Goal: Transaction & Acquisition: Purchase product/service

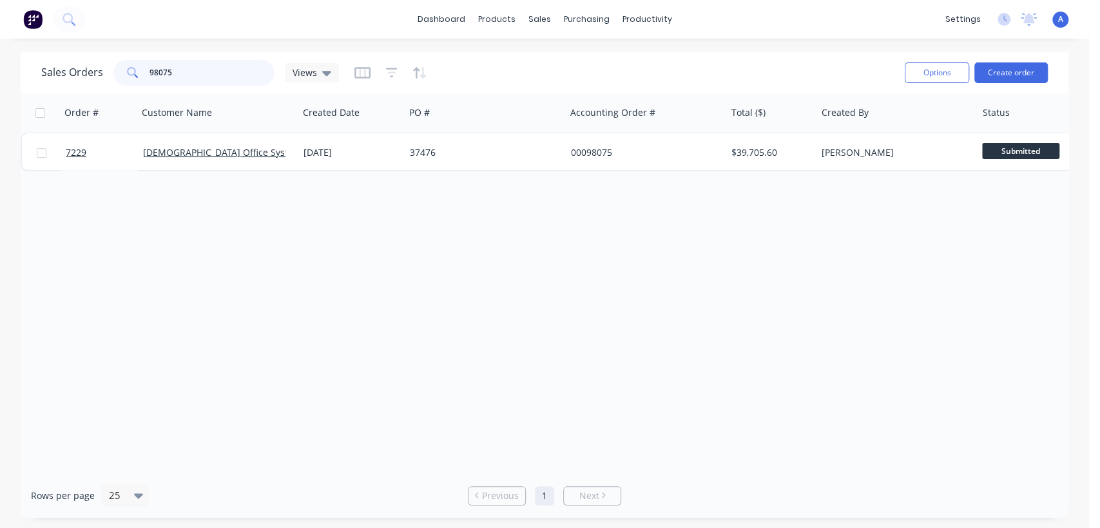
drag, startPoint x: 178, startPoint y: 68, endPoint x: 127, endPoint y: 64, distance: 51.7
click at [127, 64] on div "98075" at bounding box center [193, 73] width 161 height 26
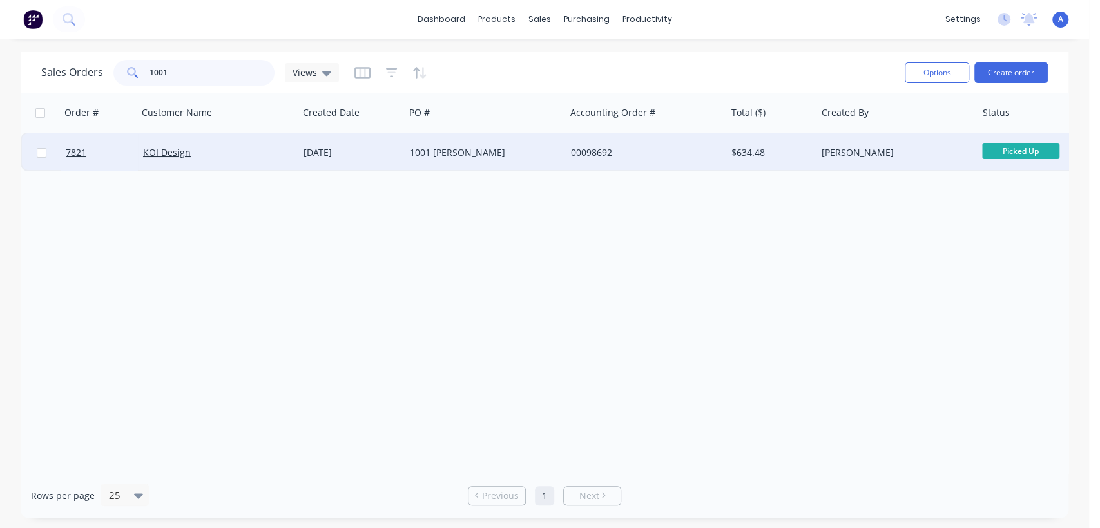
type input "1001"
click at [471, 157] on div "1001 [PERSON_NAME]" at bounding box center [481, 152] width 143 height 13
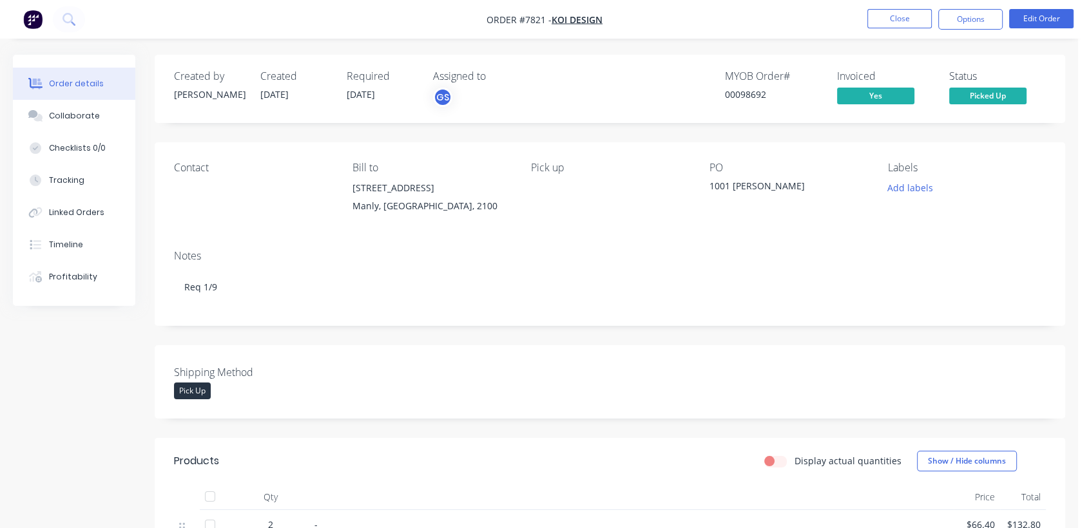
click at [984, 7] on nav "Order #7821 - KOI Design Close Options Edit Order" at bounding box center [544, 19] width 1089 height 39
click at [981, 16] on button "Options" at bounding box center [970, 19] width 64 height 21
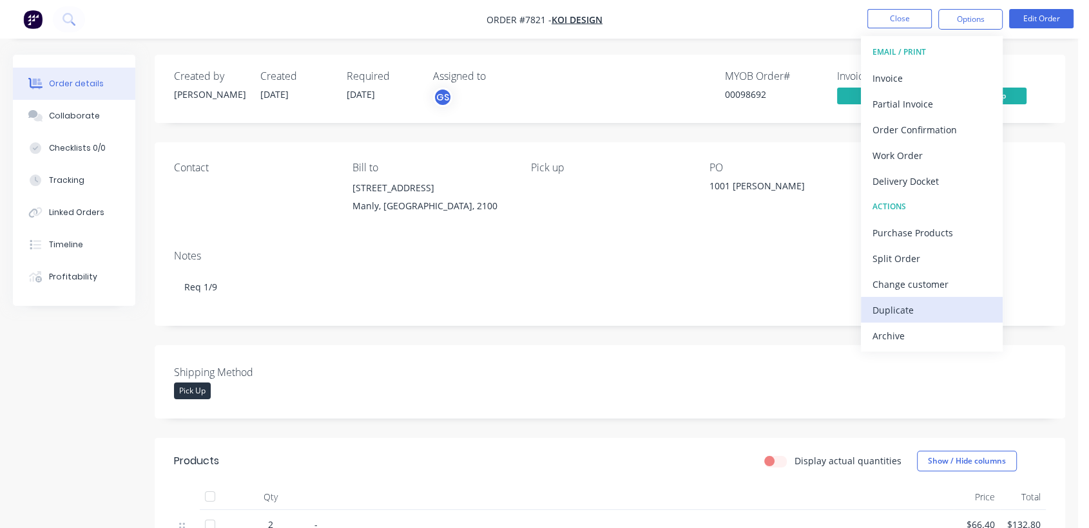
click at [893, 301] on div "Duplicate" at bounding box center [931, 310] width 119 height 19
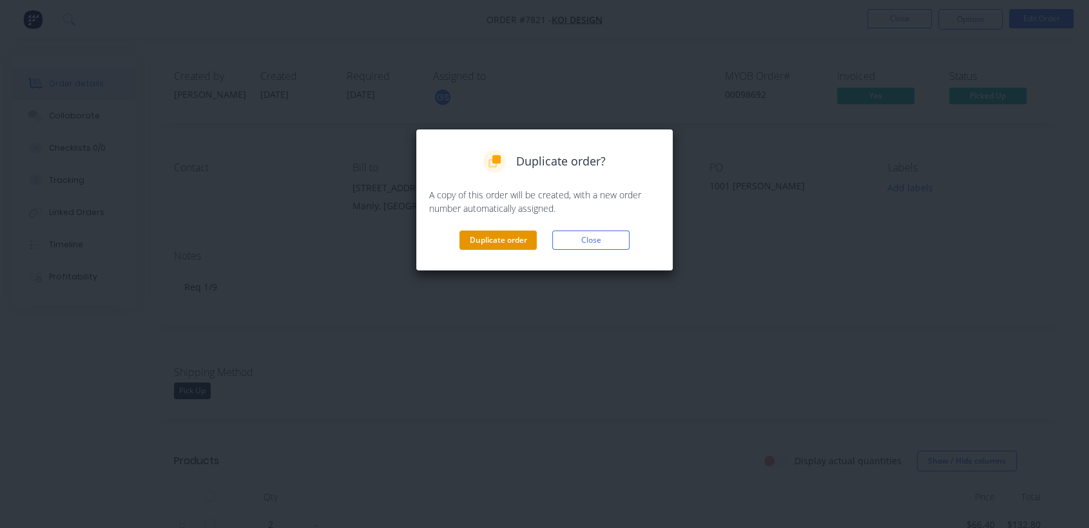
click at [510, 238] on button "Duplicate order" at bounding box center [497, 240] width 77 height 19
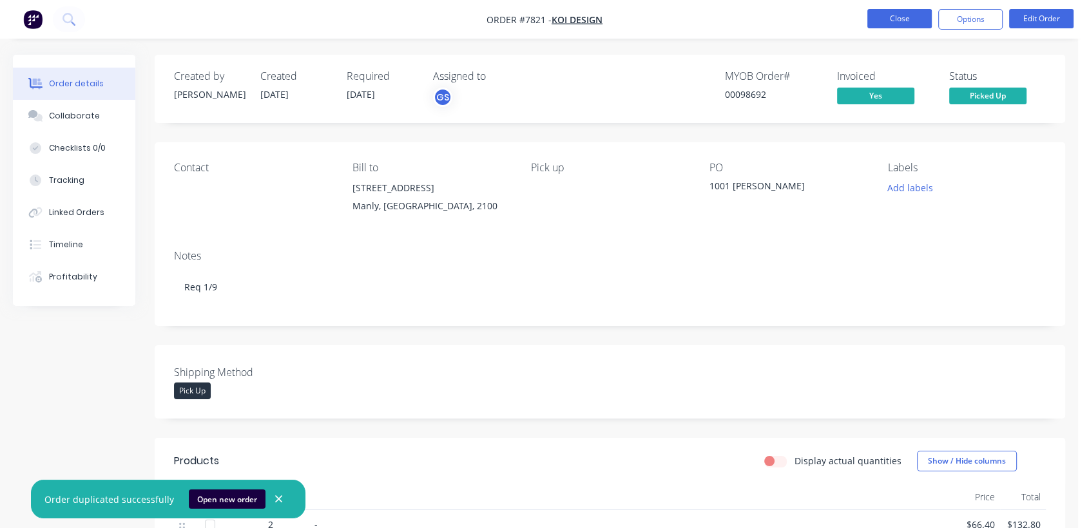
click at [886, 24] on button "Close" at bounding box center [899, 18] width 64 height 19
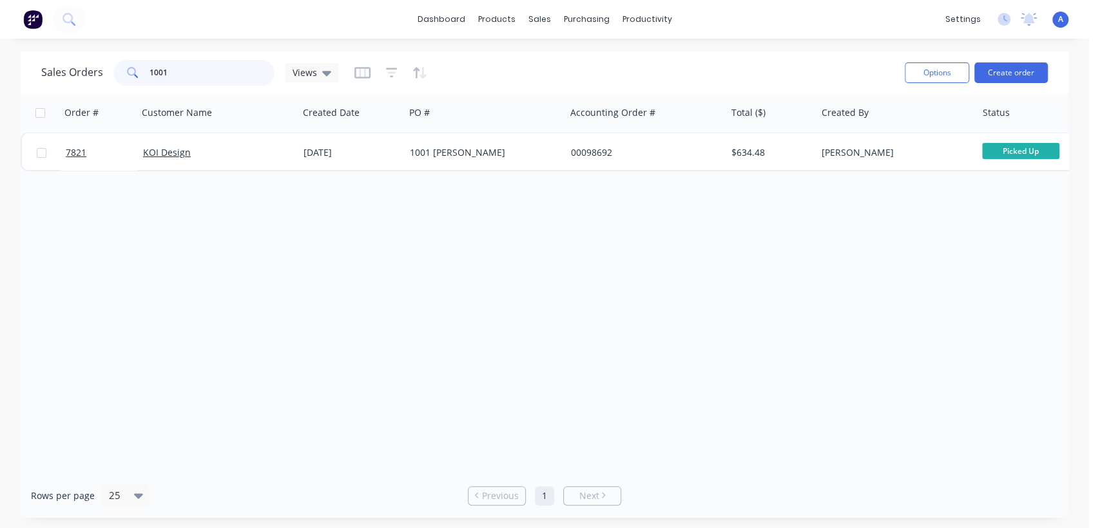
drag, startPoint x: 180, startPoint y: 70, endPoint x: 129, endPoint y: 64, distance: 51.9
click at [139, 70] on div "1001" at bounding box center [193, 73] width 161 height 26
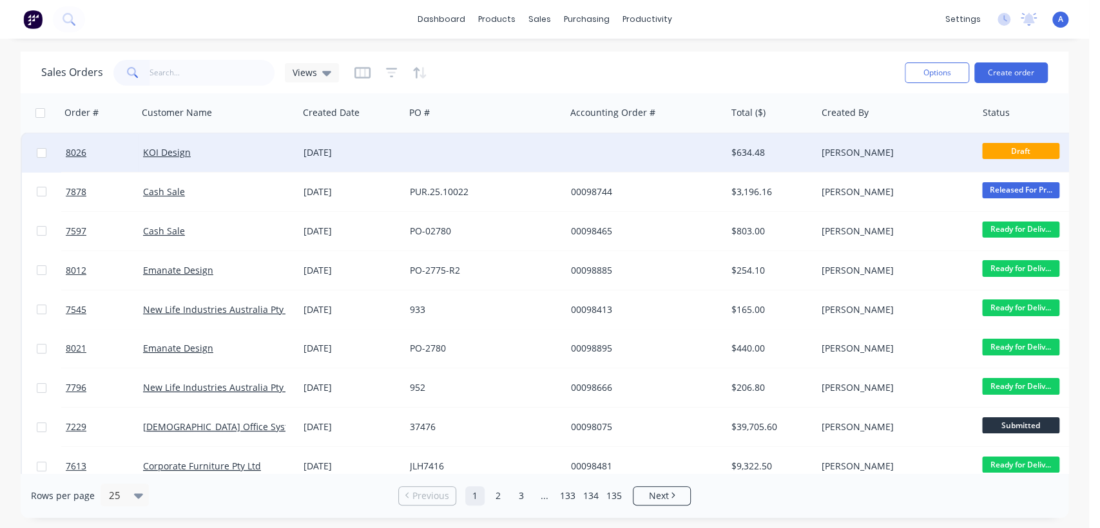
click at [450, 146] on div at bounding box center [485, 152] width 160 height 39
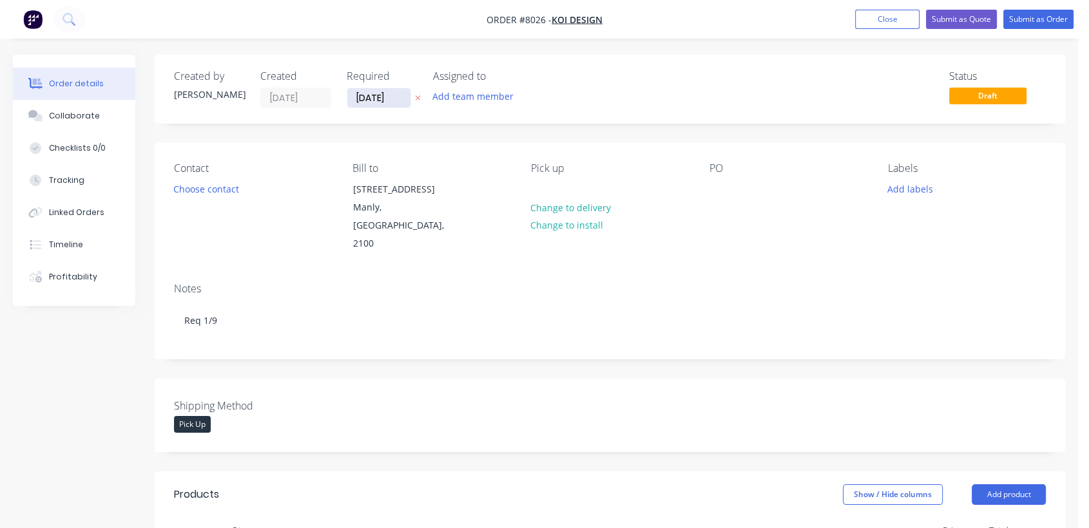
click at [399, 97] on input "[DATE]" at bounding box center [378, 97] width 63 height 19
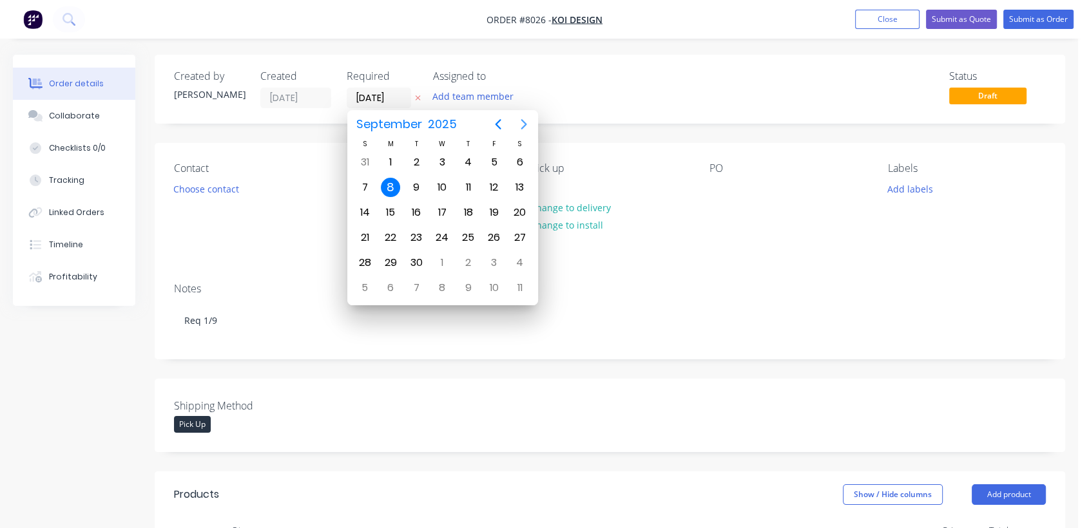
click at [521, 124] on icon "Next page" at bounding box center [523, 124] width 15 height 15
click at [445, 259] on div "31" at bounding box center [441, 262] width 19 height 19
type input "[DATE]"
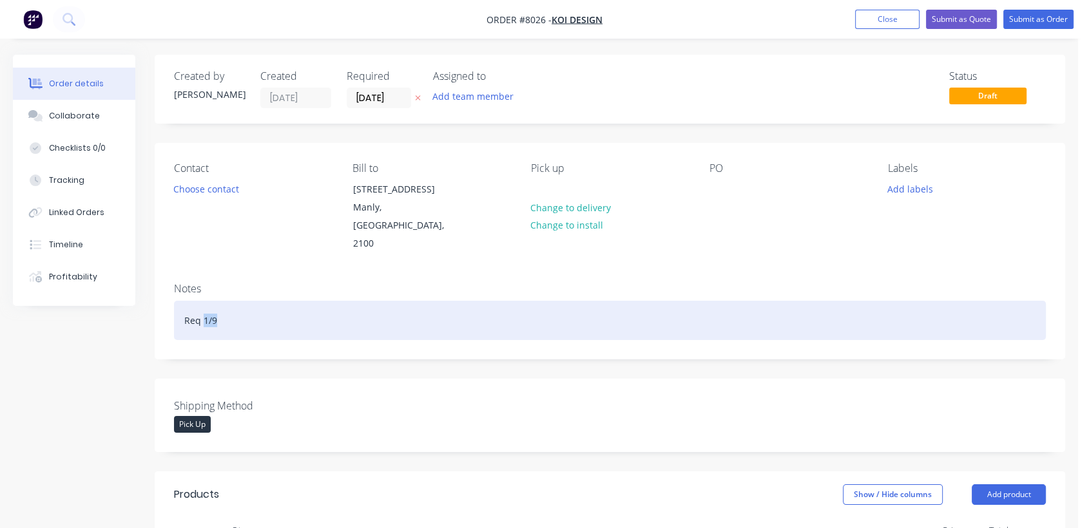
drag, startPoint x: 222, startPoint y: 301, endPoint x: 204, endPoint y: 300, distance: 18.1
click at [204, 301] on div "Req 1/9" at bounding box center [610, 320] width 872 height 39
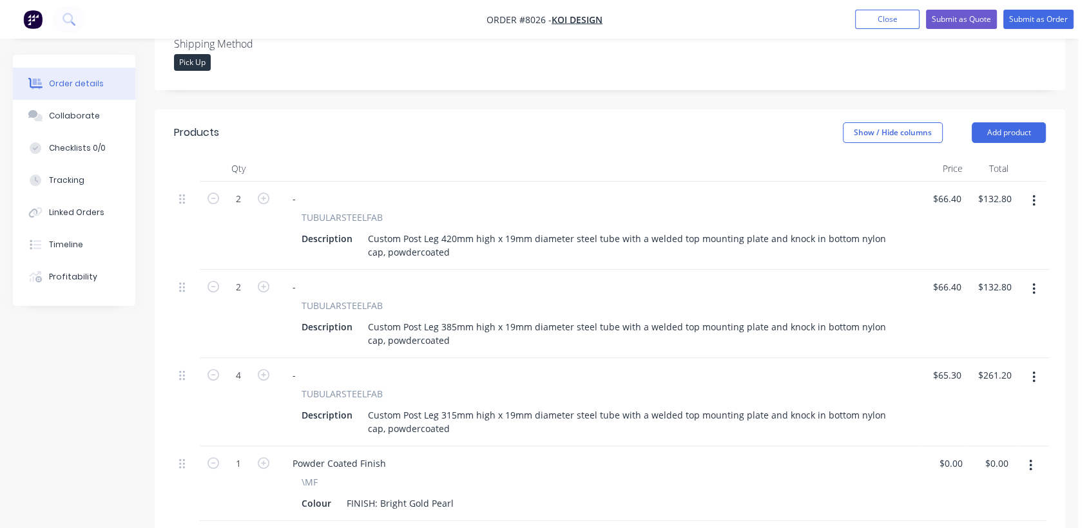
scroll to position [72, 0]
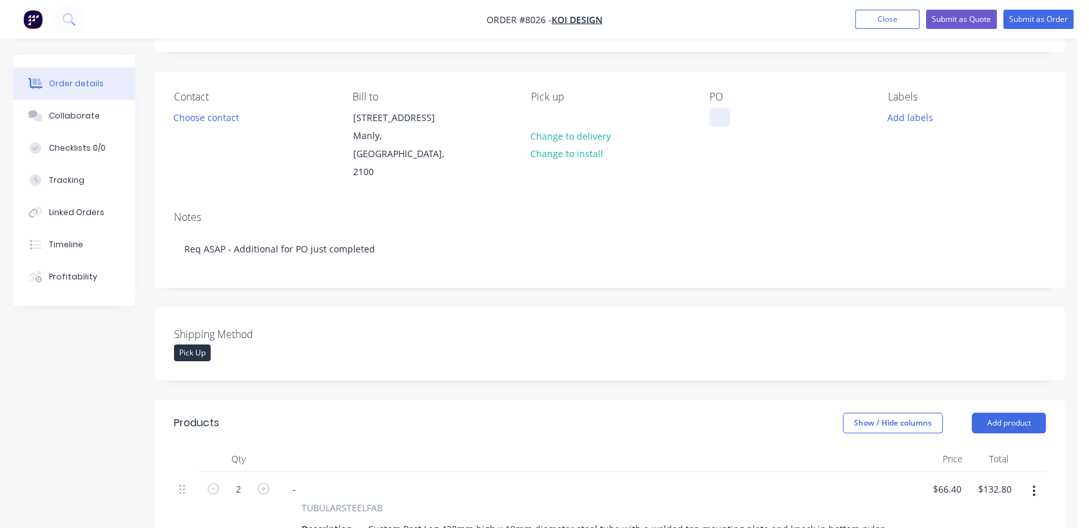
click at [718, 117] on div at bounding box center [719, 117] width 21 height 19
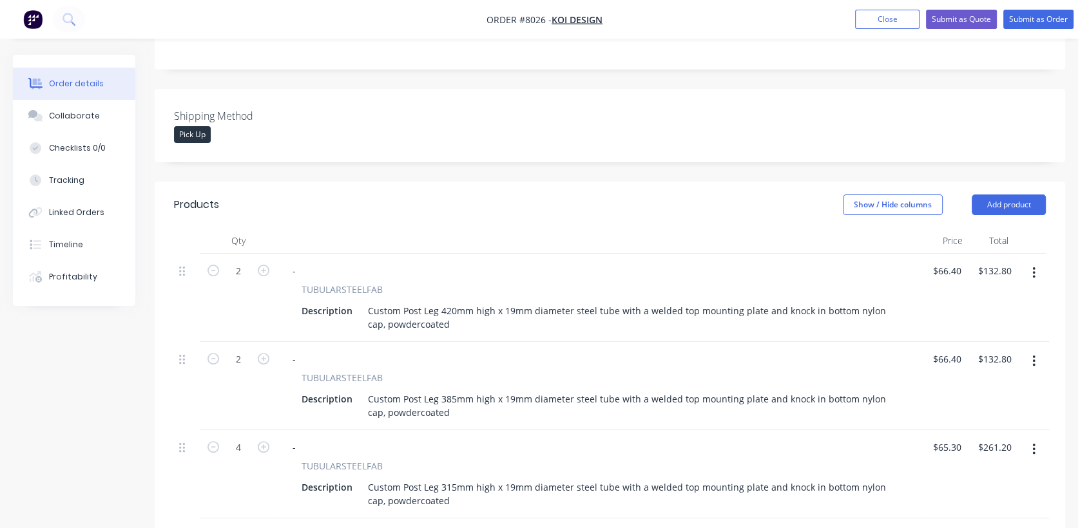
scroll to position [358, 0]
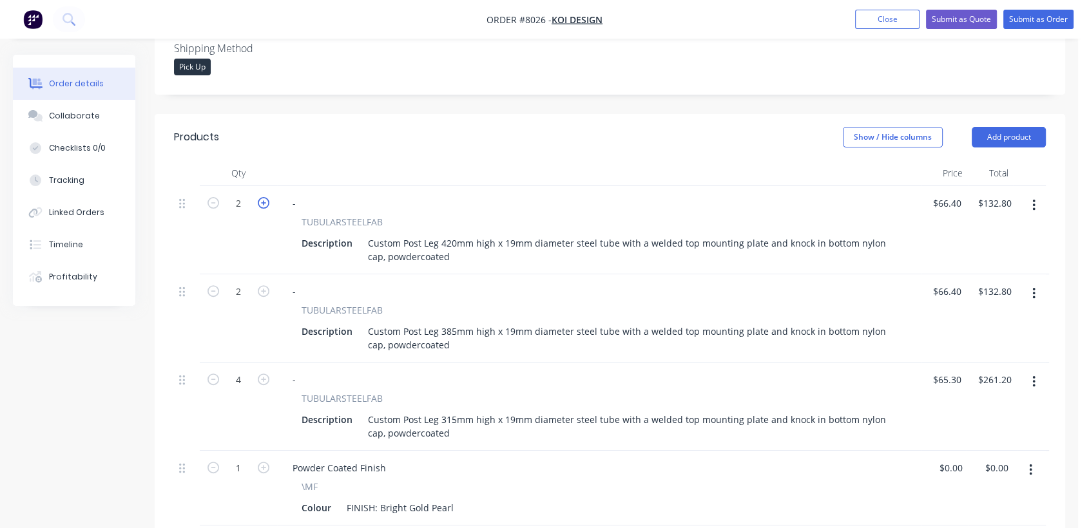
click at [265, 197] on icon "button" at bounding box center [264, 203] width 12 height 12
type input "3"
type input "$199.20"
click at [265, 197] on icon "button" at bounding box center [264, 203] width 12 height 12
type input "4"
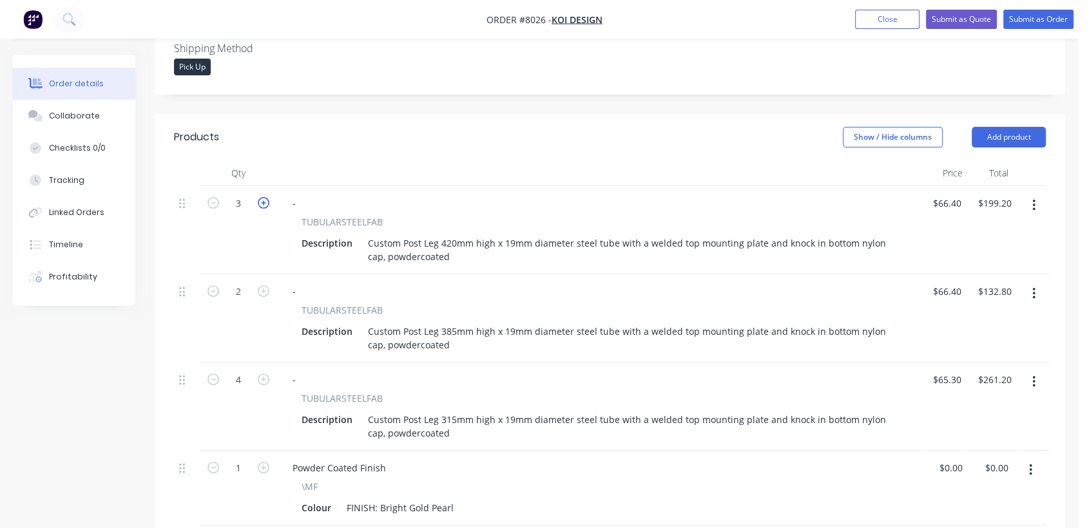
type input "$265.60"
click at [1031, 282] on button "button" at bounding box center [1034, 293] width 30 height 23
click at [972, 396] on div "Delete" at bounding box center [987, 405] width 99 height 19
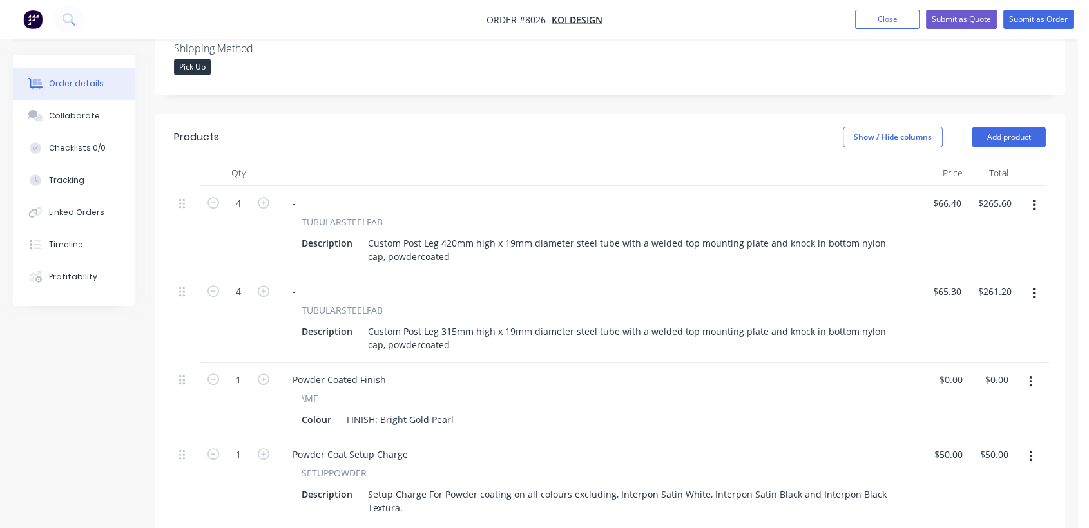
click at [1033, 287] on icon "button" at bounding box center [1033, 294] width 3 height 14
click at [970, 396] on div "Delete" at bounding box center [987, 405] width 99 height 19
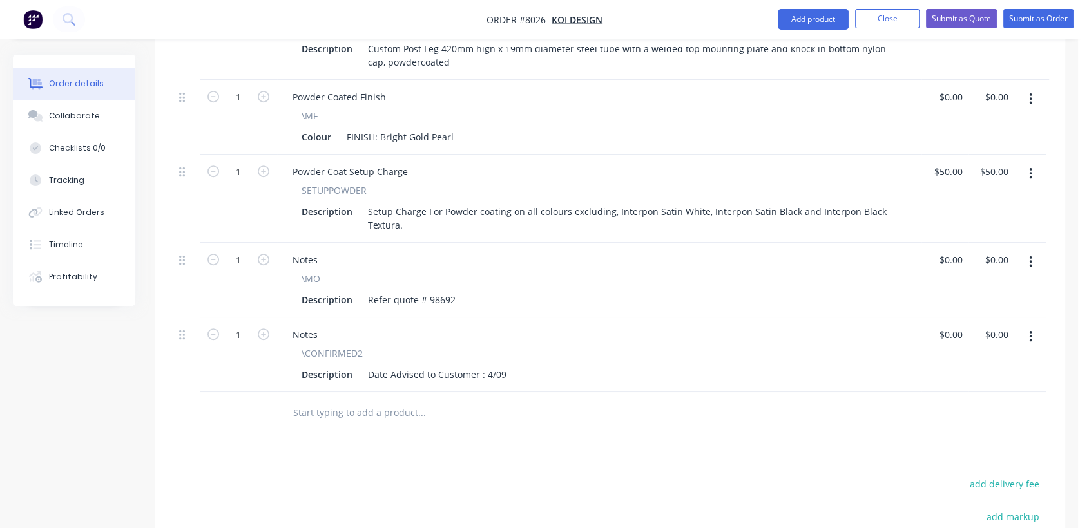
scroll to position [572, 0]
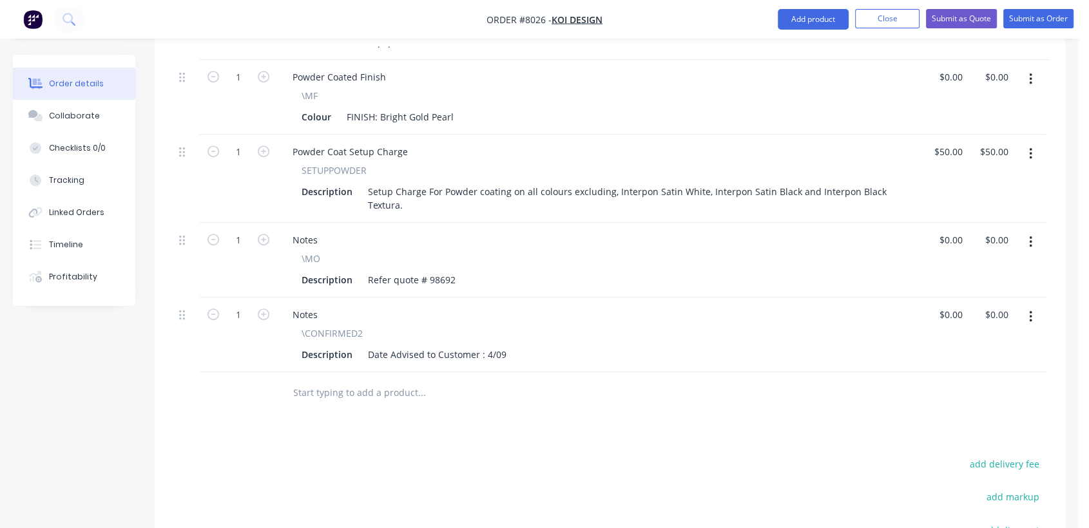
click at [1027, 305] on button "button" at bounding box center [1030, 316] width 30 height 23
click at [948, 419] on div "Delete" at bounding box center [984, 428] width 99 height 19
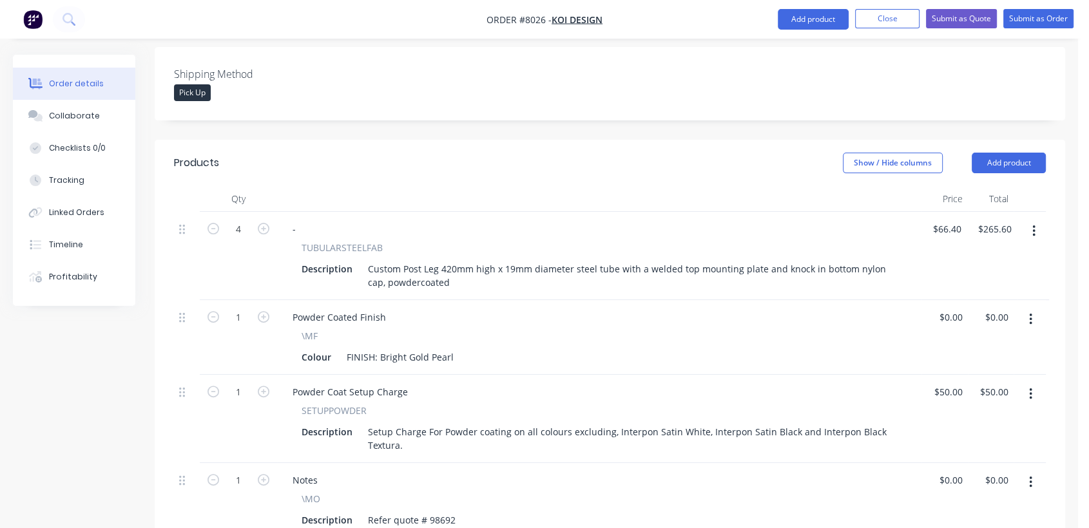
scroll to position [286, 0]
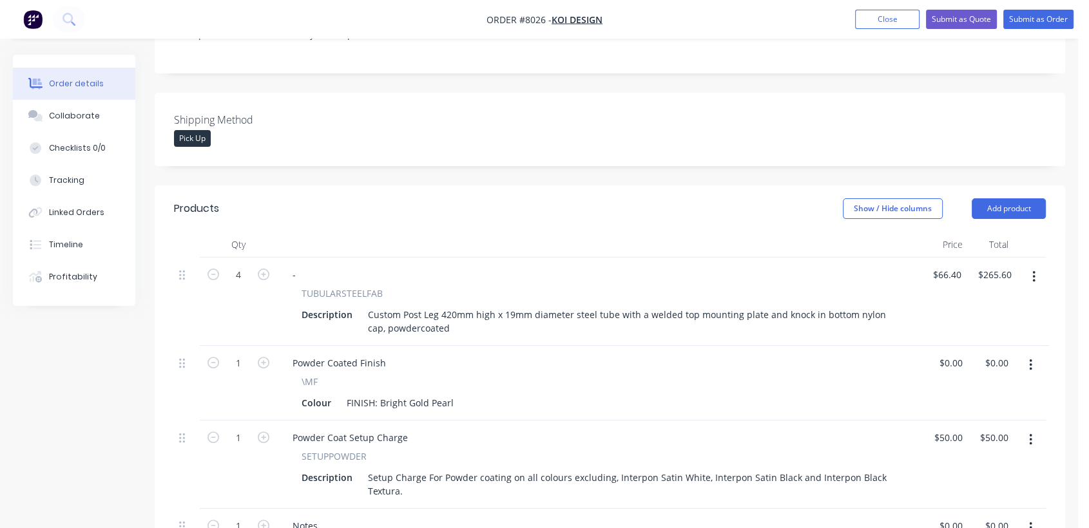
click at [1032, 270] on icon "button" at bounding box center [1033, 277] width 3 height 14
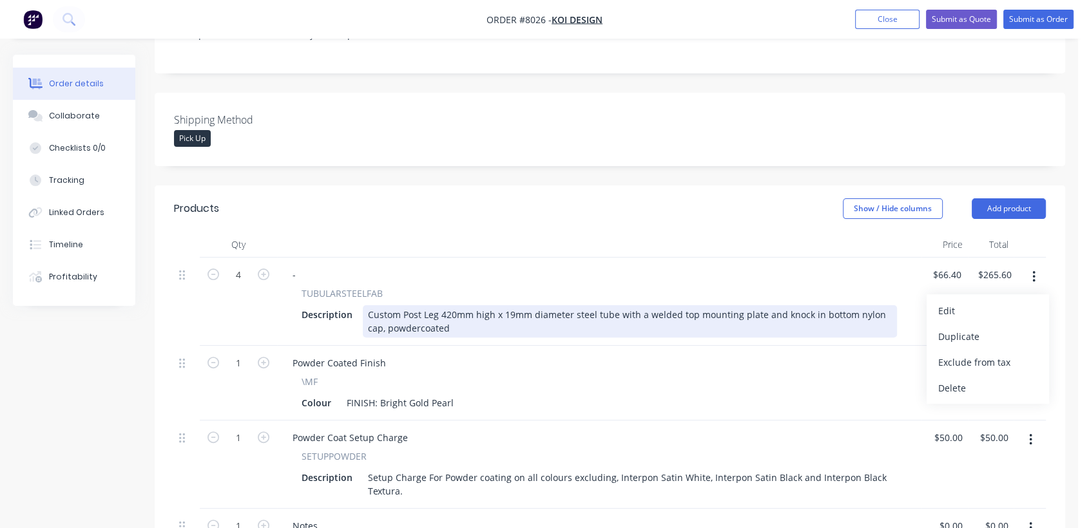
drag, startPoint x: 974, startPoint y: 318, endPoint x: 877, endPoint y: 316, distance: 97.3
click at [974, 327] on div "Duplicate" at bounding box center [987, 336] width 99 height 19
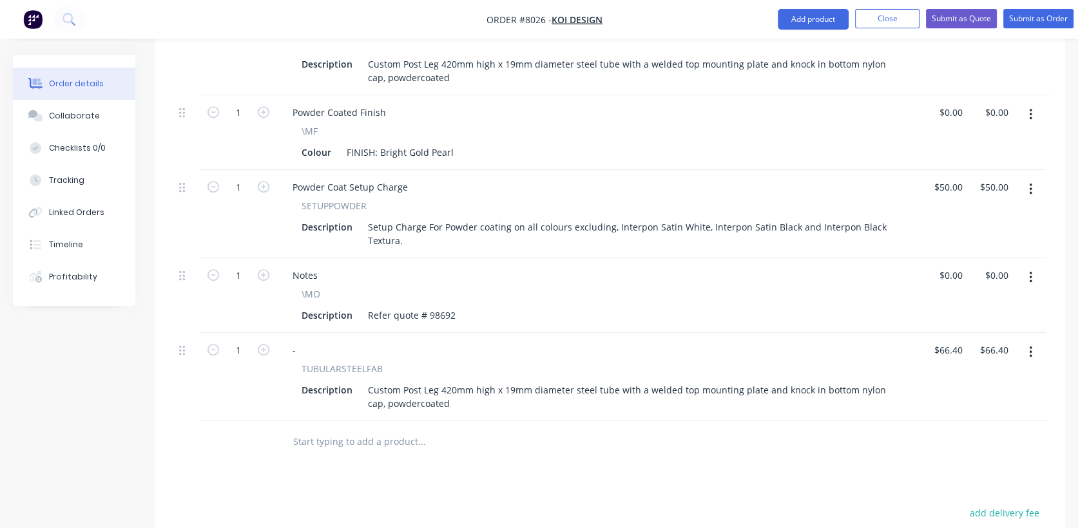
scroll to position [572, 0]
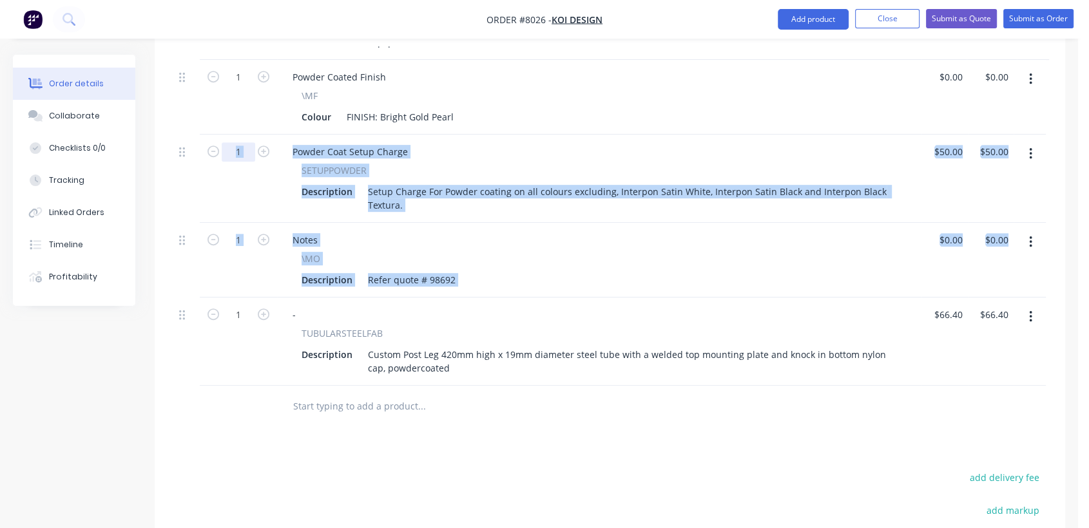
drag, startPoint x: 178, startPoint y: 291, endPoint x: 224, endPoint y: 130, distance: 167.4
click at [224, 130] on div "4 - TUBULARSTEELFAB Description Custom Post Leg 420mm high x 19mm diameter stee…" at bounding box center [610, 179] width 872 height 414
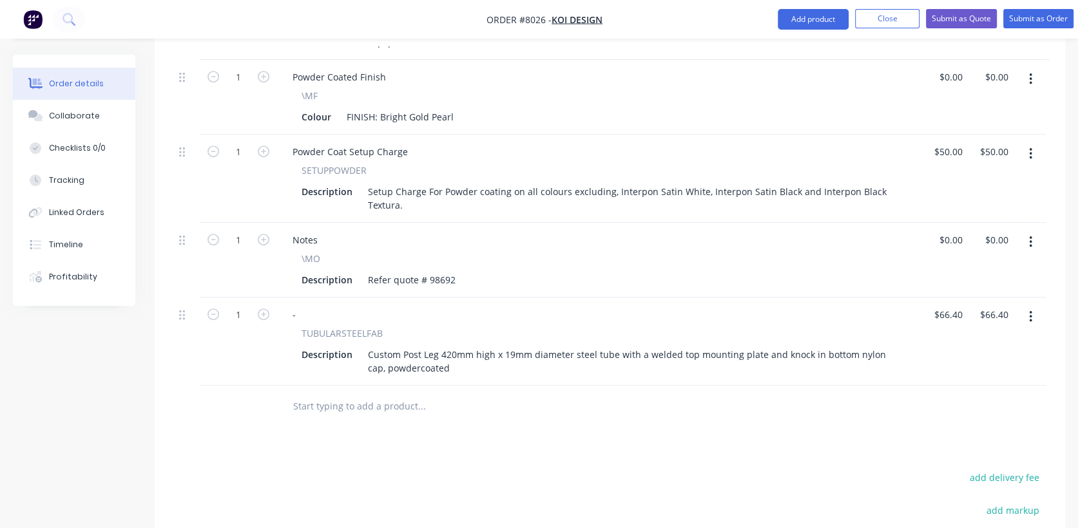
click at [203, 363] on div "1" at bounding box center [238, 342] width 77 height 88
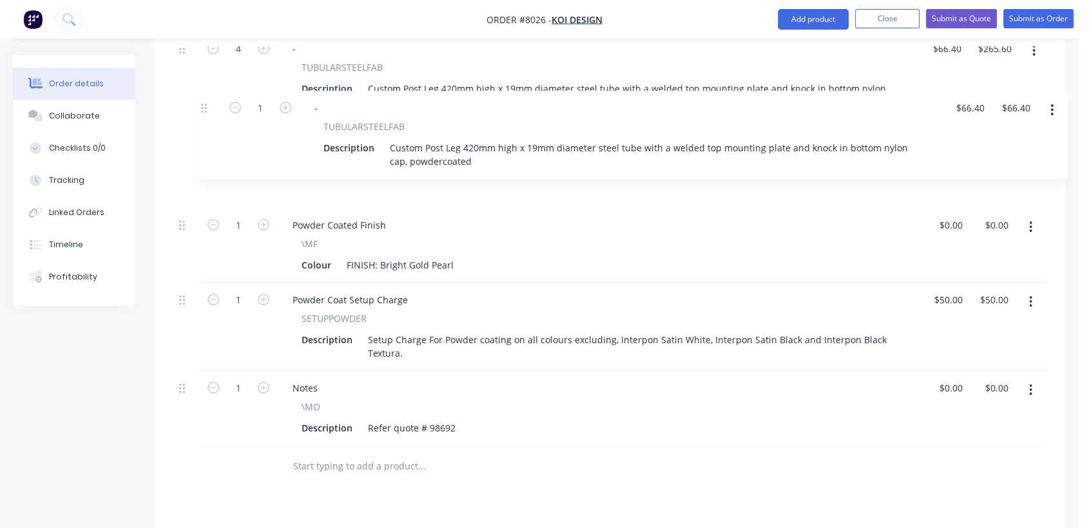
scroll to position [510, 0]
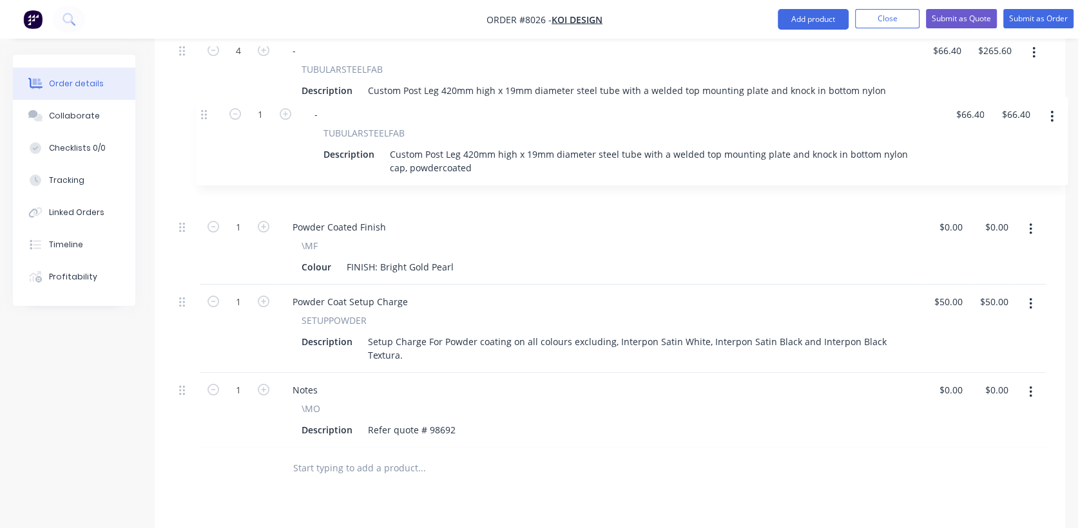
drag, startPoint x: 184, startPoint y: 300, endPoint x: 218, endPoint y: 111, distance: 191.9
click at [218, 111] on div "4 - TUBULARSTEELFAB Description Custom Post Leg 420mm high x 19mm diameter stee…" at bounding box center [610, 240] width 872 height 414
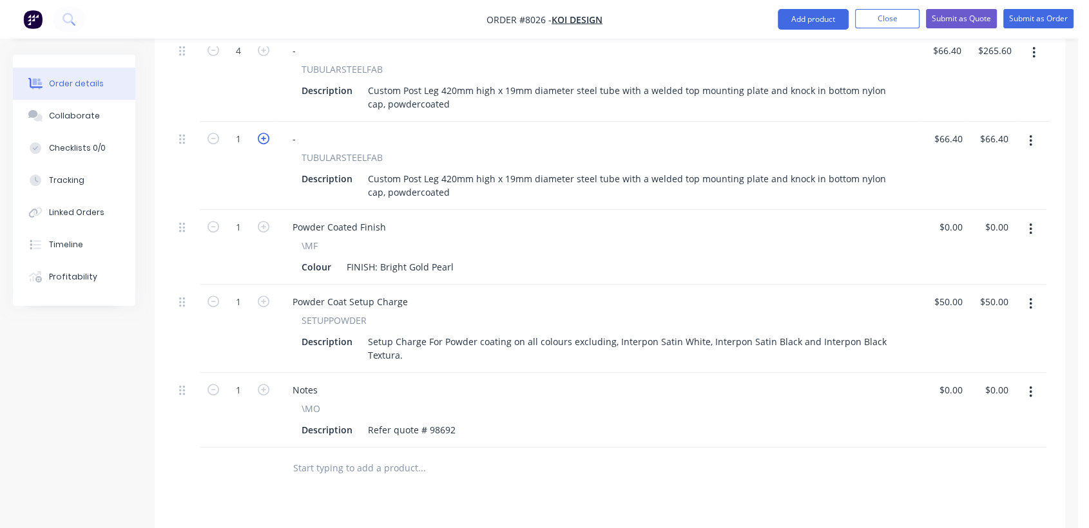
click at [265, 133] on icon "button" at bounding box center [264, 139] width 12 height 12
type input "2"
type input "$132.80"
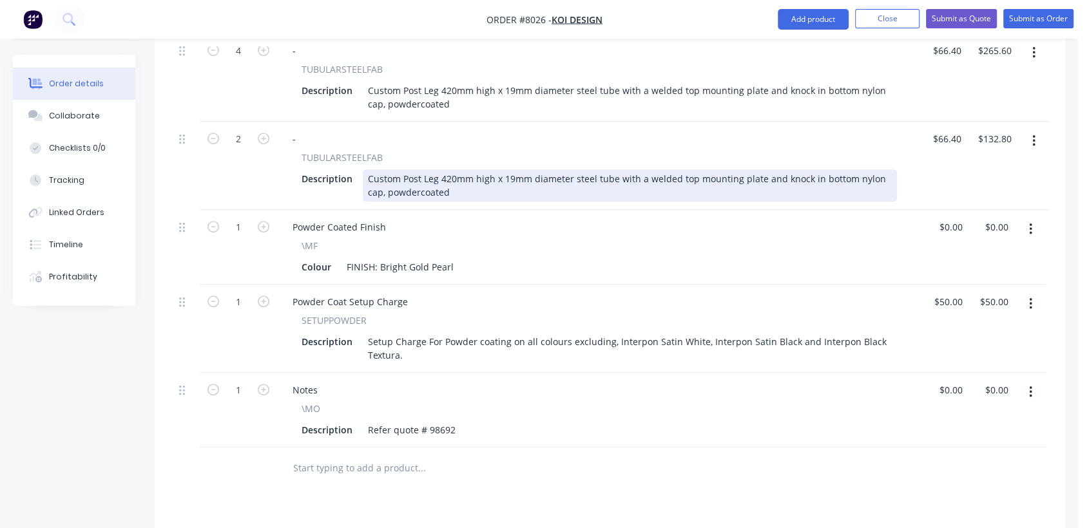
click at [446, 169] on div "Custom Post Leg 420mm high x 19mm diameter steel tube with a welded top mountin…" at bounding box center [630, 185] width 534 height 32
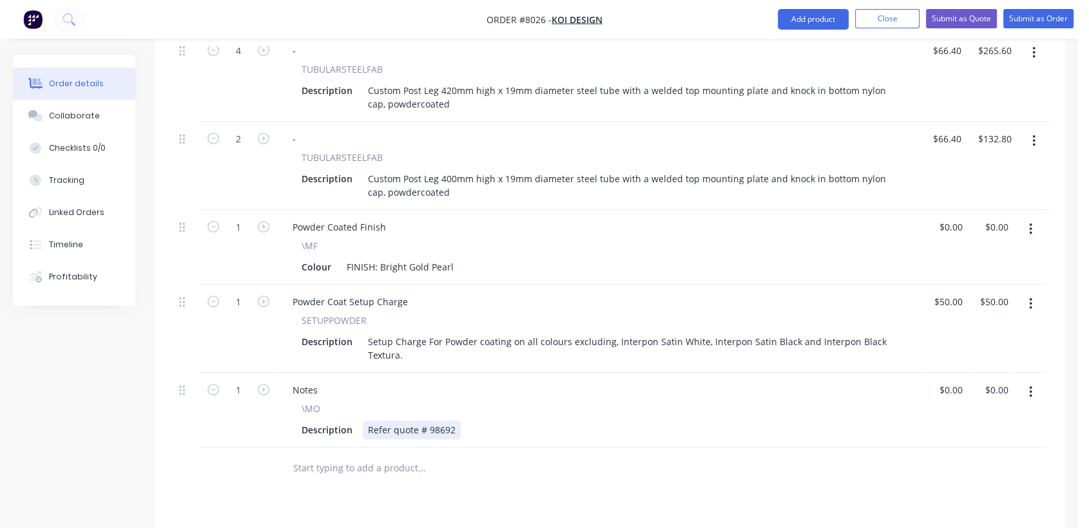
click at [452, 421] on div "Refer quote # 98692" at bounding box center [412, 430] width 98 height 19
type input "0"
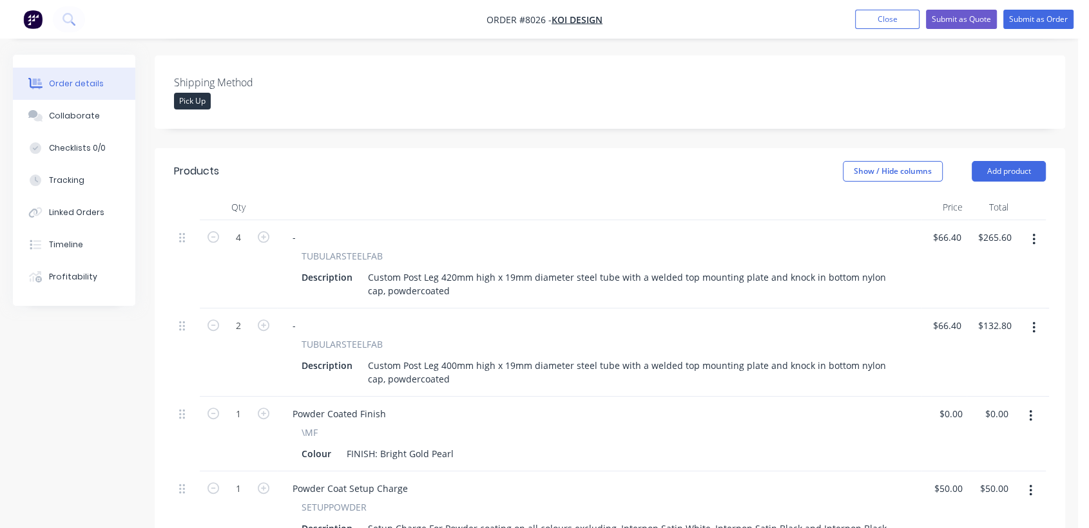
scroll to position [0, 0]
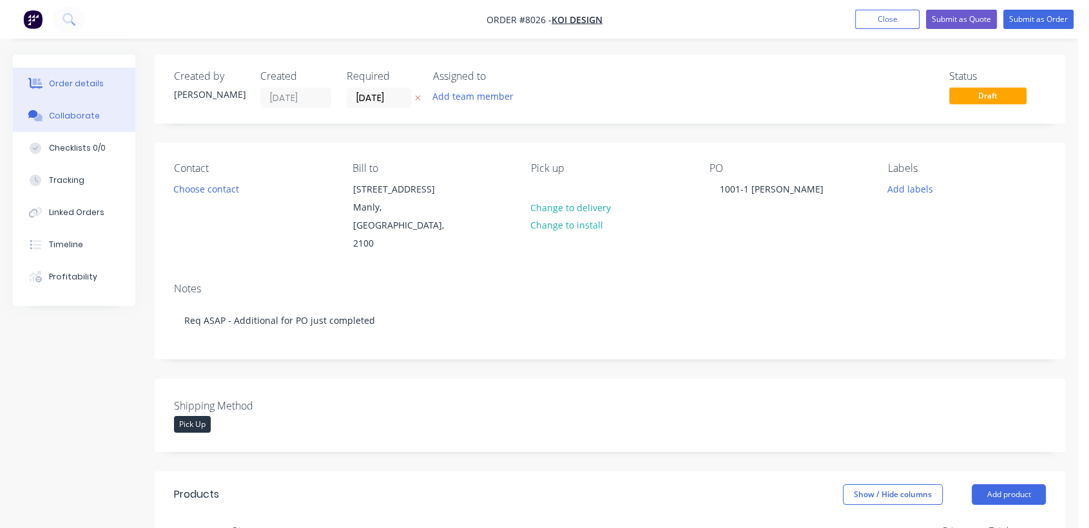
click at [95, 114] on button "Collaborate" at bounding box center [74, 116] width 122 height 32
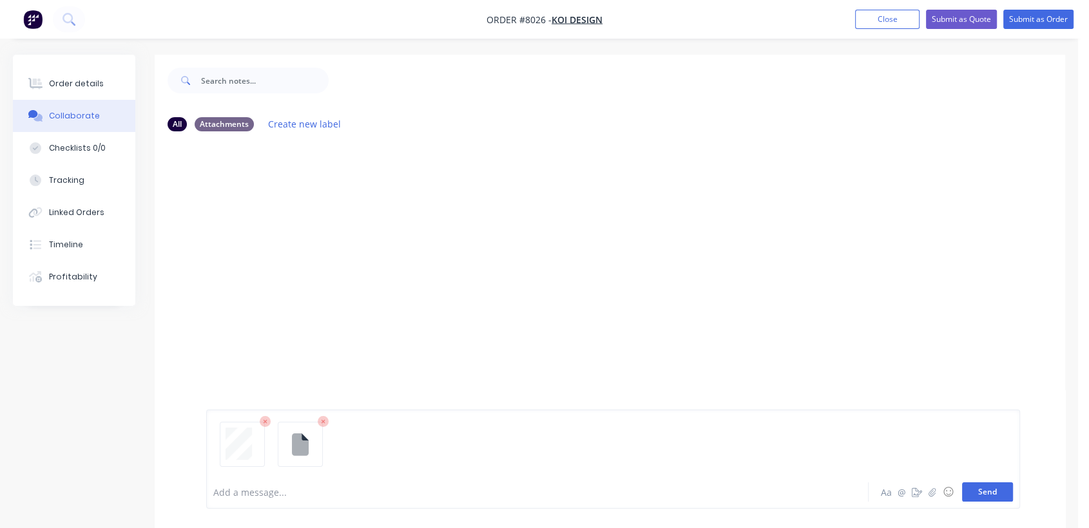
click at [975, 492] on button "Send" at bounding box center [987, 492] width 51 height 19
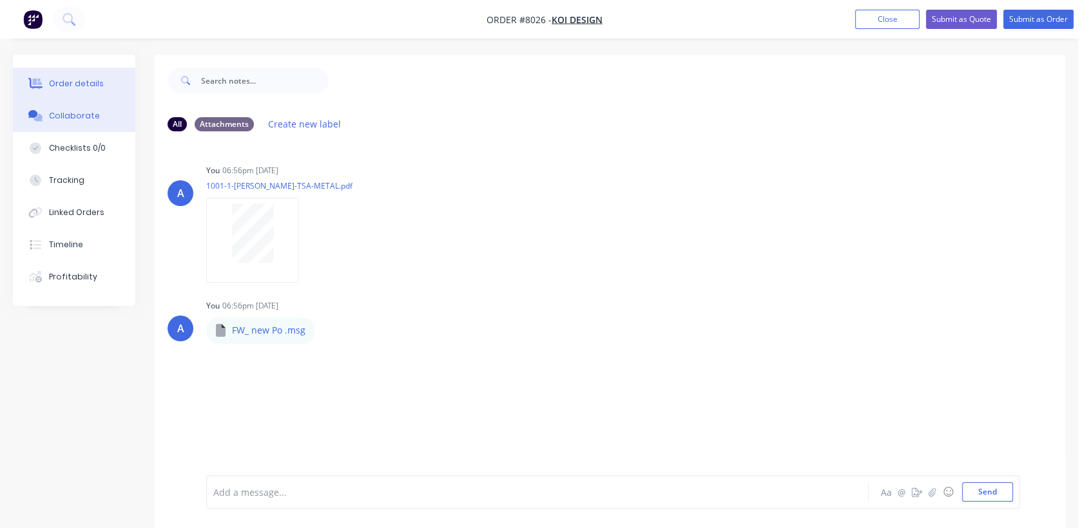
click at [87, 80] on div "Order details" at bounding box center [76, 84] width 55 height 12
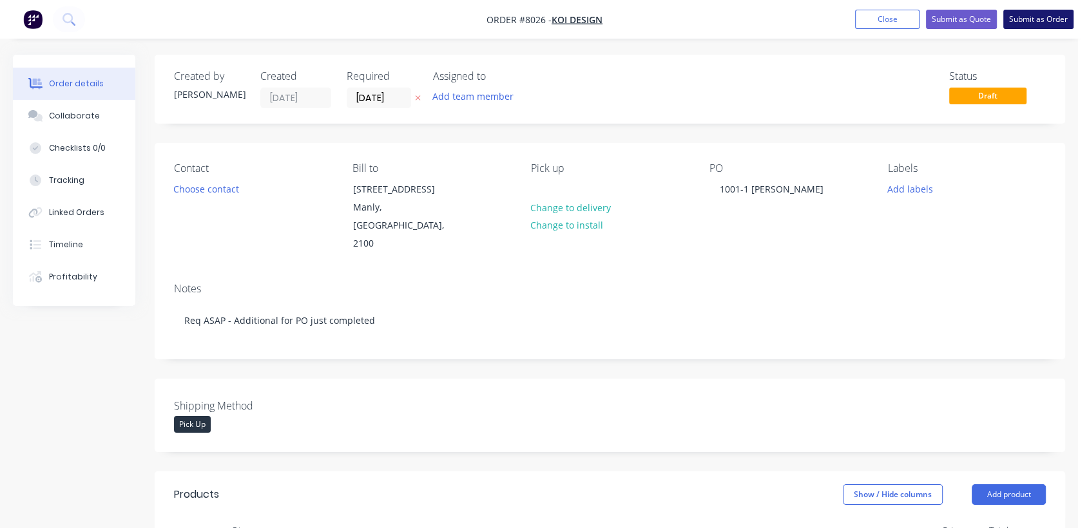
click at [1056, 19] on button "Submit as Order" at bounding box center [1038, 19] width 70 height 19
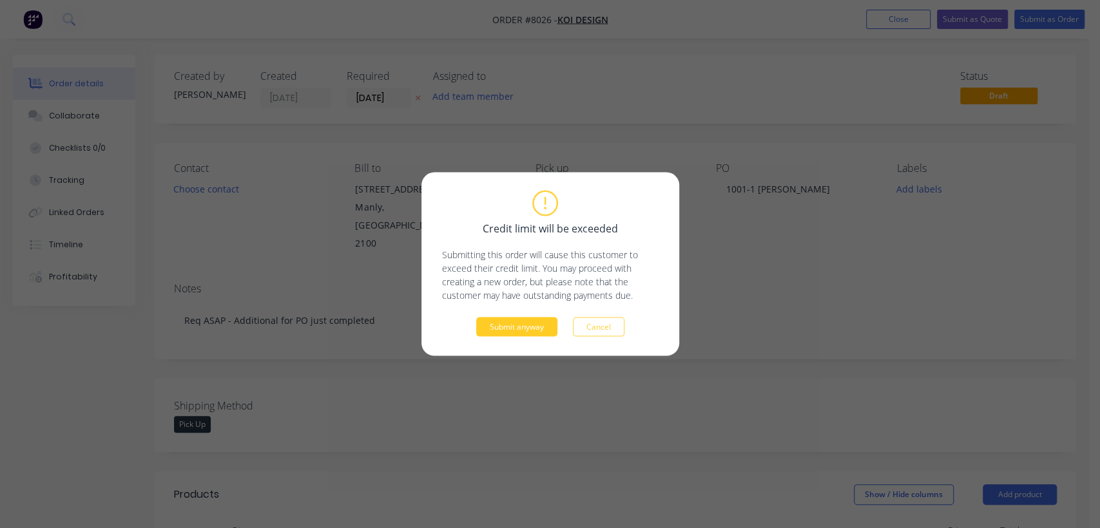
click at [536, 330] on button "Submit anyway" at bounding box center [516, 327] width 81 height 19
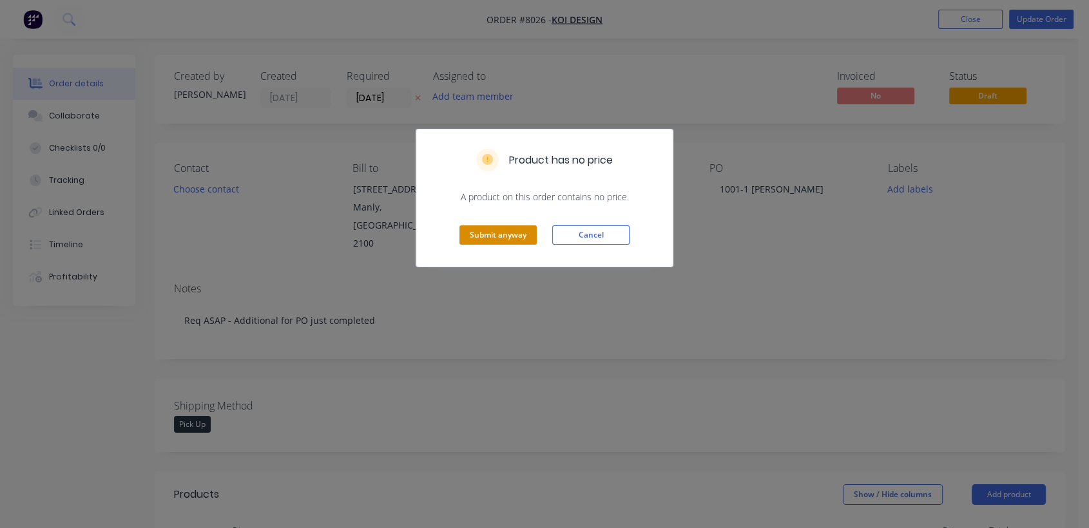
click at [477, 234] on button "Submit anyway" at bounding box center [497, 234] width 77 height 19
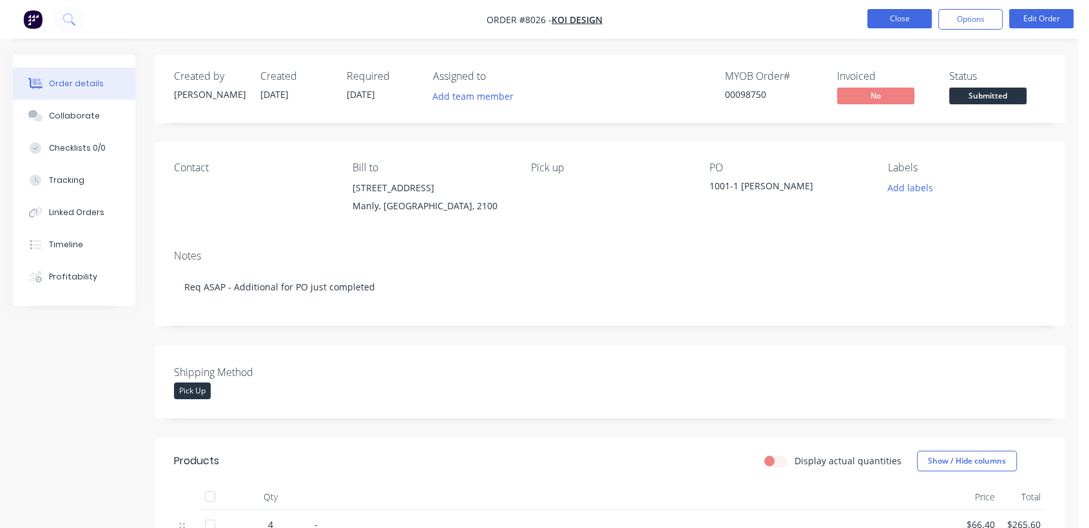
click at [910, 12] on button "Close" at bounding box center [899, 18] width 64 height 19
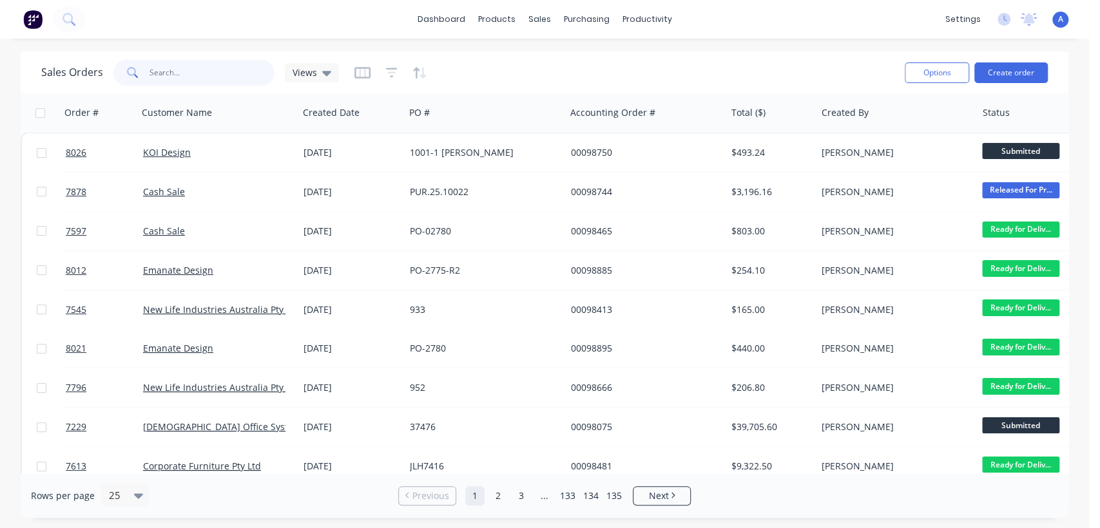
click at [196, 68] on input "text" at bounding box center [212, 73] width 126 height 26
type input "98828"
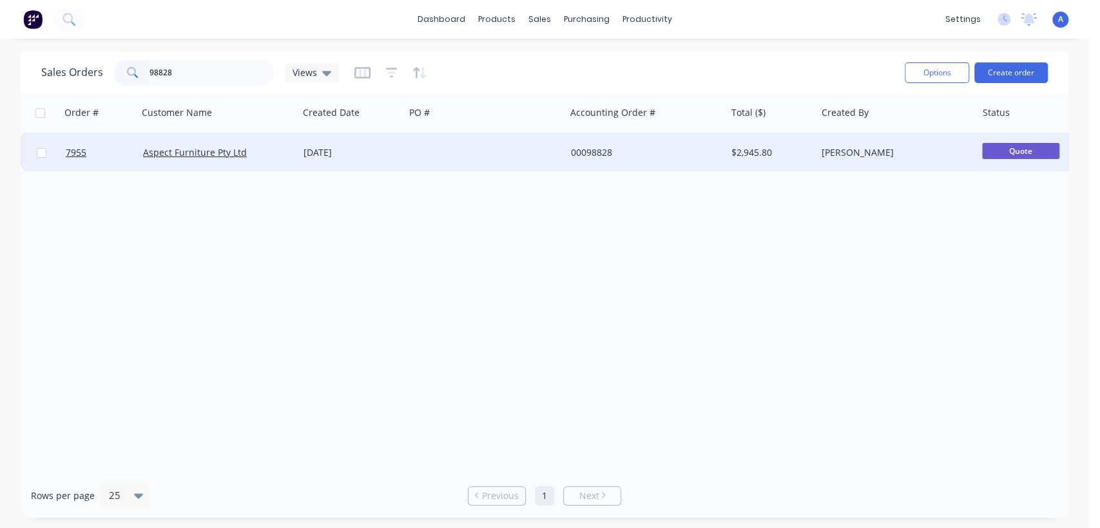
click at [427, 149] on div at bounding box center [485, 152] width 160 height 39
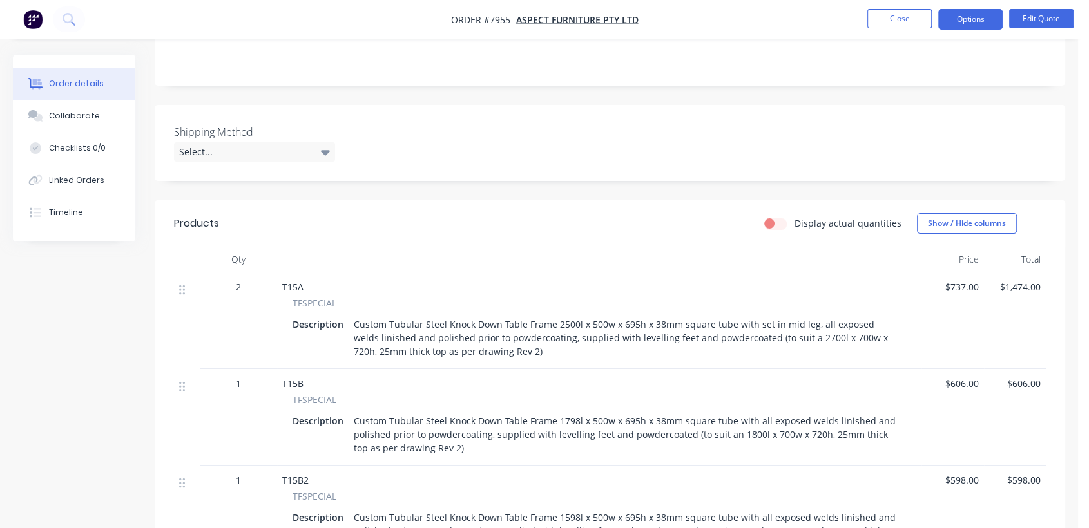
scroll to position [215, 0]
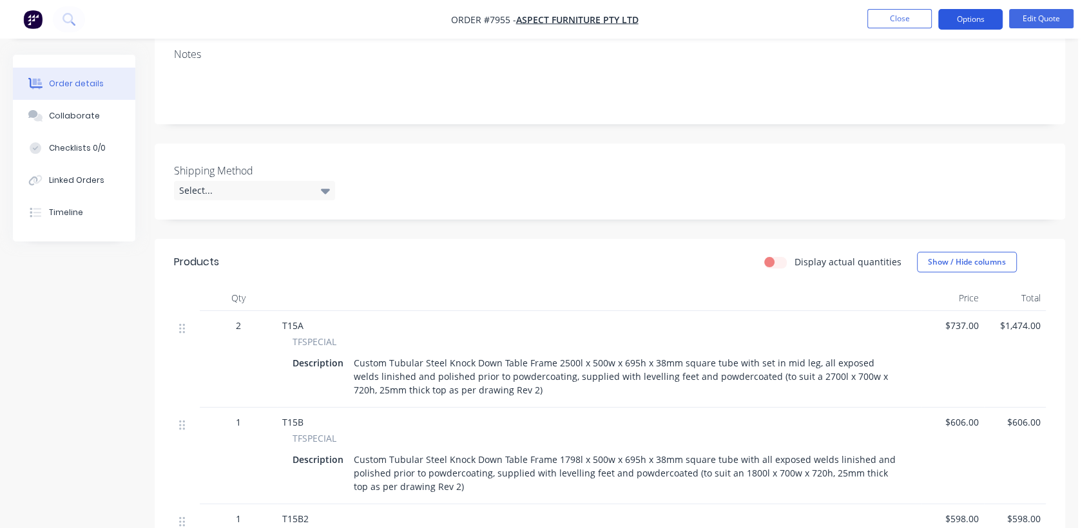
click at [947, 18] on button "Options" at bounding box center [970, 19] width 64 height 21
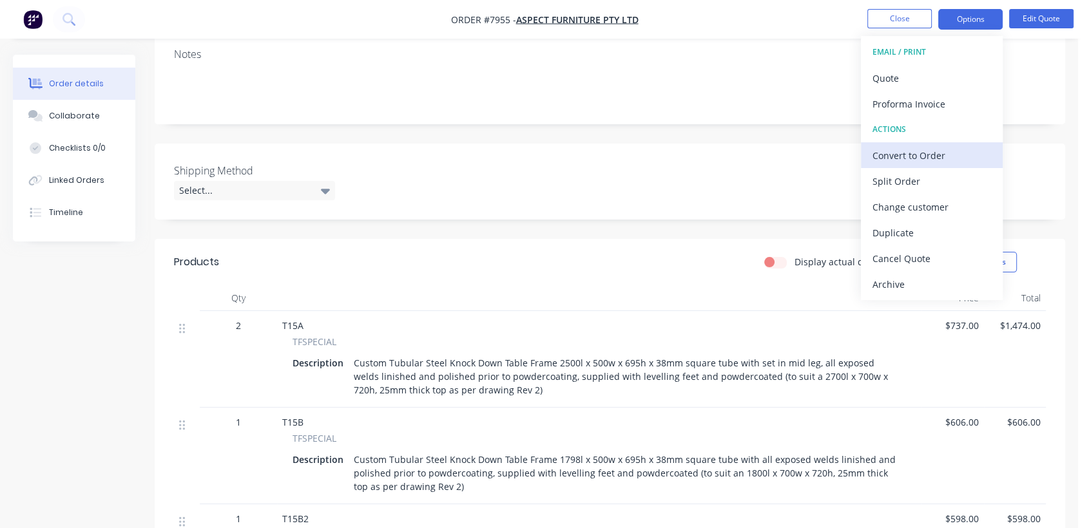
click at [897, 153] on div "Convert to Order" at bounding box center [931, 155] width 119 height 19
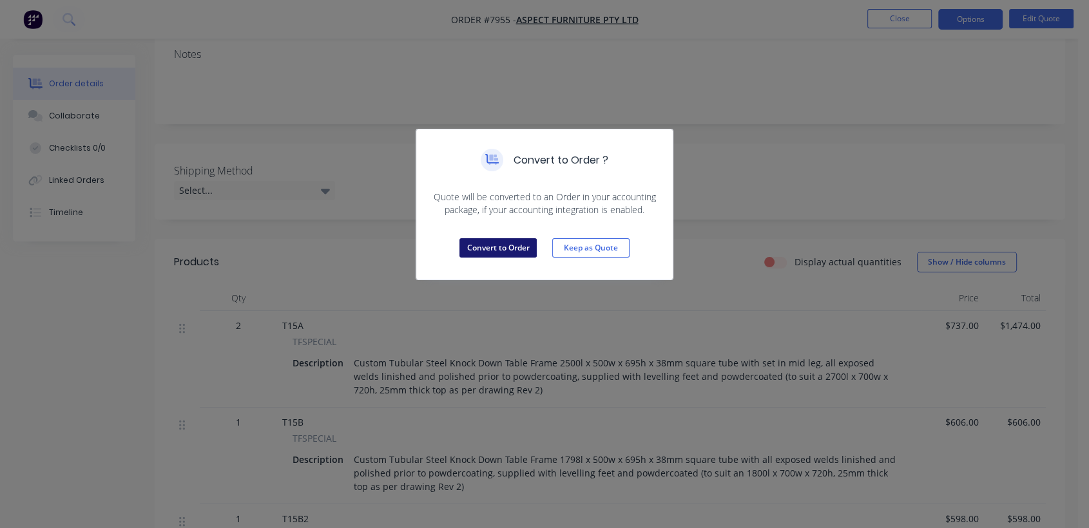
click at [482, 248] on button "Convert to Order" at bounding box center [497, 247] width 77 height 19
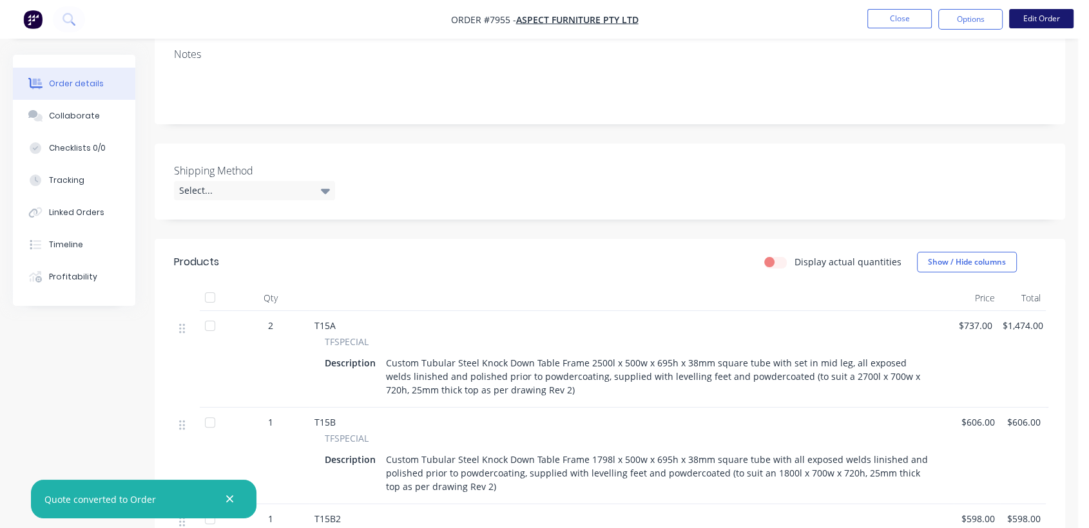
click at [1052, 17] on button "Edit Order" at bounding box center [1041, 18] width 64 height 19
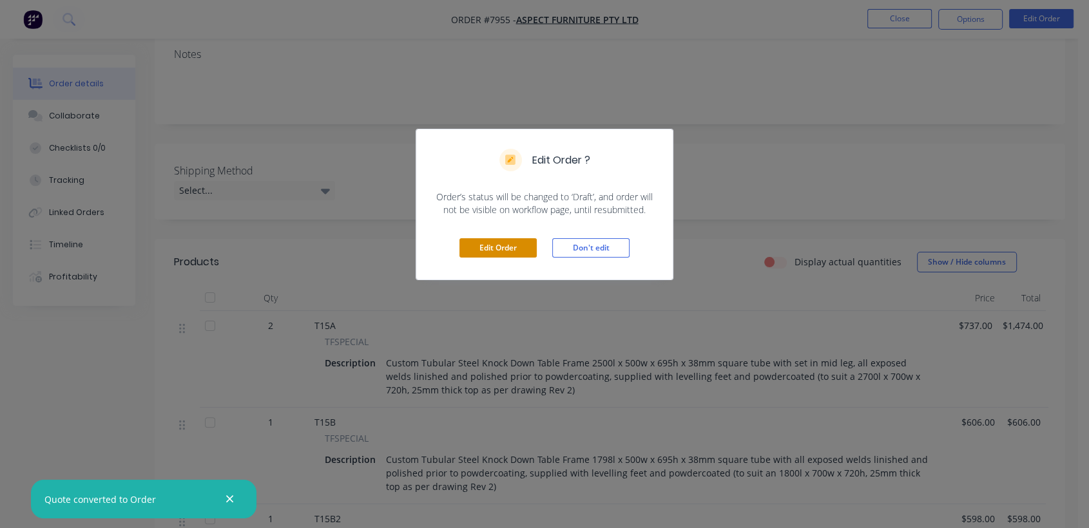
click at [478, 248] on button "Edit Order" at bounding box center [497, 247] width 77 height 19
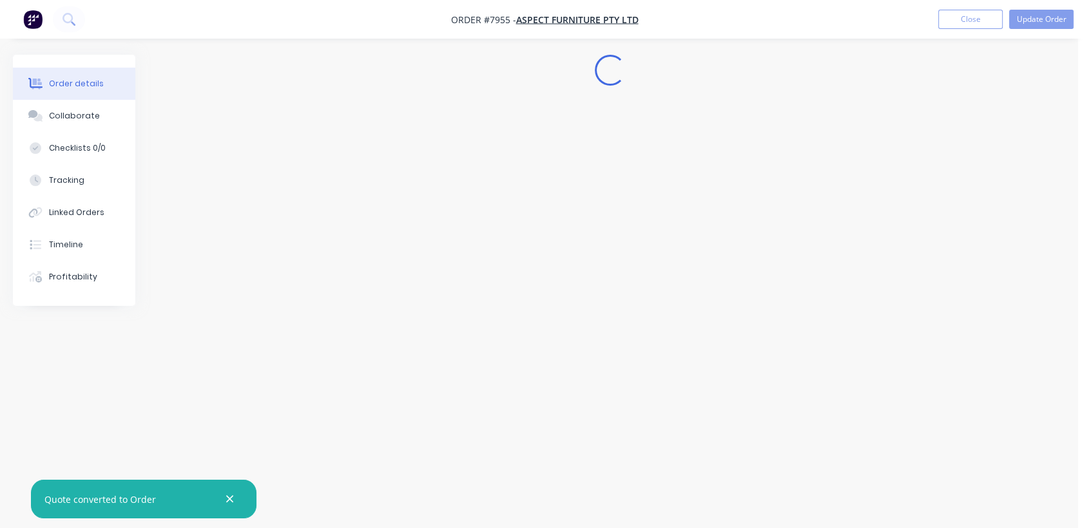
scroll to position [0, 0]
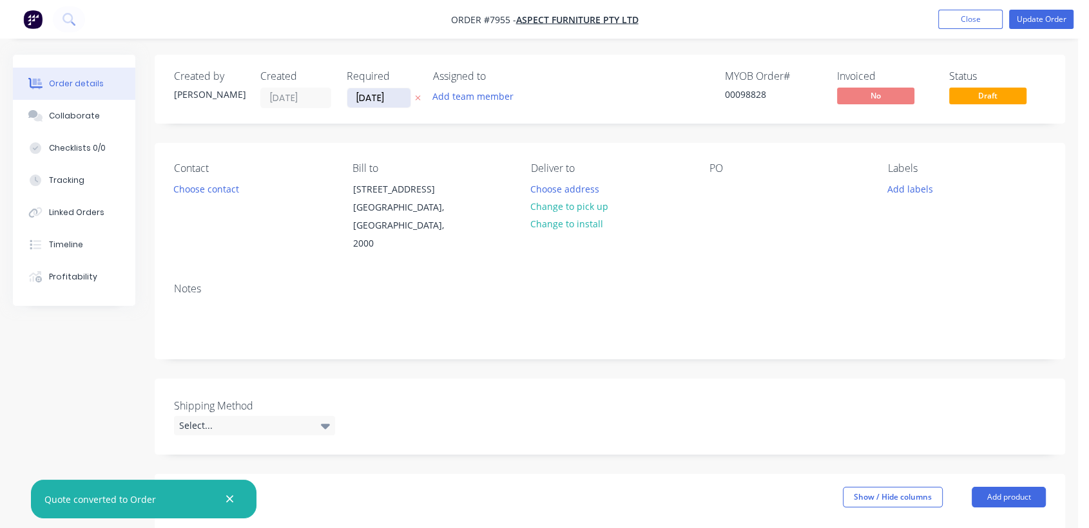
click at [405, 97] on input "[DATE]" at bounding box center [378, 97] width 63 height 19
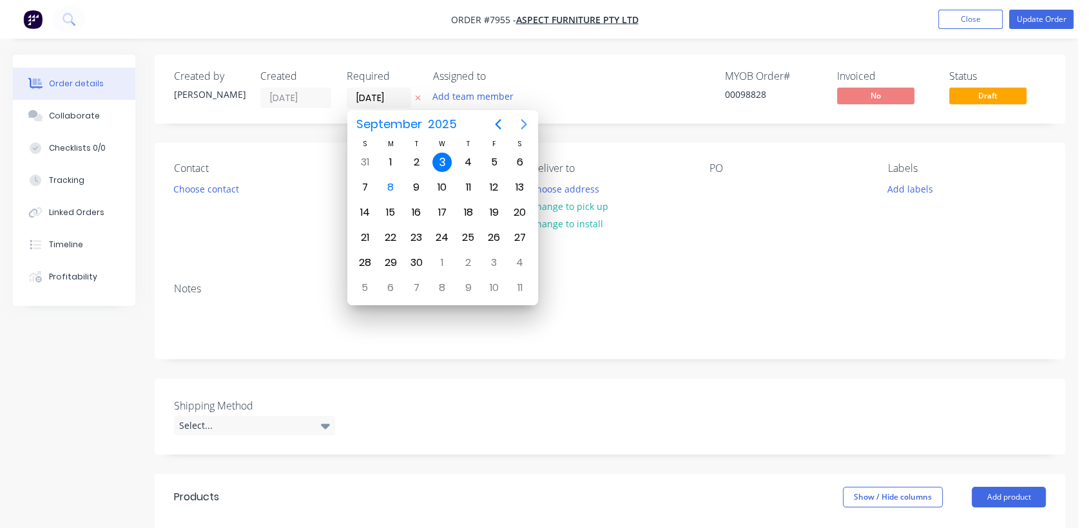
click at [526, 124] on icon "Next page" at bounding box center [523, 124] width 15 height 15
click at [526, 124] on icon "Next page" at bounding box center [524, 124] width 6 height 10
click at [443, 257] on div "31" at bounding box center [441, 262] width 19 height 19
type input "[DATE]"
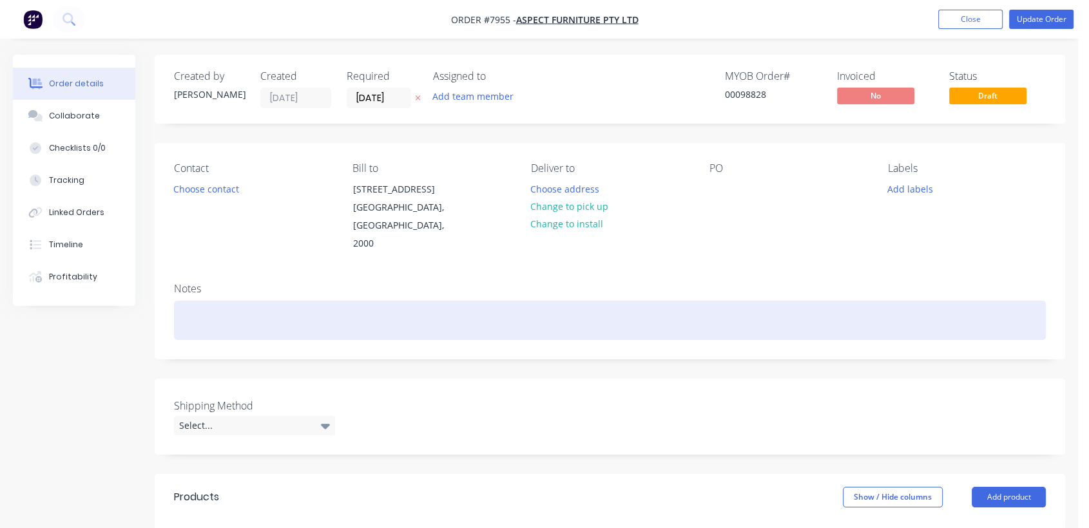
click at [202, 301] on div at bounding box center [610, 320] width 872 height 39
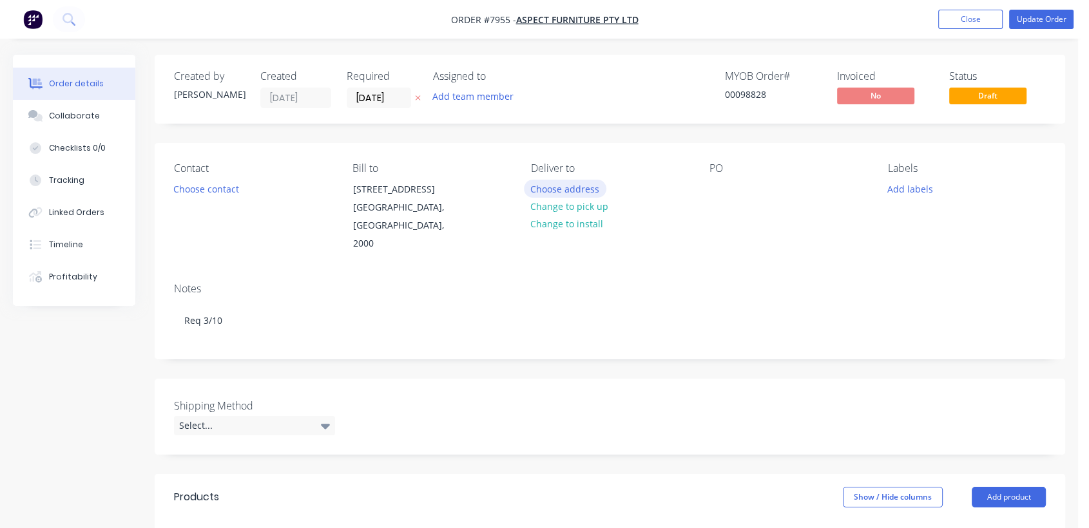
click at [582, 187] on button "Choose address" at bounding box center [565, 188] width 82 height 17
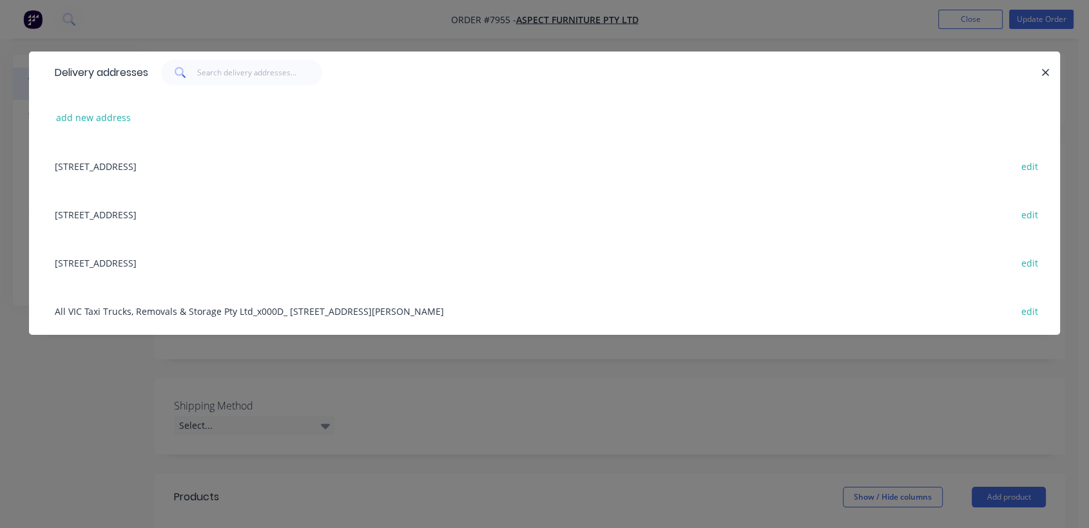
click at [140, 213] on div "[STREET_ADDRESS] edit" at bounding box center [544, 214] width 992 height 48
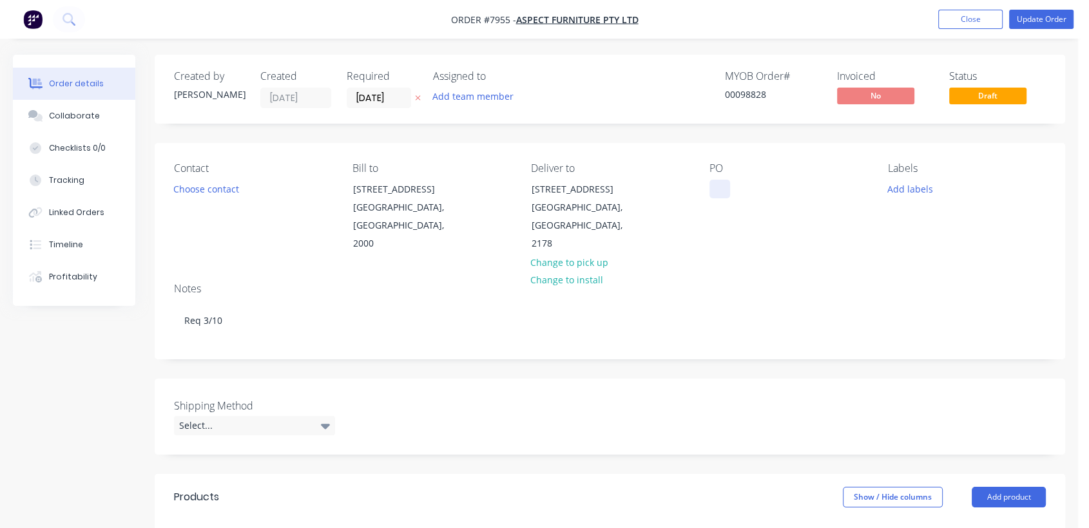
click at [722, 189] on div at bounding box center [719, 189] width 21 height 19
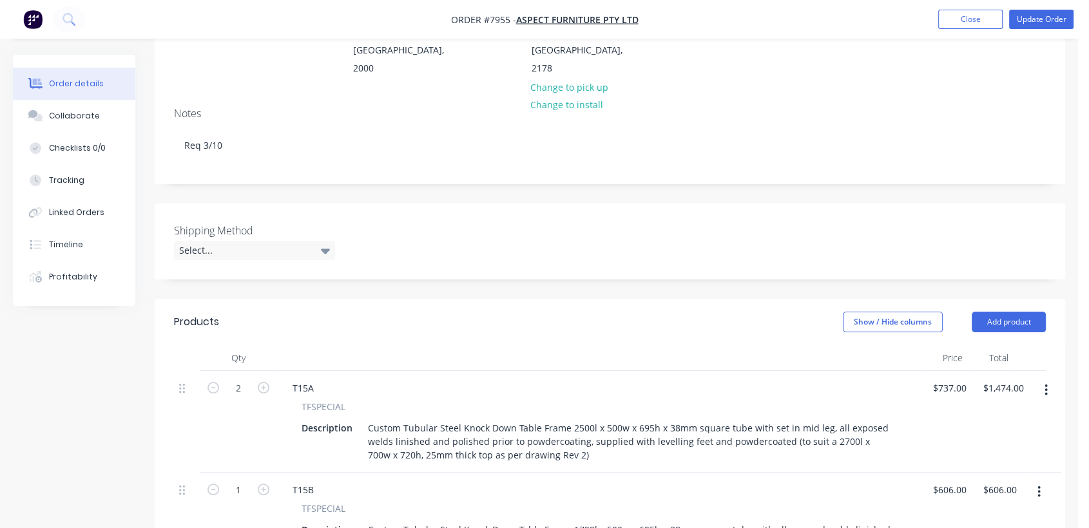
scroll to position [215, 0]
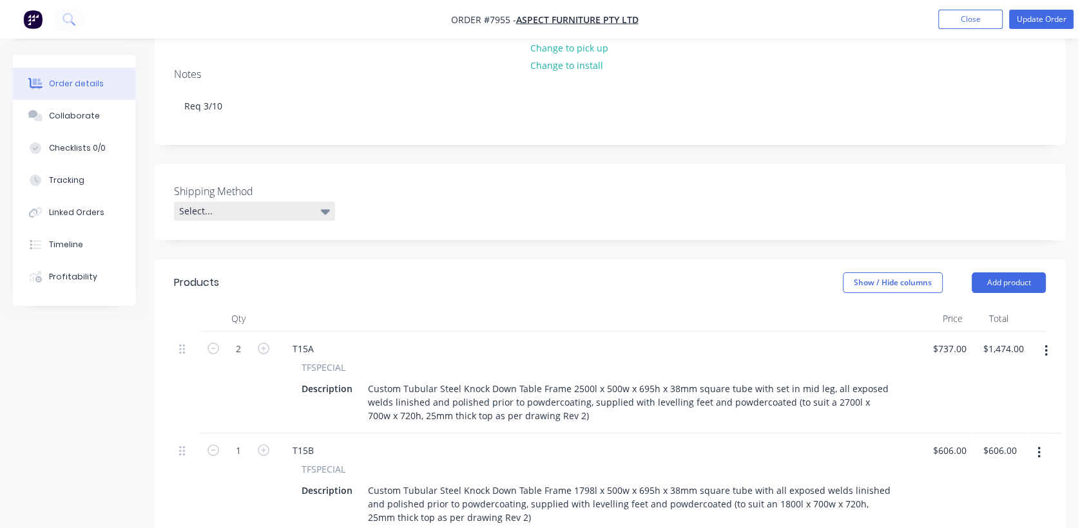
click at [228, 202] on div "Select..." at bounding box center [254, 211] width 161 height 19
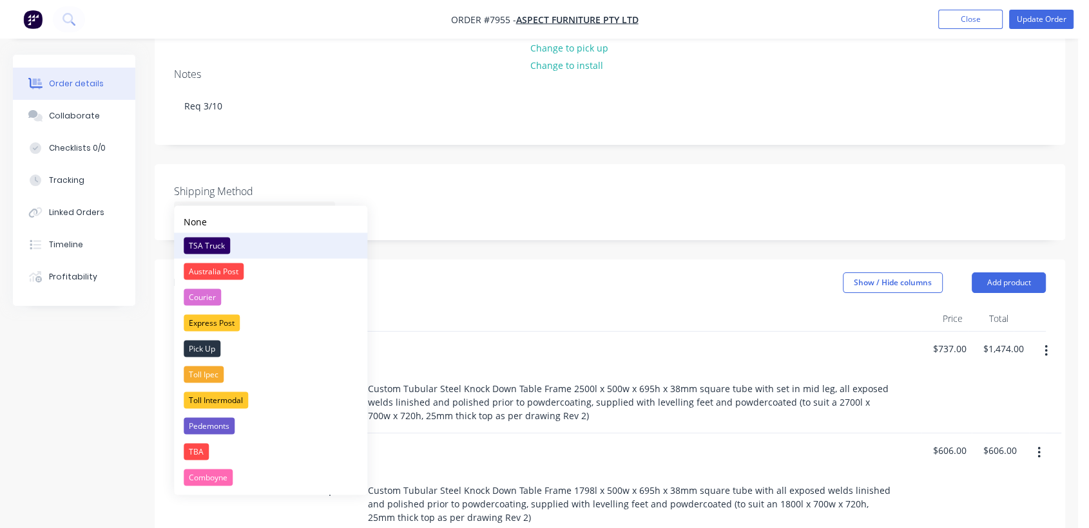
click at [218, 240] on div "TSA Truck" at bounding box center [207, 245] width 46 height 17
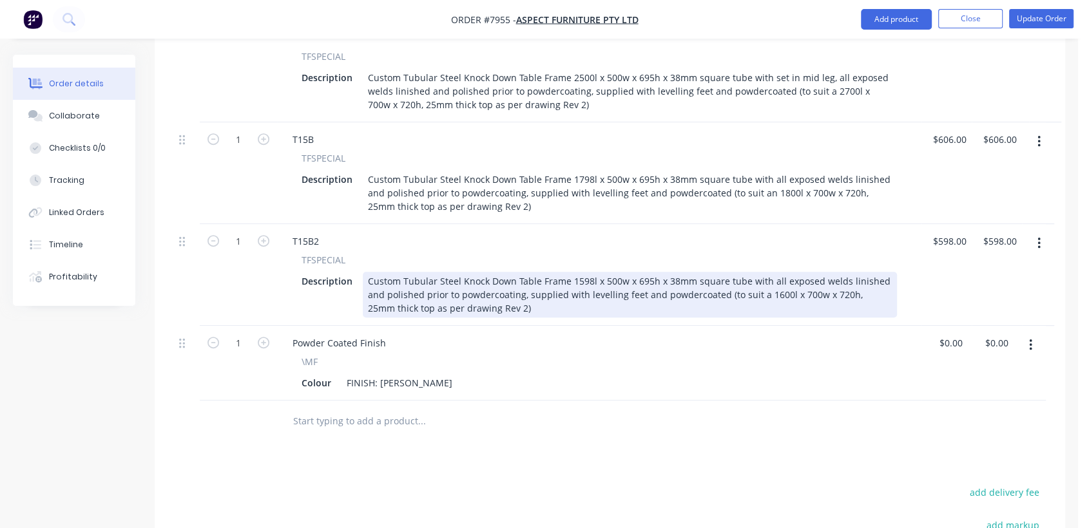
scroll to position [572, 0]
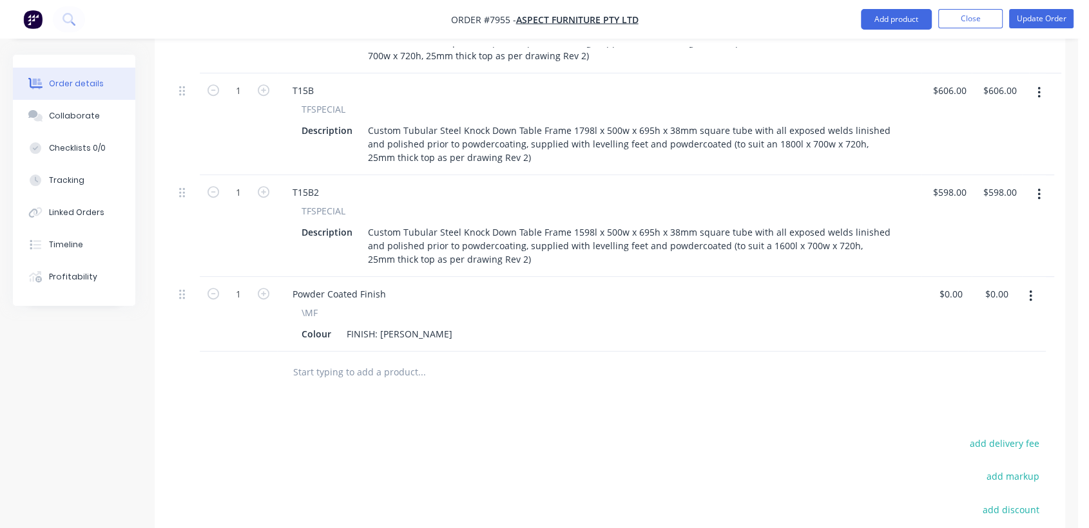
click at [360, 359] on input "text" at bounding box center [421, 372] width 258 height 26
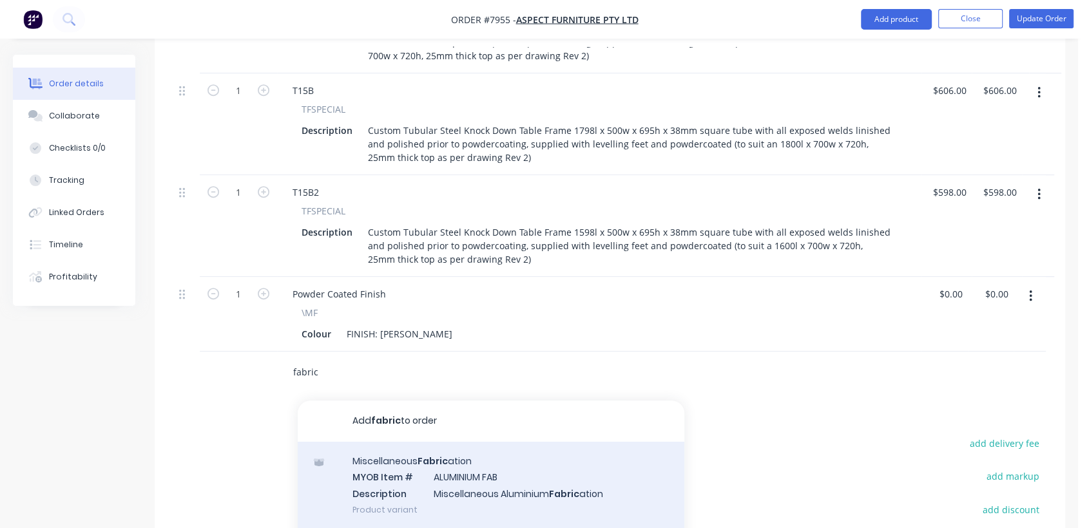
type input "fabric"
click at [434, 453] on div "Miscellaneous Fabric ation MYOB Item # ALUMINIUM FAB Description Miscellaneous …" at bounding box center [491, 485] width 387 height 87
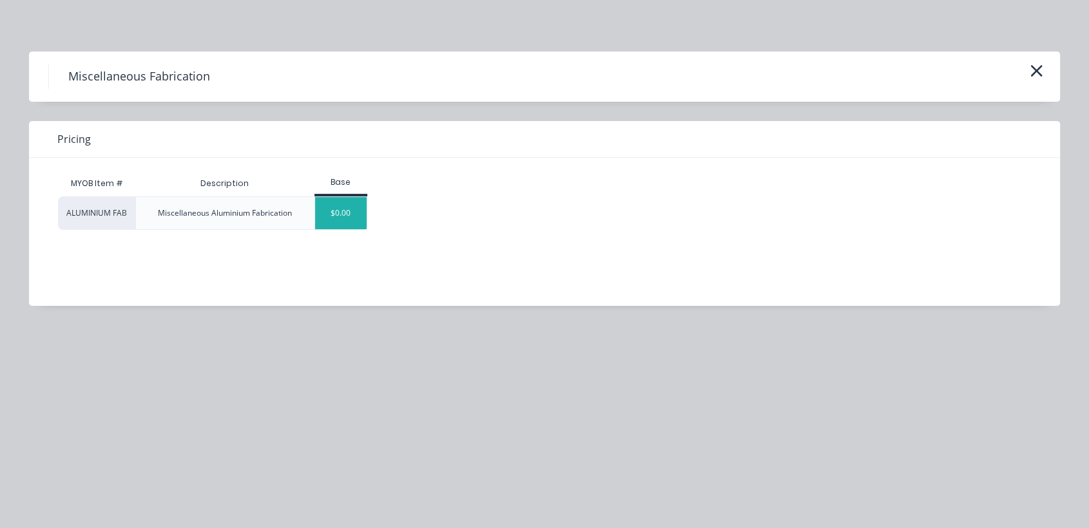
click at [347, 216] on div "$0.00" at bounding box center [341, 213] width 52 height 32
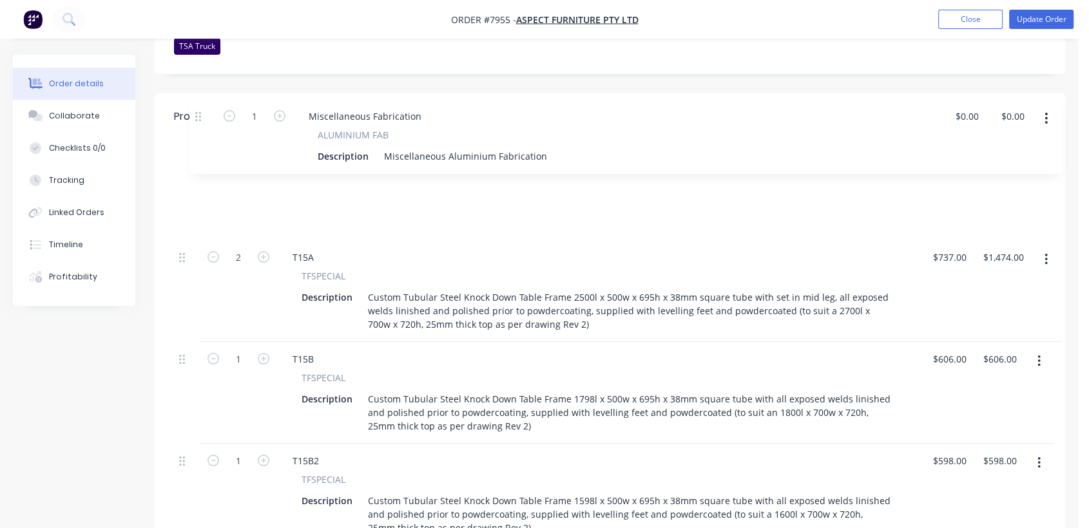
scroll to position [376, 0]
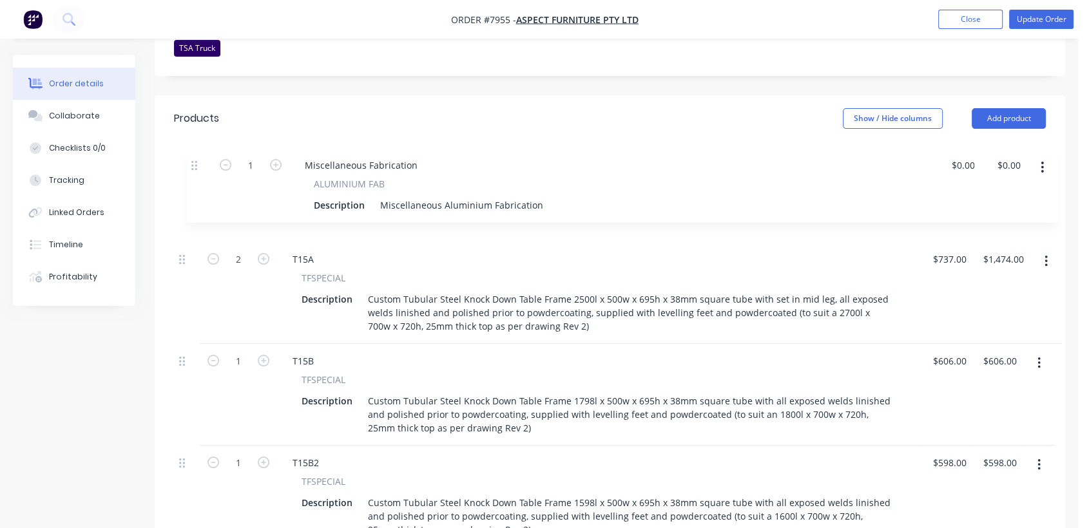
drag, startPoint x: 184, startPoint y: 353, endPoint x: 208, endPoint y: 152, distance: 202.5
click at [208, 167] on div "2 T15A TFSPECIAL Description Custom Tubular Steel Knock Down Table Frame 2500l …" at bounding box center [610, 394] width 872 height 455
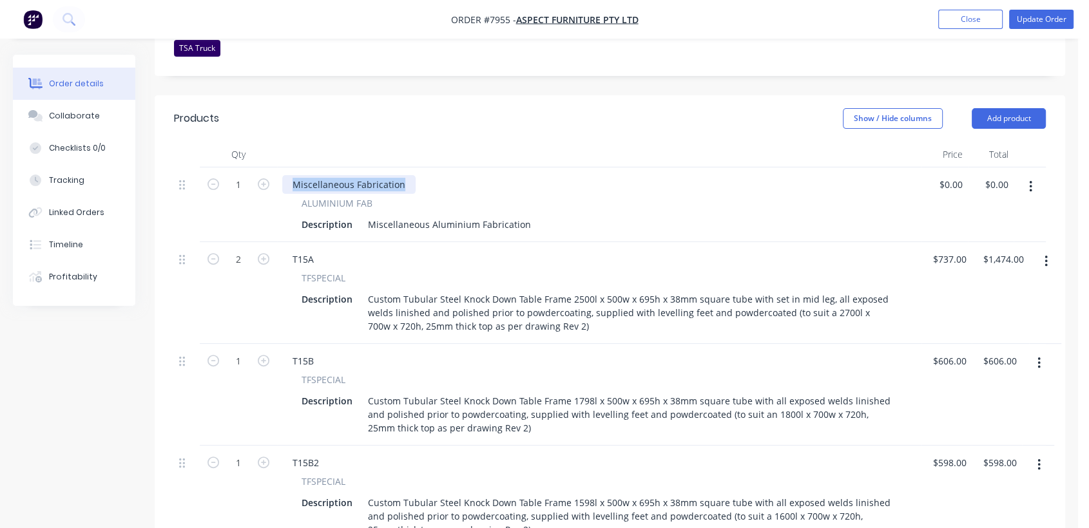
drag, startPoint x: 407, startPoint y: 165, endPoint x: 278, endPoint y: 157, distance: 129.1
click at [278, 167] on div "Miscellaneous Fabrication ALUMINIUM FAB Description Miscellaneous Aluminium Fab…" at bounding box center [599, 204] width 644 height 75
click at [263, 178] on icon "button" at bounding box center [264, 184] width 12 height 12
type input "2"
drag, startPoint x: 526, startPoint y: 206, endPoint x: 368, endPoint y: 204, distance: 158.5
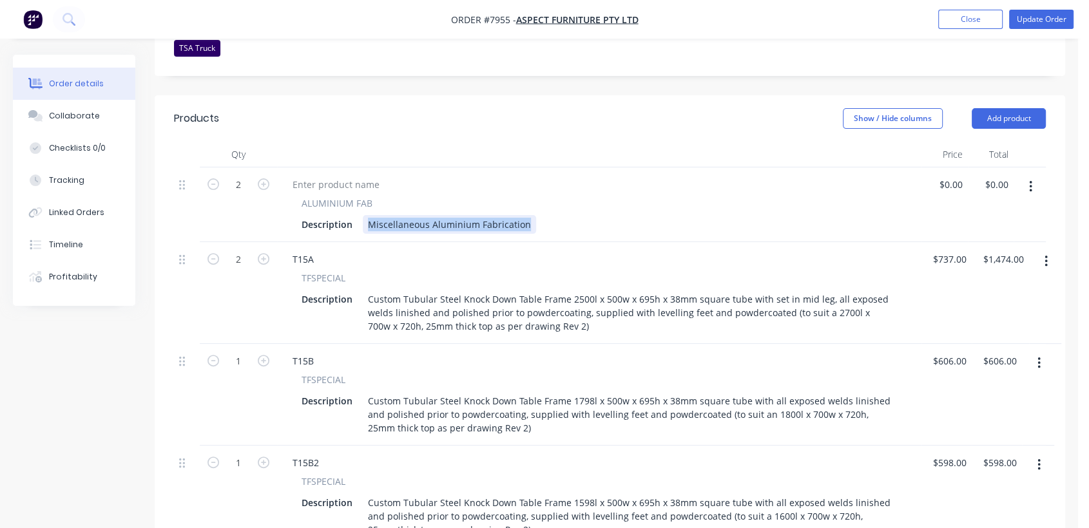
click at [368, 215] on div "Miscellaneous Aluminium Fabrication" at bounding box center [449, 224] width 173 height 19
drag, startPoint x: 380, startPoint y: 204, endPoint x: 365, endPoint y: 209, distance: 15.5
click at [363, 215] on div "Cut 40 x 40 x 3mm Aluminium Angle to" at bounding box center [452, 224] width 178 height 19
drag, startPoint x: 541, startPoint y: 205, endPoint x: 530, endPoint y: 205, distance: 11.6
click at [530, 215] on div "800 x 40 x 40 x 3mm Aluminium Angle to" at bounding box center [456, 224] width 186 height 19
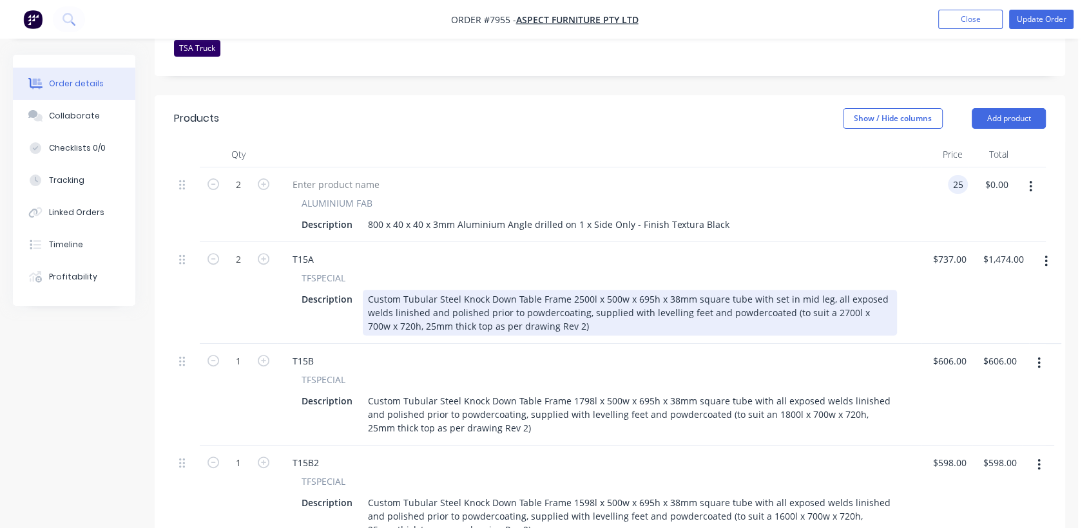
type input "$25.00"
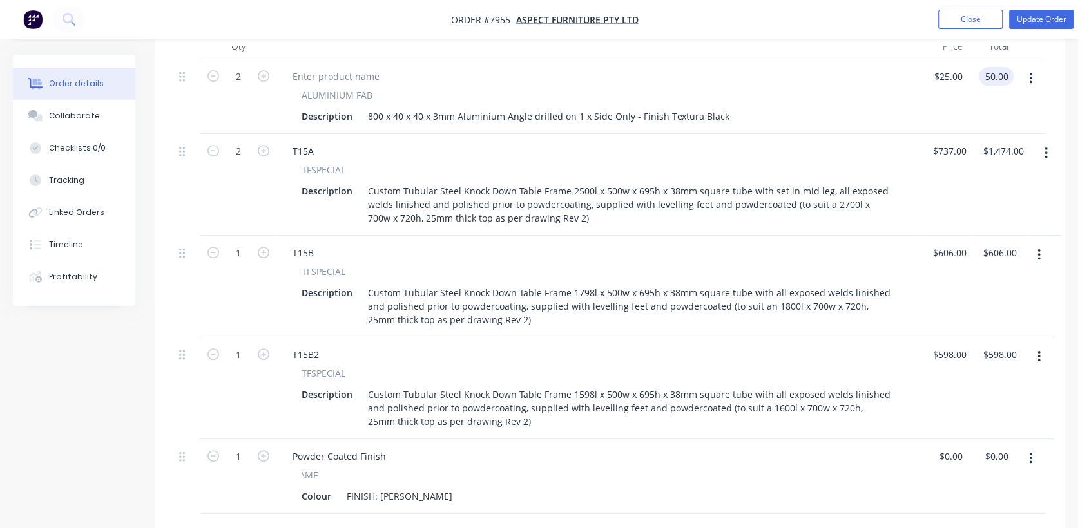
scroll to position [520, 0]
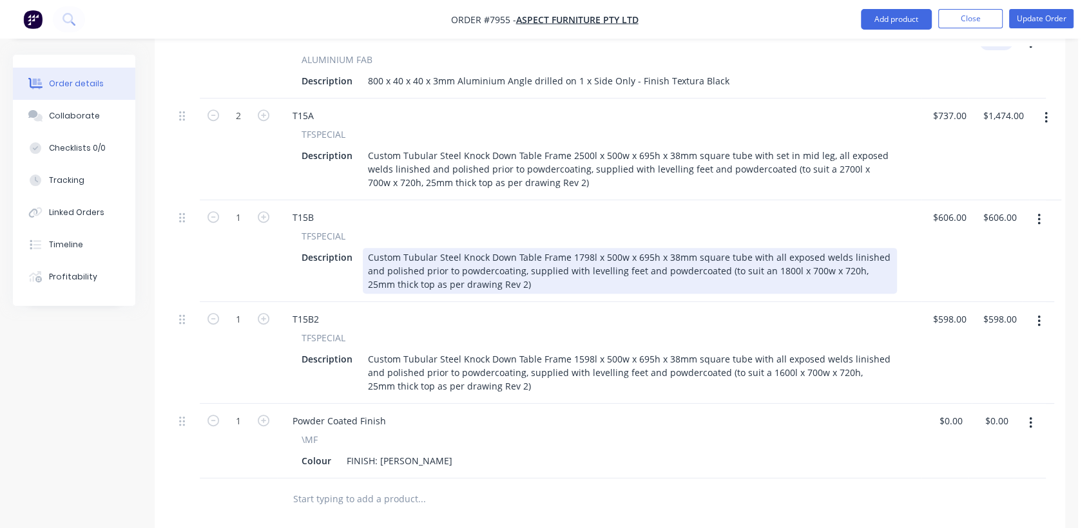
type input "$50.00"
click at [586, 248] on div "Custom Tubular Steel Knock Down Table Frame 1798l x 500w x 695h x 38mm square t…" at bounding box center [630, 271] width 534 height 46
drag, startPoint x: 592, startPoint y: 236, endPoint x: 598, endPoint y: 262, distance: 26.4
click at [580, 248] on div "Custom Tubular Steel Knock Down Table Frame 1798l x 500w x 695h x 38mm square t…" at bounding box center [630, 271] width 534 height 46
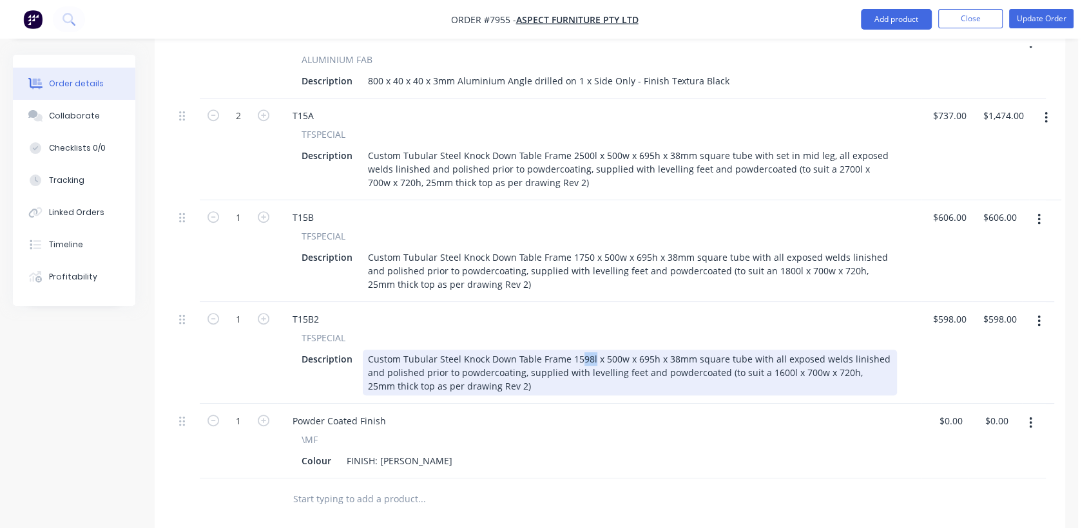
drag, startPoint x: 591, startPoint y: 338, endPoint x: 579, endPoint y: 338, distance: 11.6
click at [579, 350] on div "Custom Tubular Steel Knock Down Table Frame 1598l x 500w x 695h x 38mm square t…" at bounding box center [630, 373] width 534 height 46
click at [755, 355] on div "Custom Tubular Steel Knock Down Table Frame 1550 x 500w x 695h x 38mm square tu…" at bounding box center [630, 373] width 534 height 46
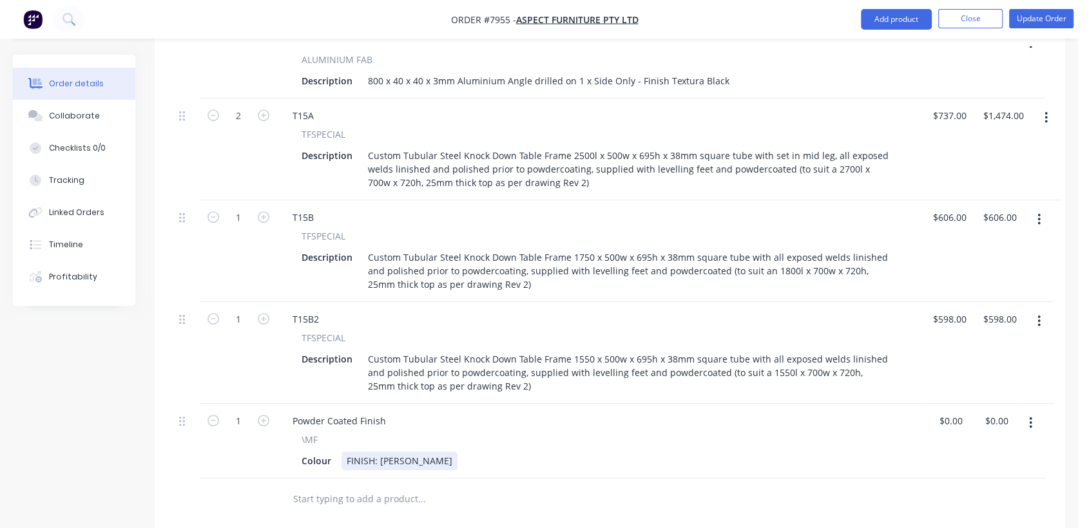
click at [457, 452] on div "Colour FINISH: [PERSON_NAME]" at bounding box center [596, 461] width 600 height 19
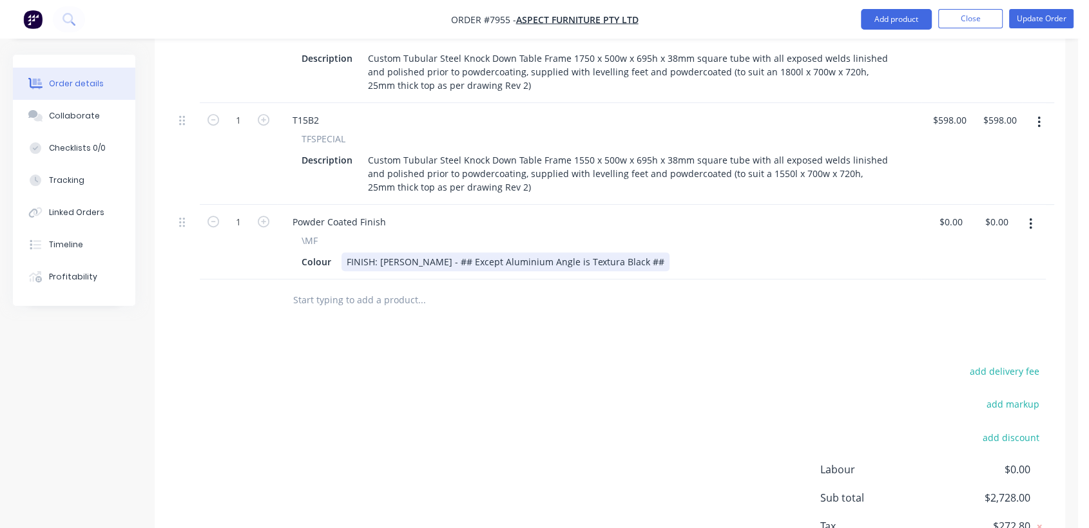
scroll to position [734, 0]
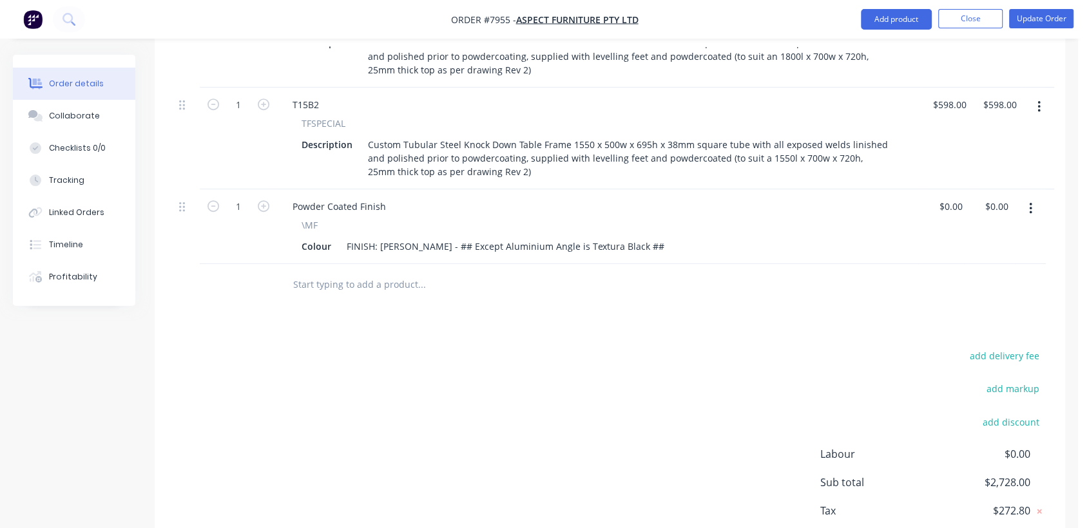
click at [355, 272] on input "text" at bounding box center [421, 285] width 258 height 26
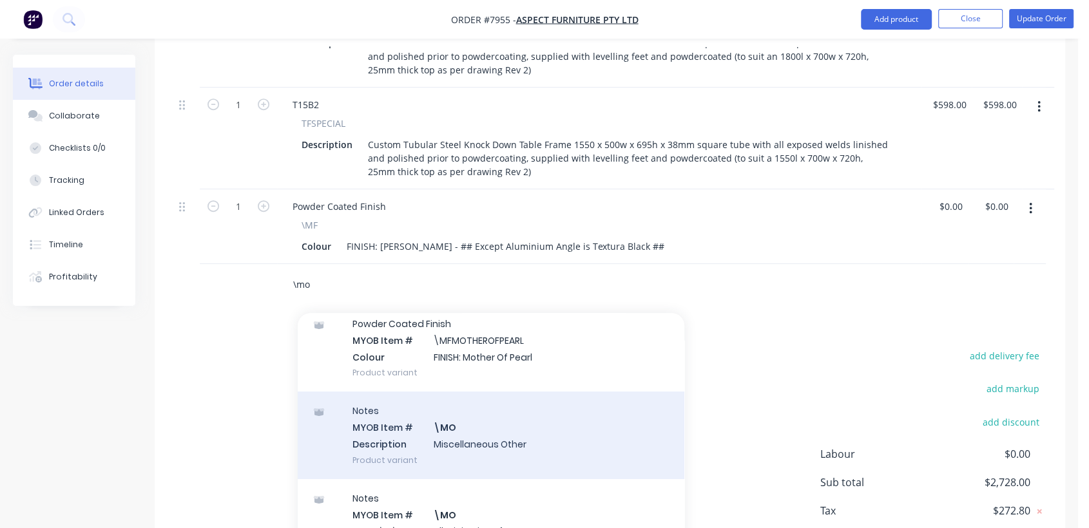
scroll to position [143, 0]
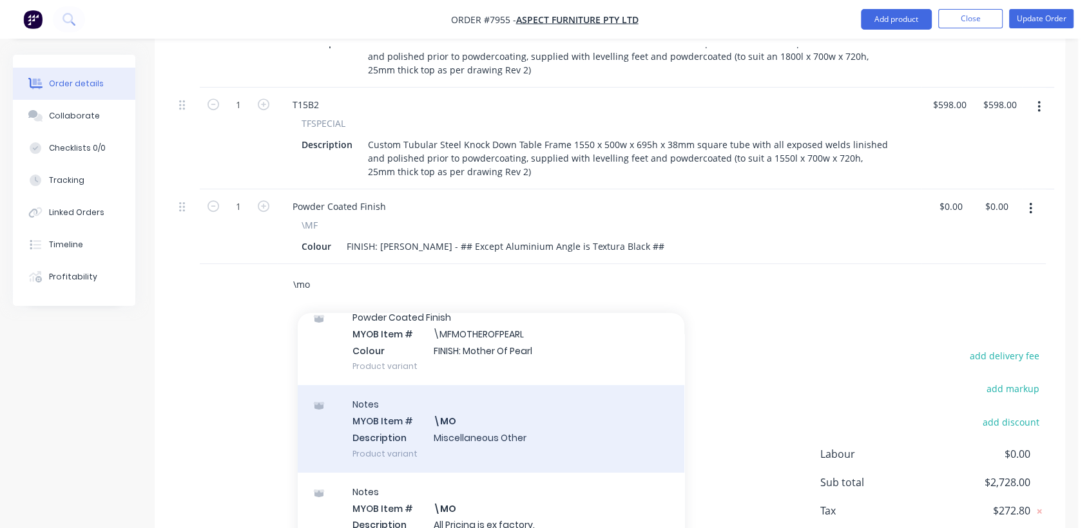
type input "\mo"
click at [463, 411] on div "Notes MYOB Item # \MO Description Miscellaneous Other Product variant" at bounding box center [491, 428] width 387 height 87
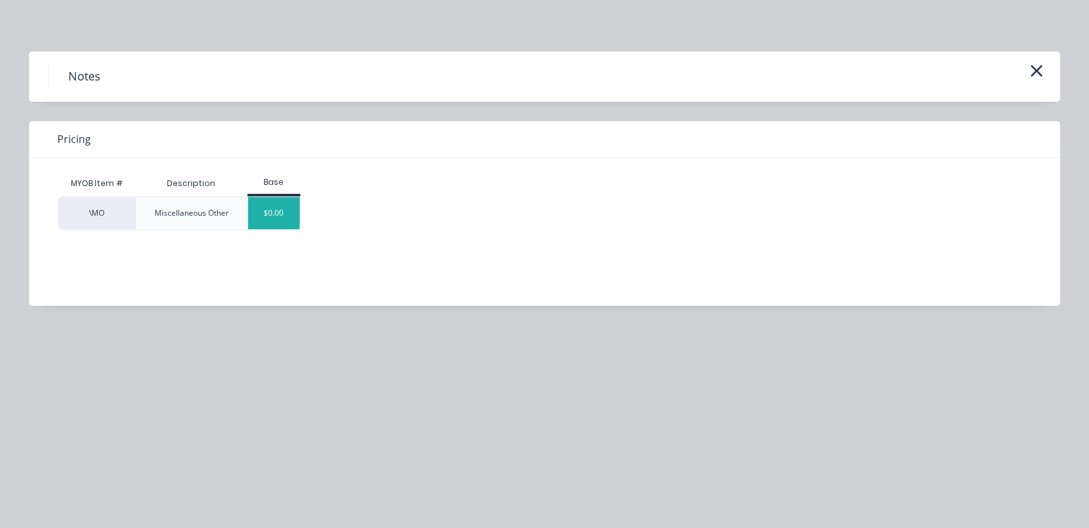
click at [289, 212] on div "$0.00" at bounding box center [274, 213] width 52 height 32
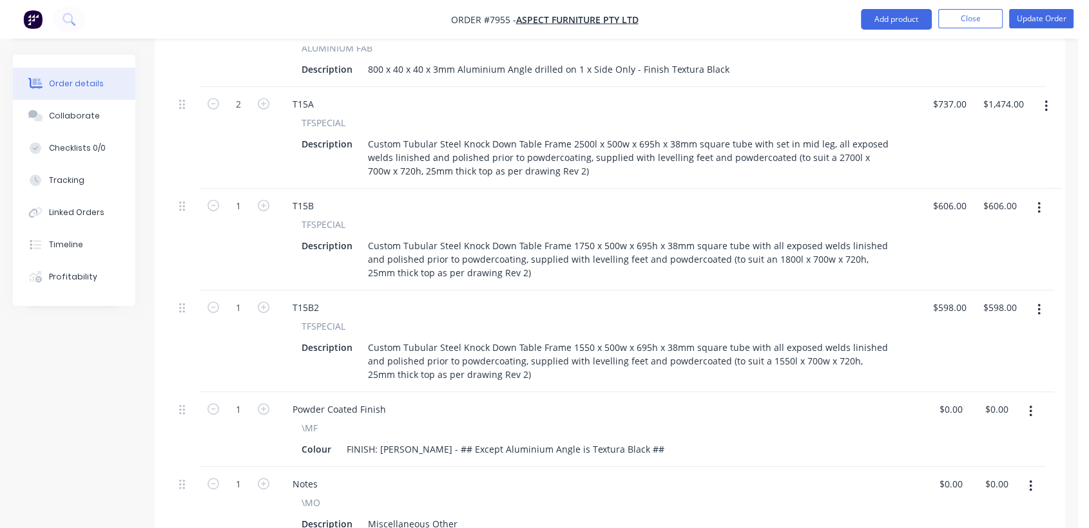
scroll to position [868, 0]
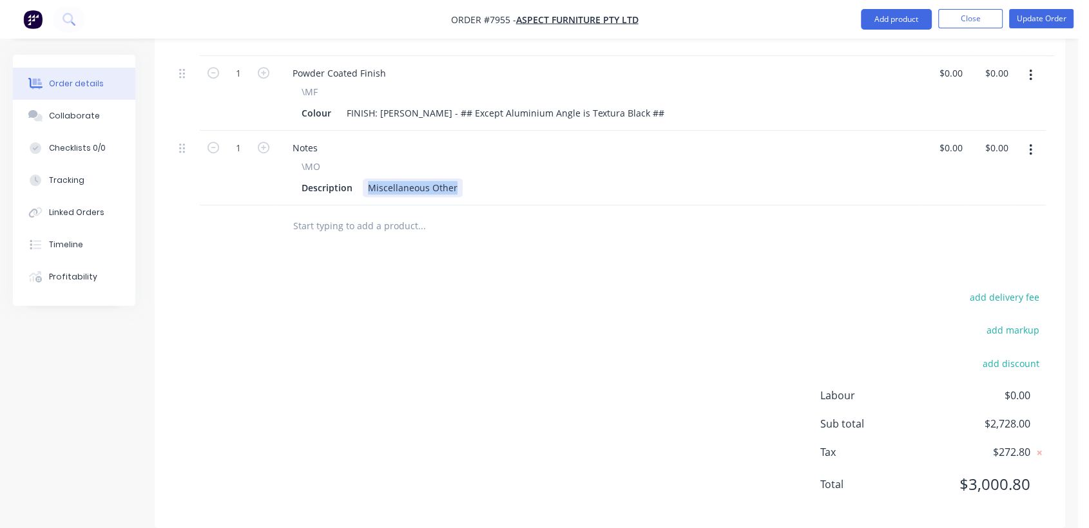
drag, startPoint x: 454, startPoint y: 167, endPoint x: 370, endPoint y: 148, distance: 86.6
click at [370, 160] on div "\MO Description Miscellaneous Other" at bounding box center [599, 178] width 634 height 37
type input "$0.00"
click at [371, 213] on input "text" at bounding box center [421, 226] width 258 height 26
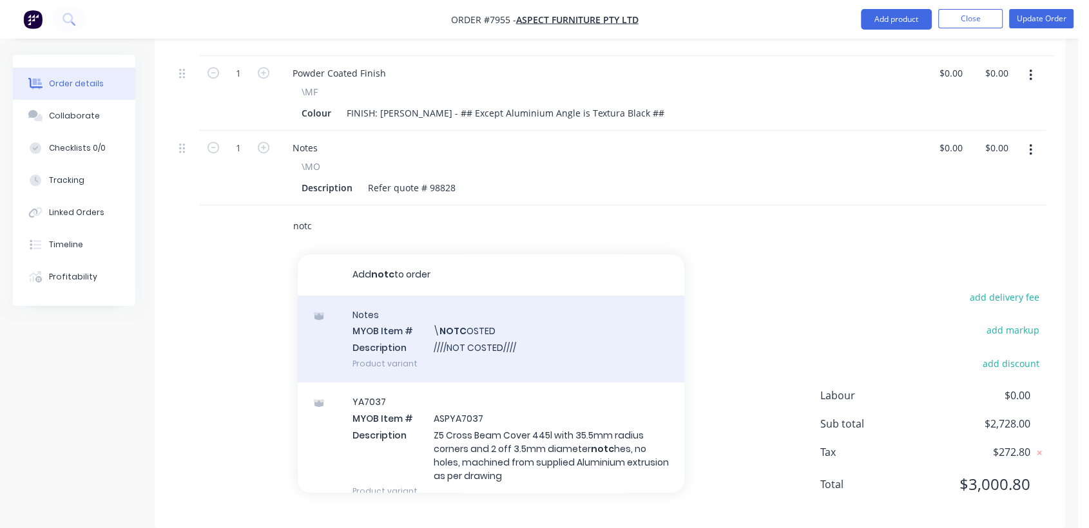
type input "notc"
click at [474, 320] on div "Notes MYOB Item # \ NOTC OSTED Description ////NOT COSTED//// Product variant" at bounding box center [491, 339] width 387 height 87
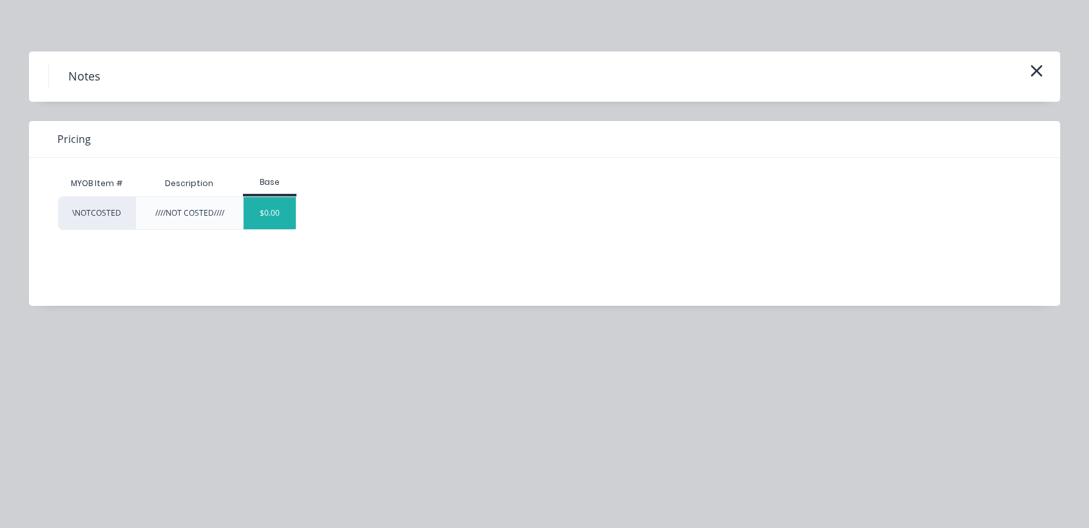
click at [284, 202] on div "$0.00" at bounding box center [270, 213] width 52 height 32
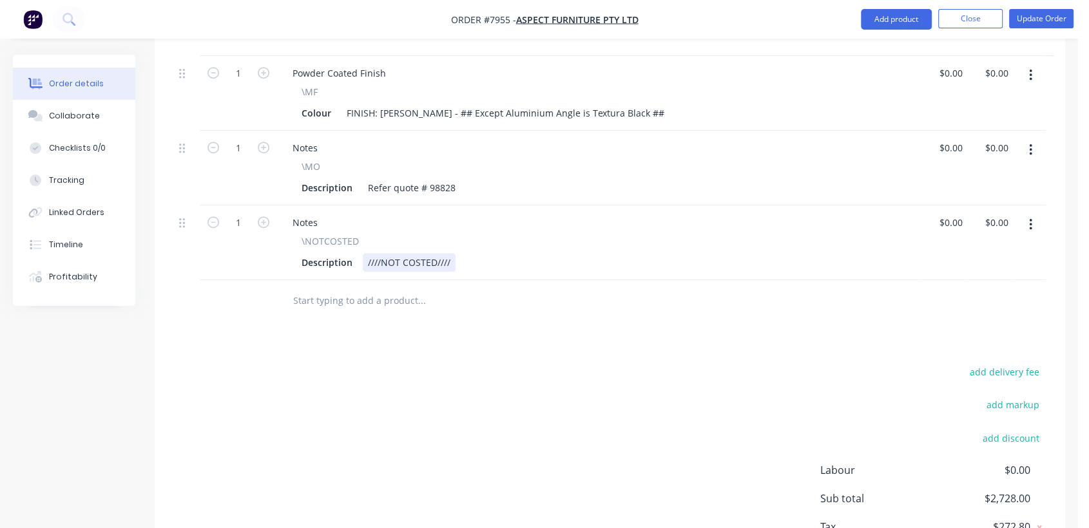
click at [453, 253] on div "////NOT COSTED////" at bounding box center [409, 262] width 93 height 19
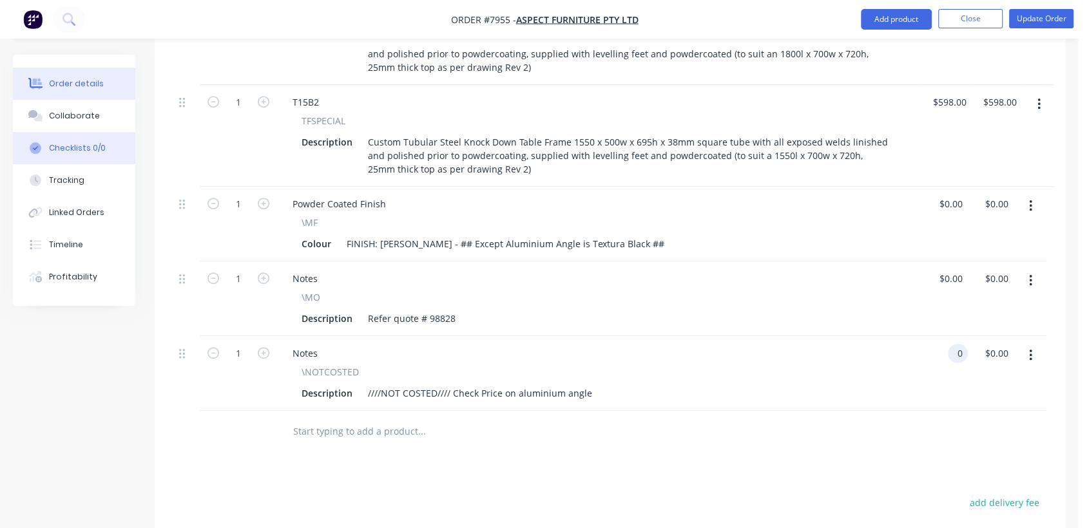
scroll to position [728, 0]
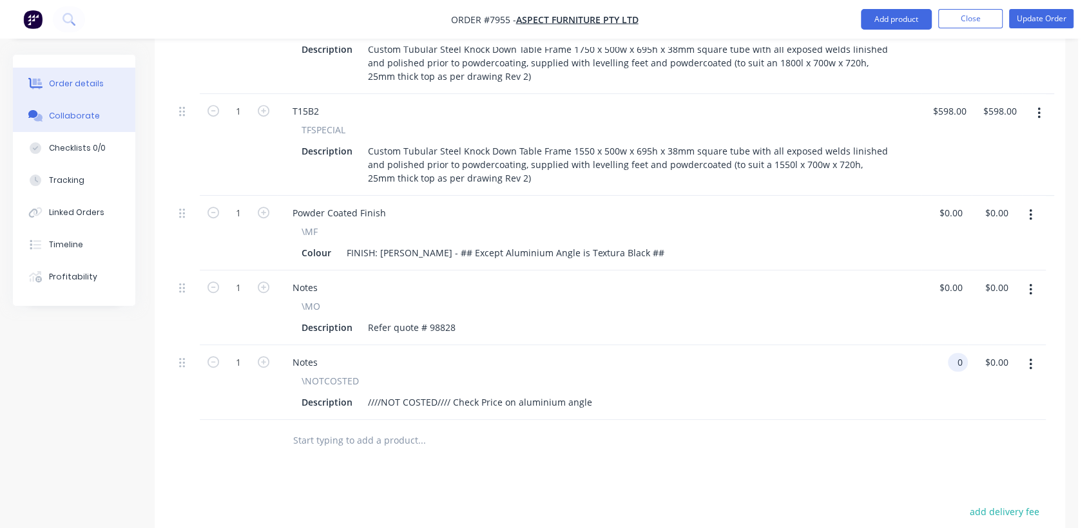
type input "$0.00"
click at [72, 112] on div "Collaborate" at bounding box center [74, 116] width 51 height 12
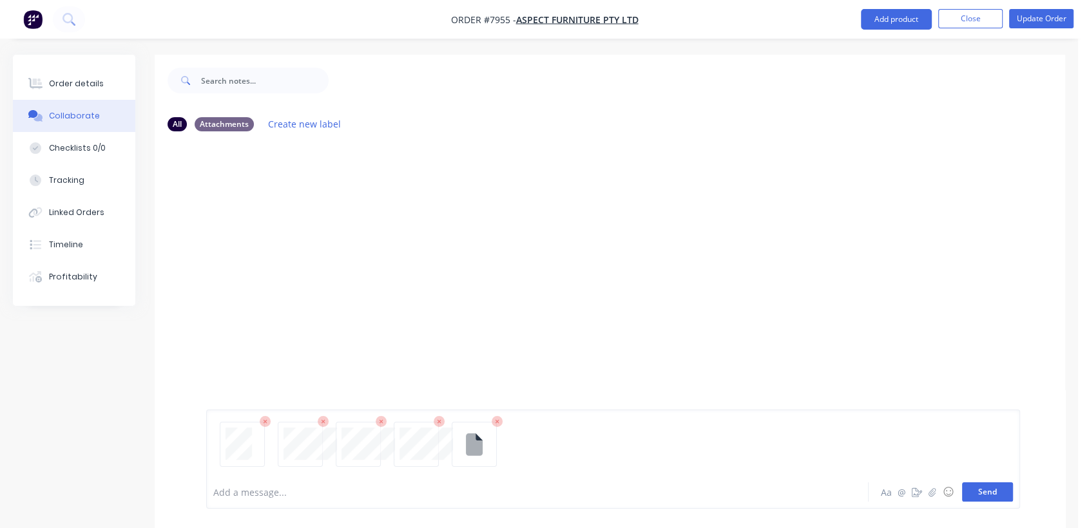
click at [997, 493] on button "Send" at bounding box center [987, 492] width 51 height 19
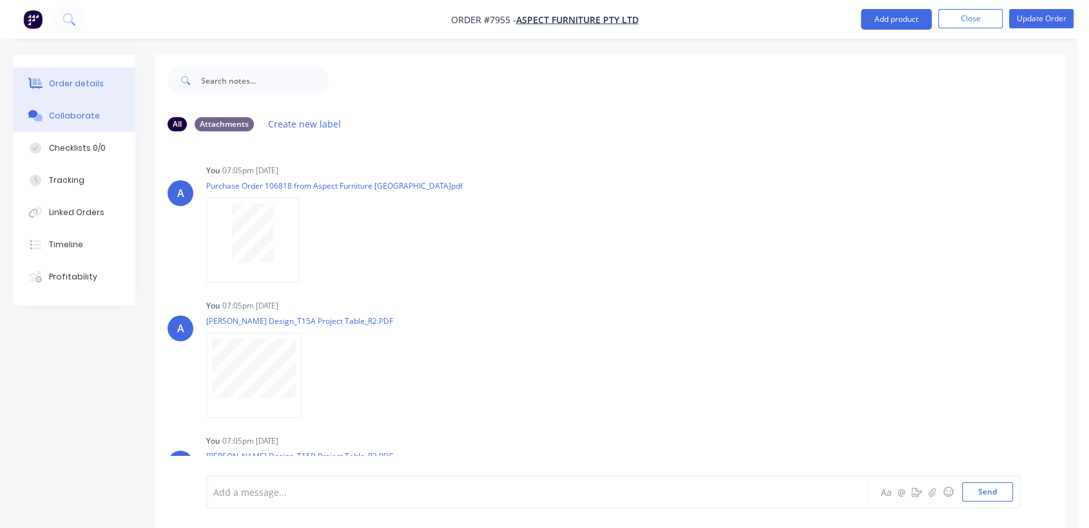
click at [89, 79] on div "Order details" at bounding box center [76, 84] width 55 height 12
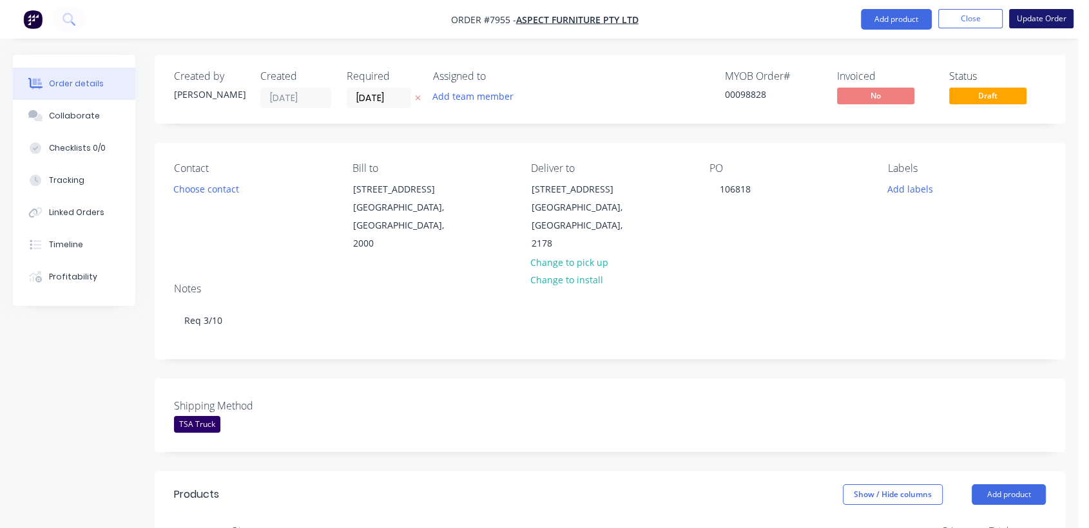
click at [1038, 11] on button "Update Order" at bounding box center [1041, 18] width 64 height 19
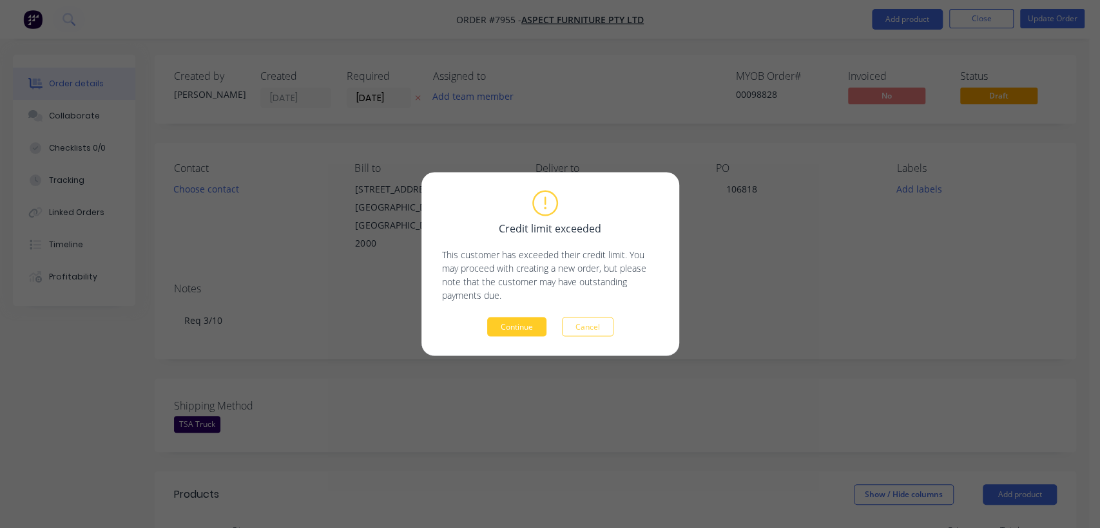
click at [519, 330] on button "Continue" at bounding box center [516, 327] width 59 height 19
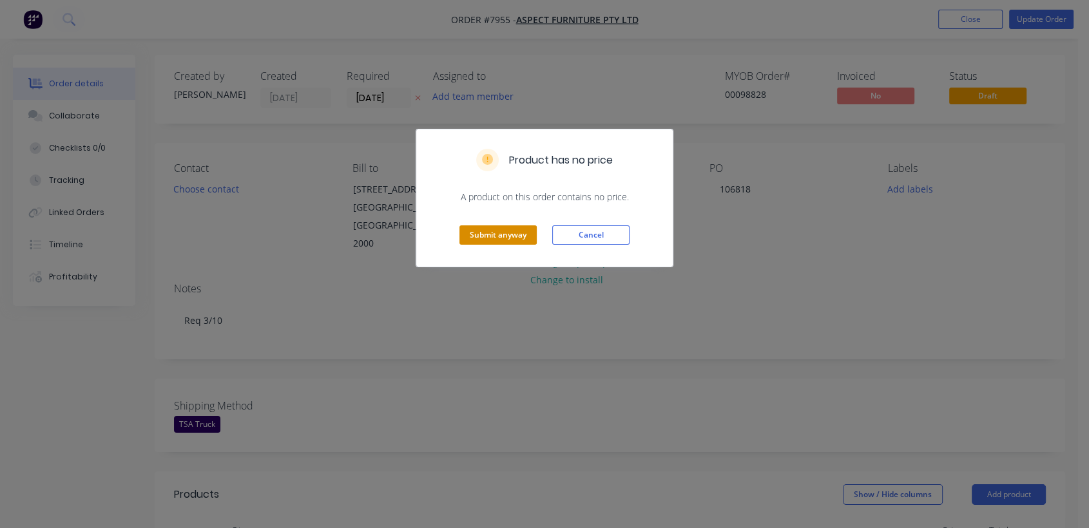
click at [506, 235] on button "Submit anyway" at bounding box center [497, 234] width 77 height 19
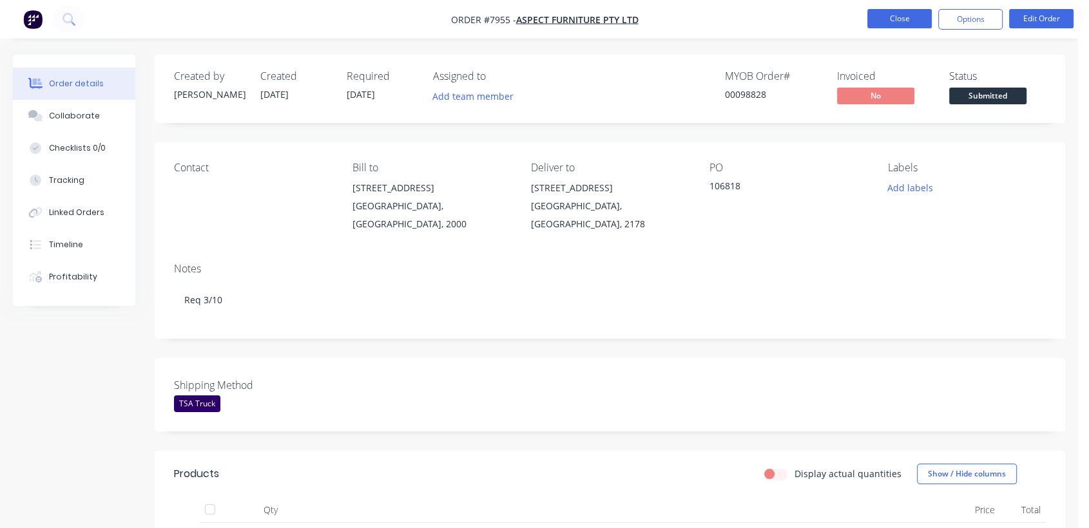
click at [899, 17] on button "Close" at bounding box center [899, 18] width 64 height 19
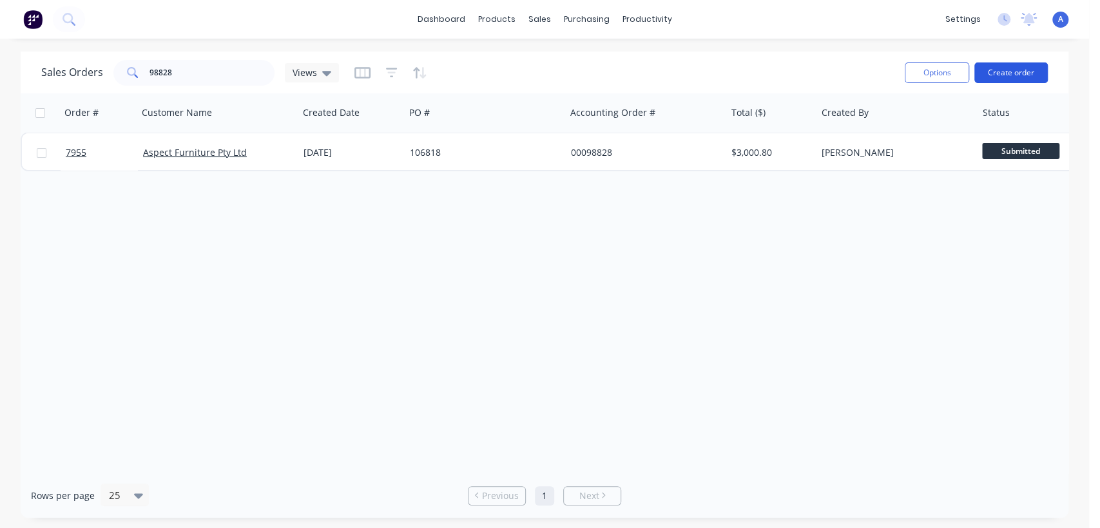
click at [1008, 64] on button "Create order" at bounding box center [1010, 72] width 73 height 21
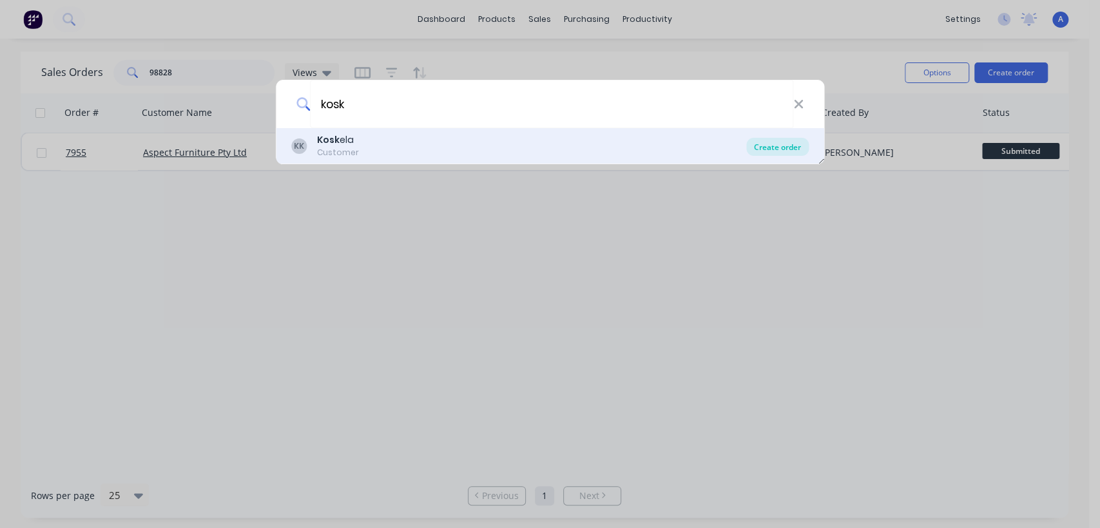
type input "kosk"
click at [769, 142] on div "Create order" at bounding box center [777, 147] width 62 height 18
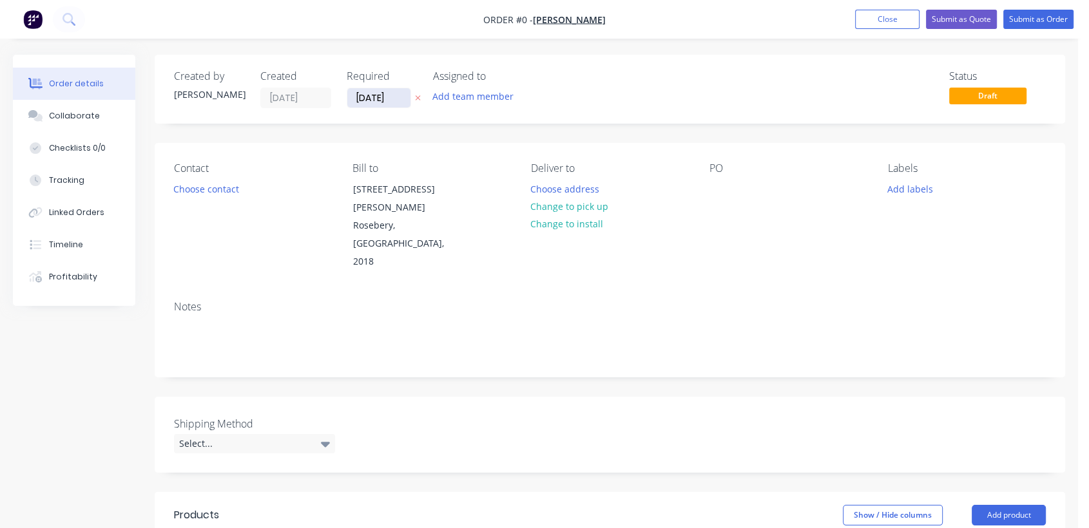
click at [405, 96] on input "[DATE]" at bounding box center [378, 97] width 63 height 19
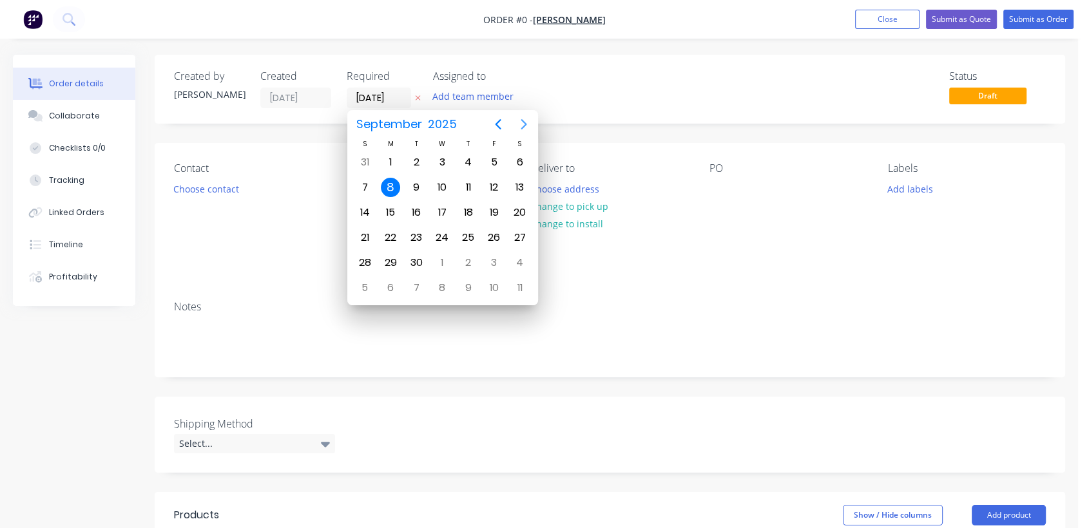
click at [524, 120] on icon "Next page" at bounding box center [523, 124] width 15 height 15
click at [436, 262] on div "31" at bounding box center [441, 262] width 19 height 19
type input "[DATE]"
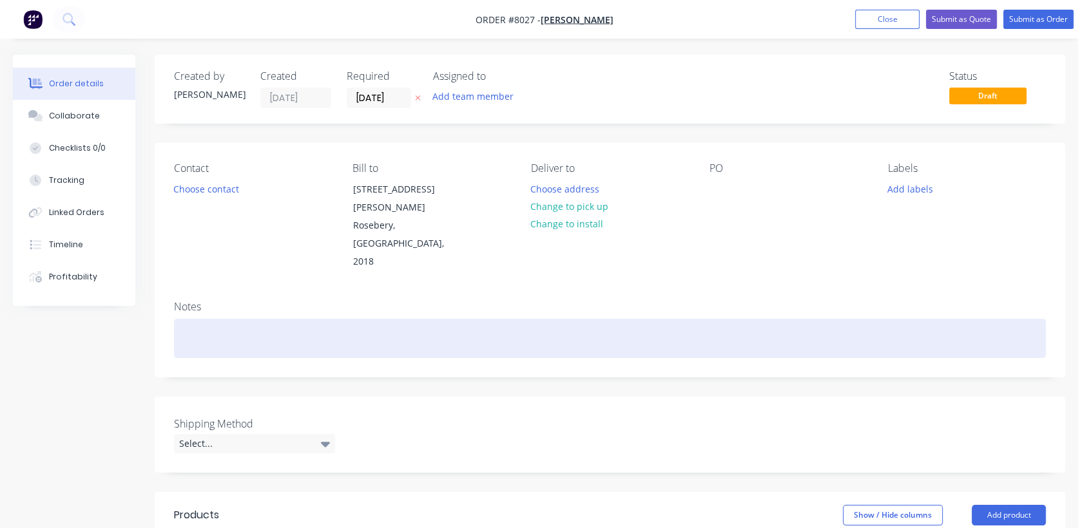
click at [232, 319] on div at bounding box center [610, 338] width 872 height 39
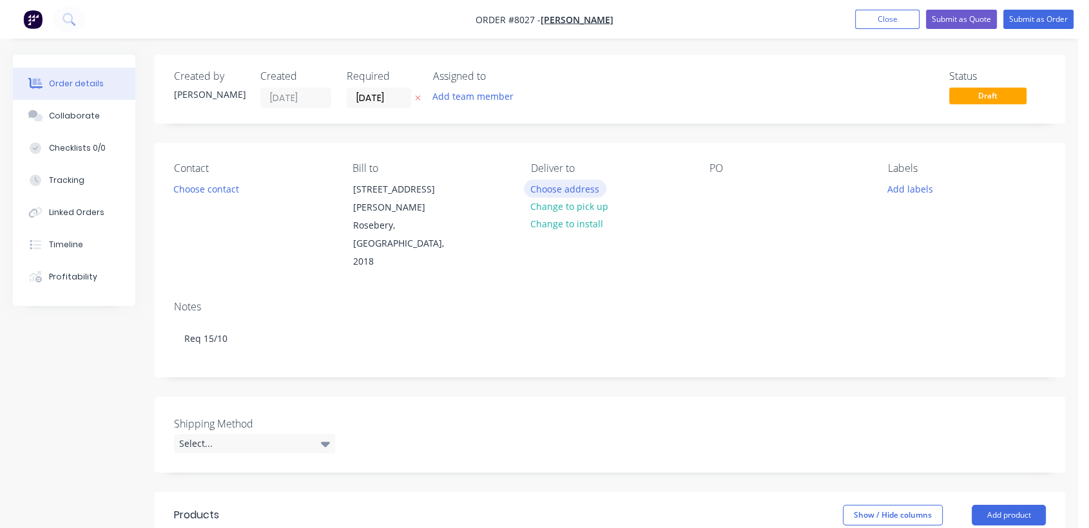
click at [552, 182] on button "Choose address" at bounding box center [565, 188] width 82 height 17
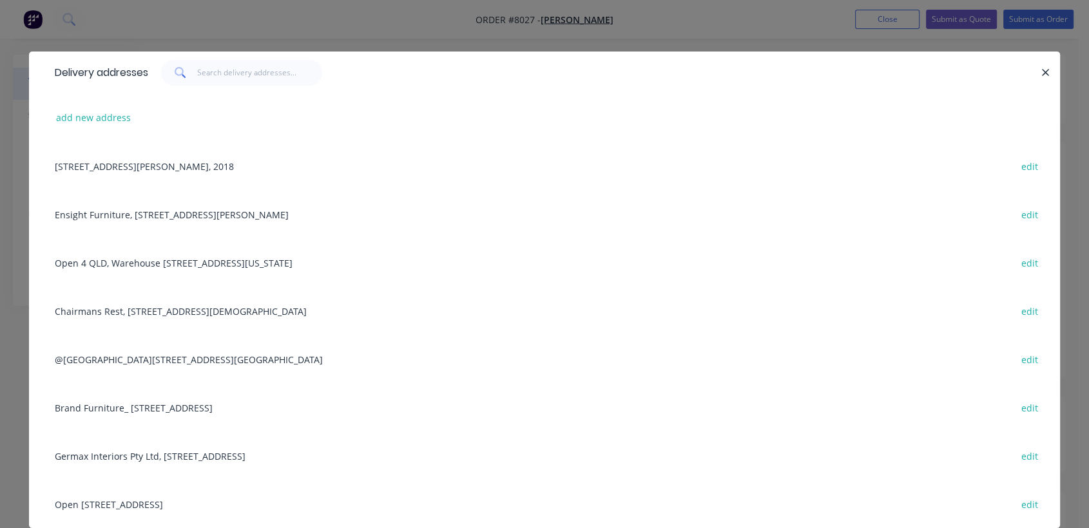
click at [126, 501] on div "Open [STREET_ADDRESS] edit" at bounding box center [544, 504] width 992 height 48
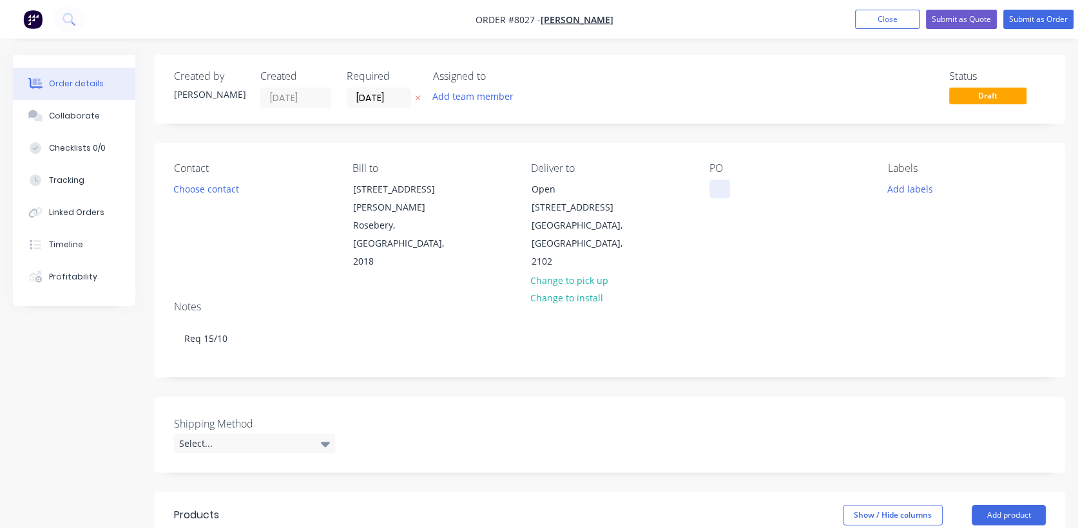
click at [722, 192] on div at bounding box center [719, 189] width 21 height 19
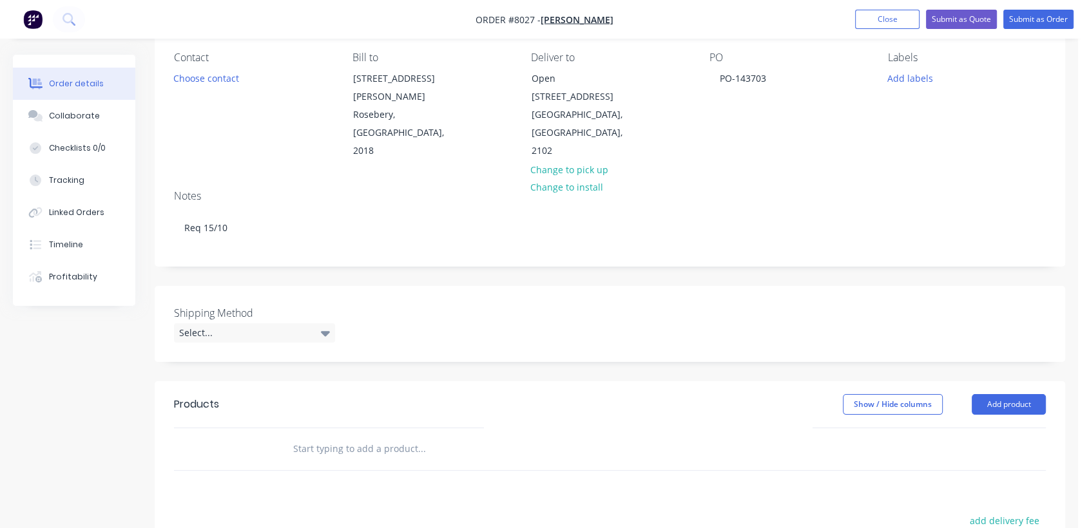
scroll to position [215, 0]
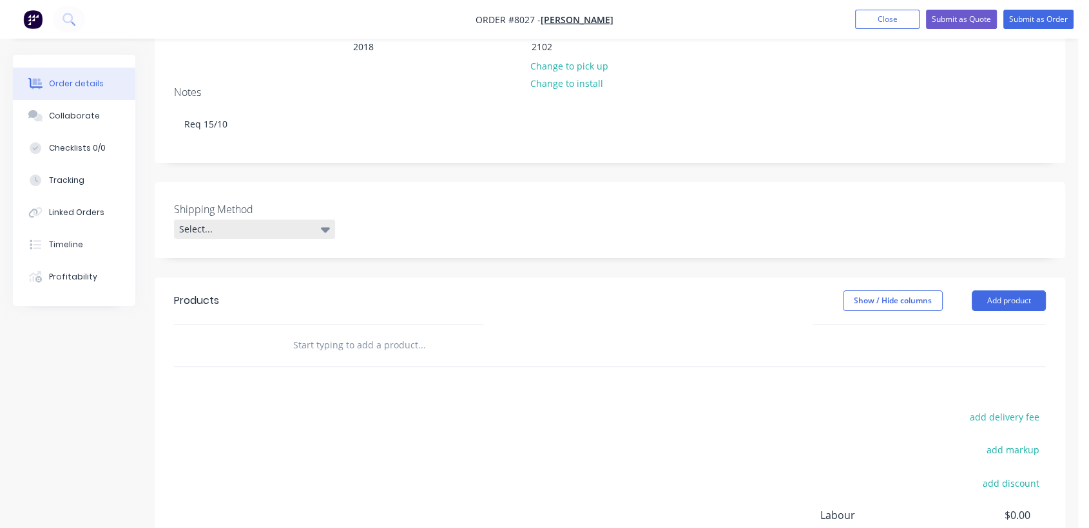
click at [233, 220] on div "Select..." at bounding box center [254, 229] width 161 height 19
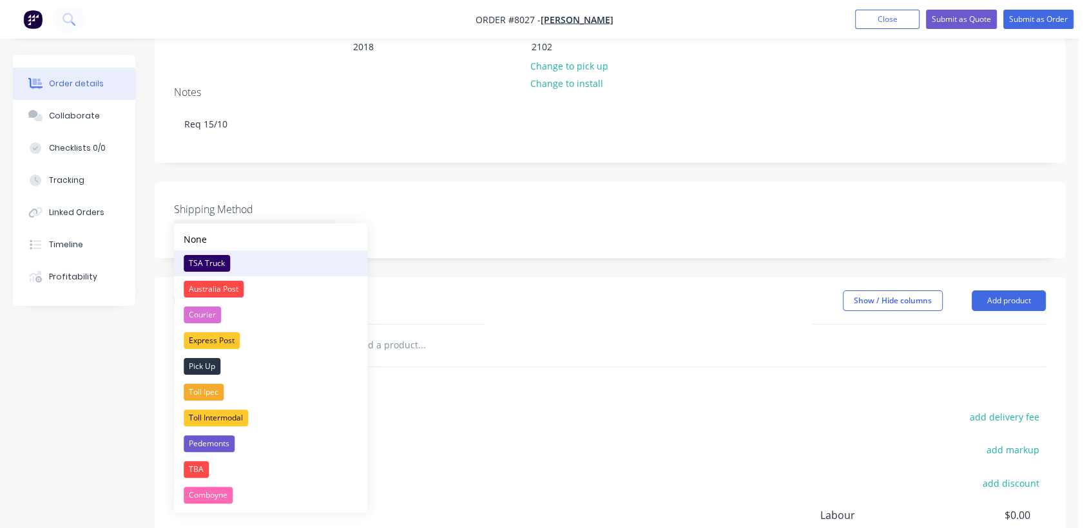
click at [215, 263] on div "TSA Truck" at bounding box center [207, 263] width 46 height 17
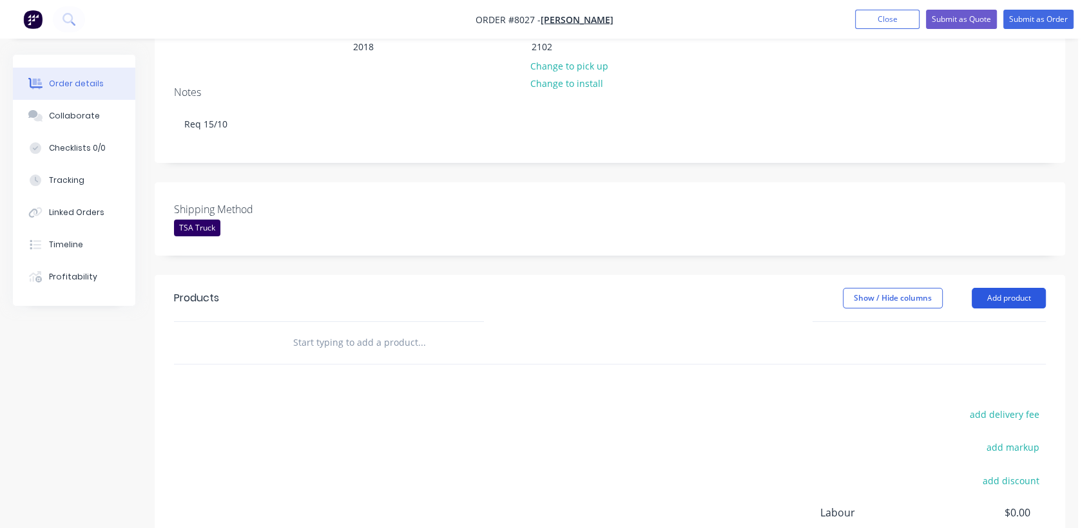
drag, startPoint x: 1028, startPoint y: 274, endPoint x: 999, endPoint y: 283, distance: 29.7
click at [1027, 288] on button "Add product" at bounding box center [1008, 298] width 74 height 21
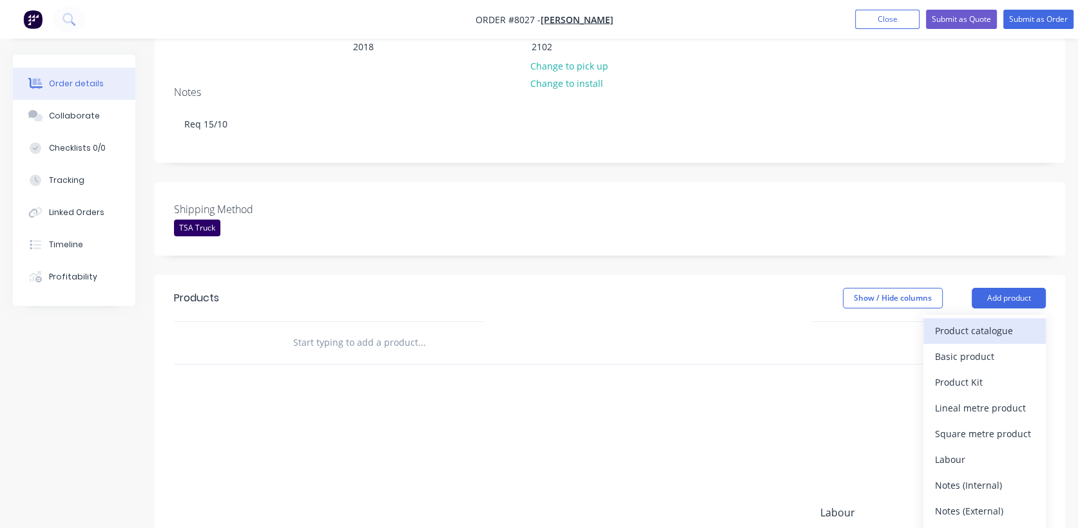
click at [943, 321] on div "Product catalogue" at bounding box center [984, 330] width 99 height 19
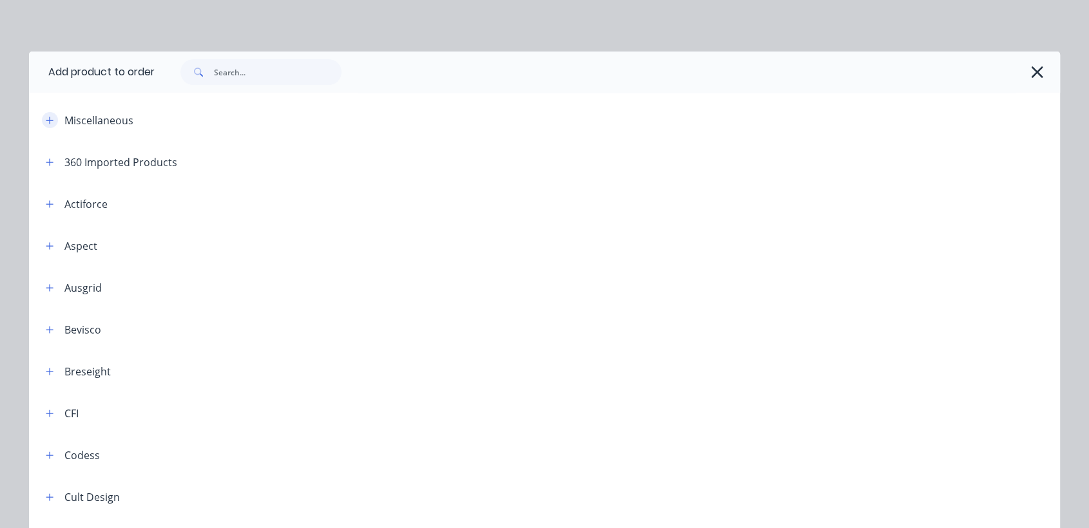
click at [46, 119] on icon "button" at bounding box center [49, 120] width 7 height 7
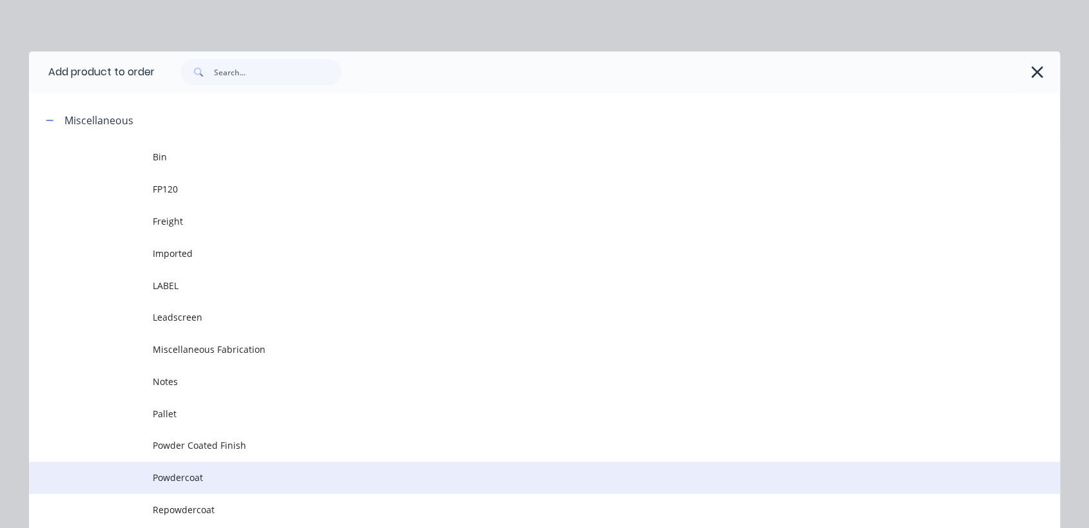
click at [196, 473] on span "Powdercoat" at bounding box center [515, 478] width 725 height 14
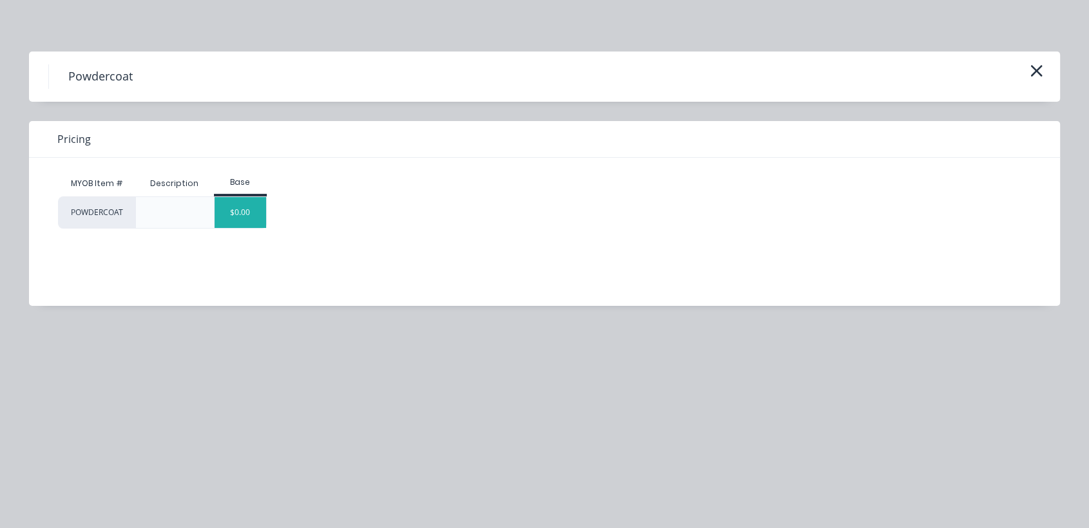
click at [229, 211] on div "$0.00" at bounding box center [241, 212] width 52 height 31
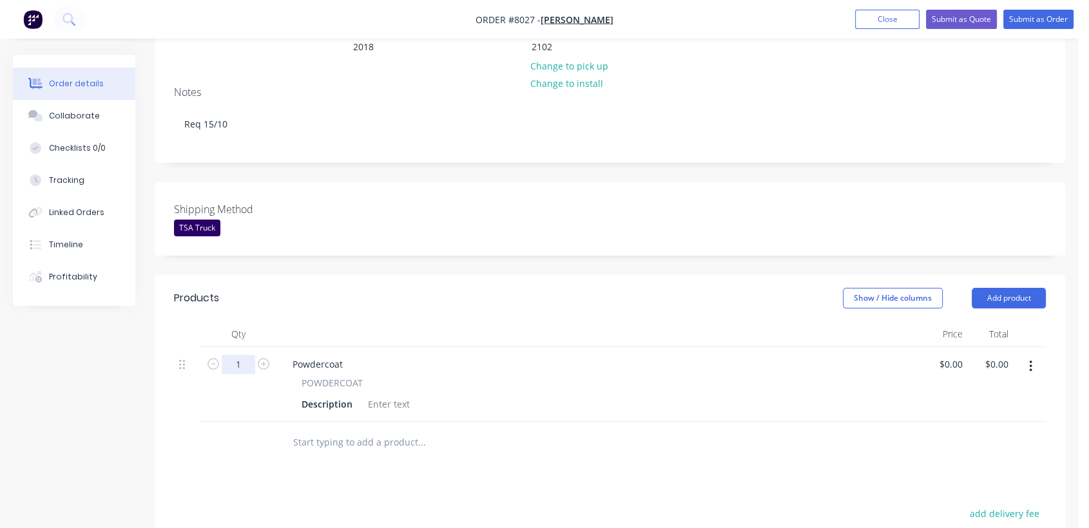
click at [247, 355] on input "1" at bounding box center [238, 364] width 33 height 19
type input "16"
drag, startPoint x: 347, startPoint y: 345, endPoint x: 285, endPoint y: 335, distance: 63.3
click at [285, 347] on div "Powdercoat POWDERCOAT Description" at bounding box center [599, 384] width 644 height 75
paste div
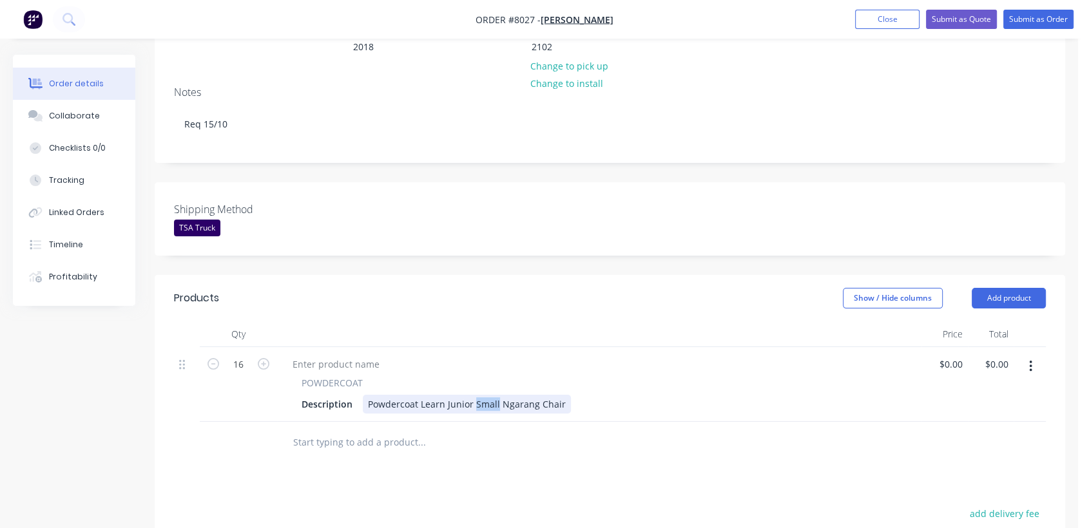
drag, startPoint x: 495, startPoint y: 382, endPoint x: 474, endPoint y: 383, distance: 21.3
click at [474, 395] on div "Powdercoat Learn Junior Small Ngarang Chair" at bounding box center [467, 404] width 208 height 19
type input "$15.00"
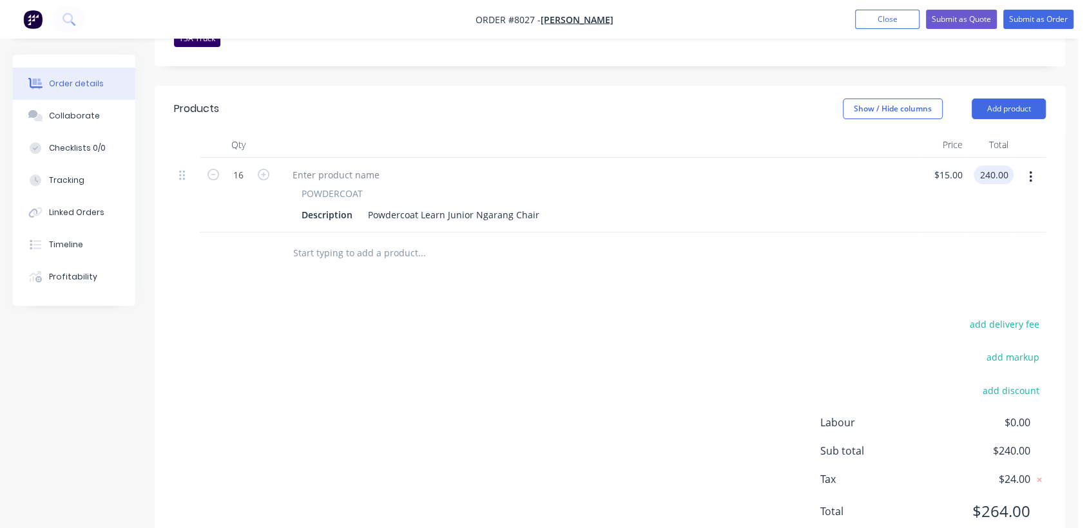
scroll to position [429, 0]
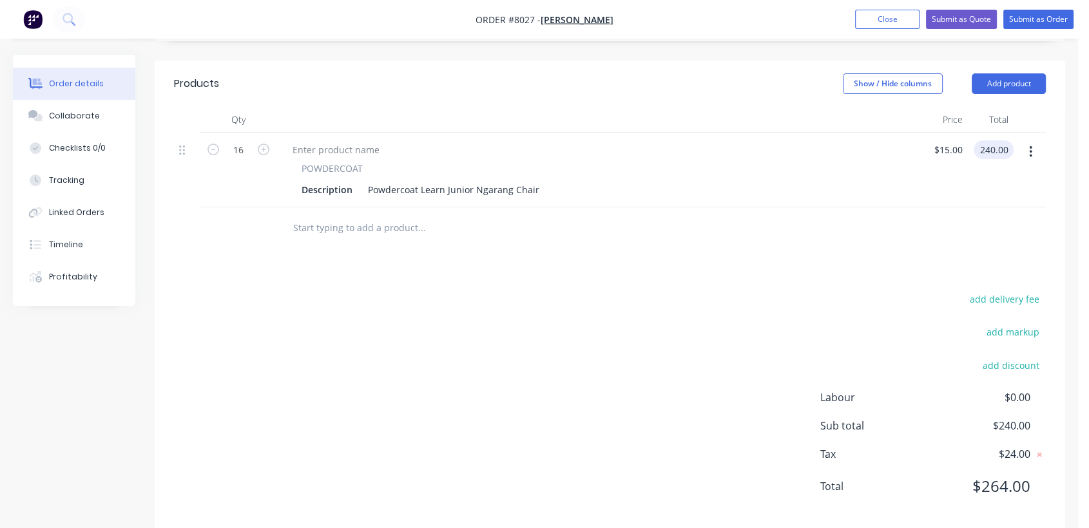
type input "$240.00"
click at [341, 215] on input "text" at bounding box center [421, 228] width 258 height 26
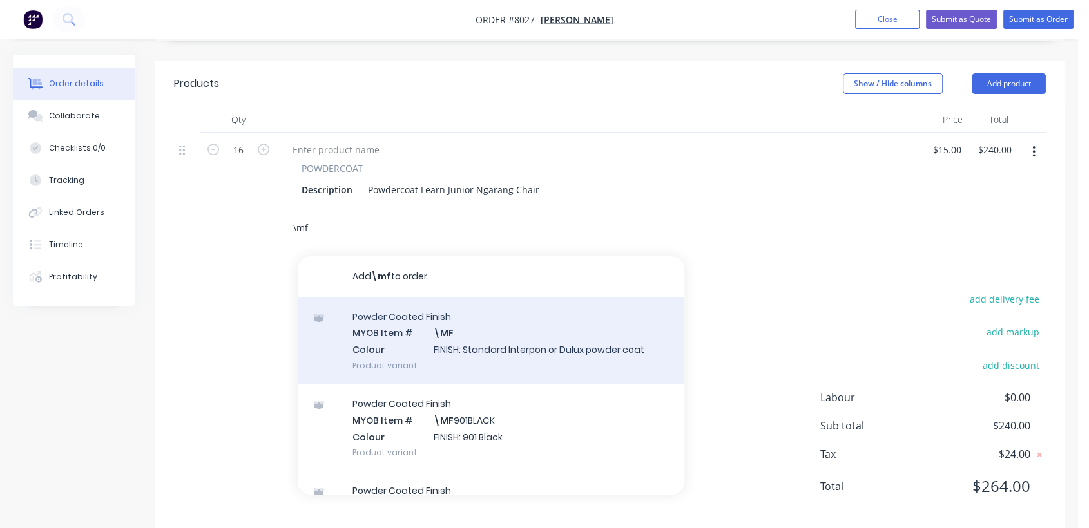
type input "\mf"
click at [480, 334] on div "Powder Coated Finish MYOB Item # \MF Colour FINISH: Standard Interpon or Dulux …" at bounding box center [491, 341] width 387 height 87
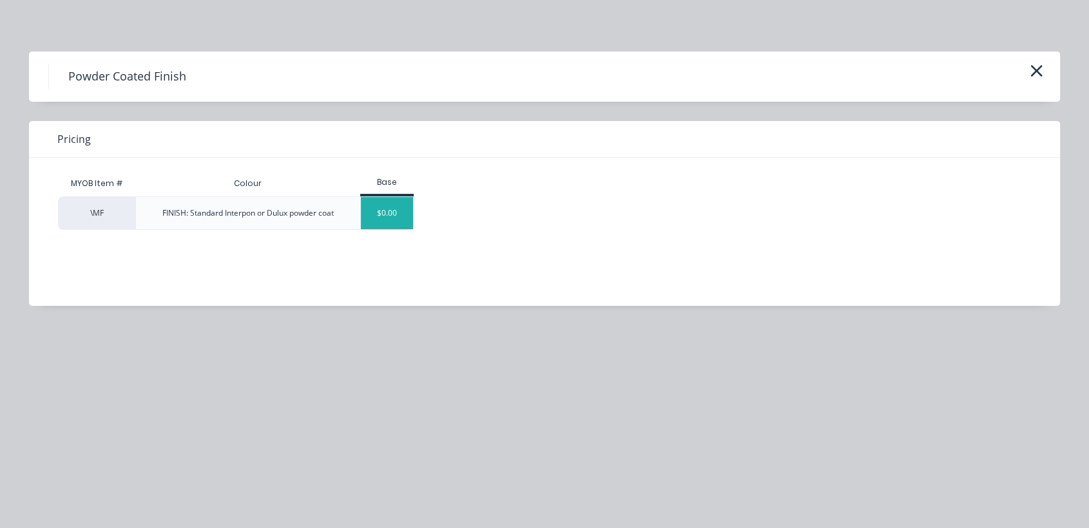
click at [370, 210] on div "$0.00" at bounding box center [387, 213] width 52 height 32
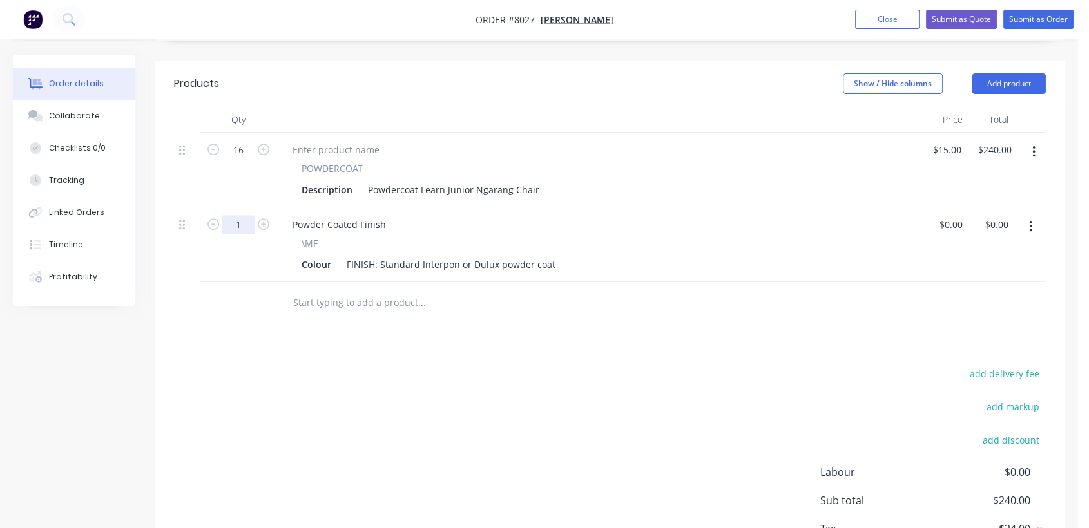
click at [250, 215] on input "1" at bounding box center [238, 224] width 33 height 19
type input "8"
drag, startPoint x: 379, startPoint y: 245, endPoint x: 613, endPoint y: 268, distance: 235.6
click at [613, 268] on div "Qty Price Total 16 POWDERCOAT Description Powdercoat Learn Junior Ngarang Chair…" at bounding box center [610, 215] width 910 height 217
type input "$0.00"
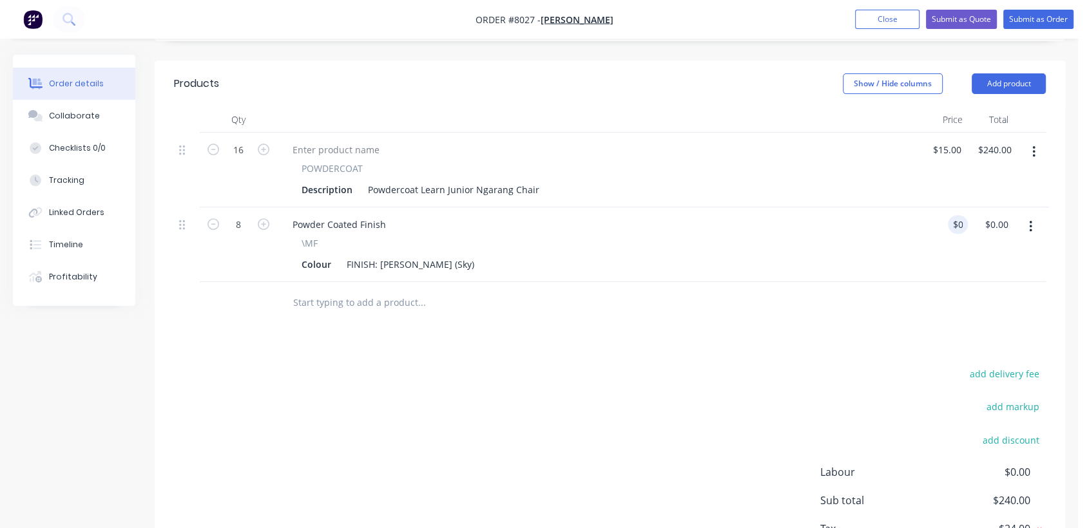
click at [387, 290] on input "text" at bounding box center [421, 303] width 258 height 26
type input "\"
click at [1028, 215] on button "button" at bounding box center [1030, 226] width 30 height 23
click at [957, 277] on div "Duplicate" at bounding box center [984, 286] width 99 height 19
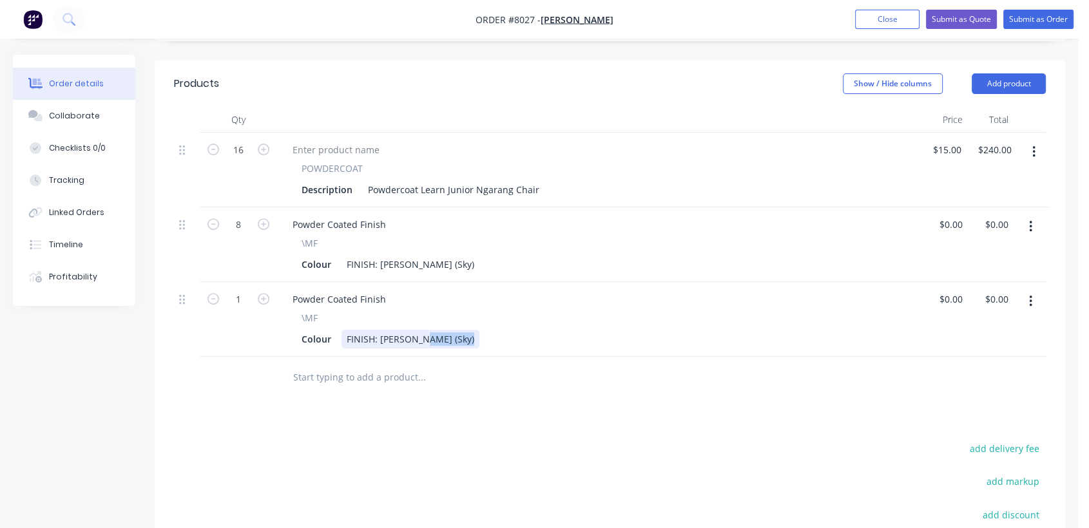
drag, startPoint x: 463, startPoint y: 317, endPoint x: 422, endPoint y: 315, distance: 40.6
click at [422, 330] on div "FINISH: [PERSON_NAME] (Sky)" at bounding box center [410, 339] width 138 height 19
click at [425, 330] on div "FINISH: [PERSON_NAME] (Sky)" at bounding box center [410, 339] width 138 height 19
click at [454, 330] on div "FINISH: [PERSON_NAME] (Sky)" at bounding box center [410, 339] width 138 height 19
type input "$0.00"
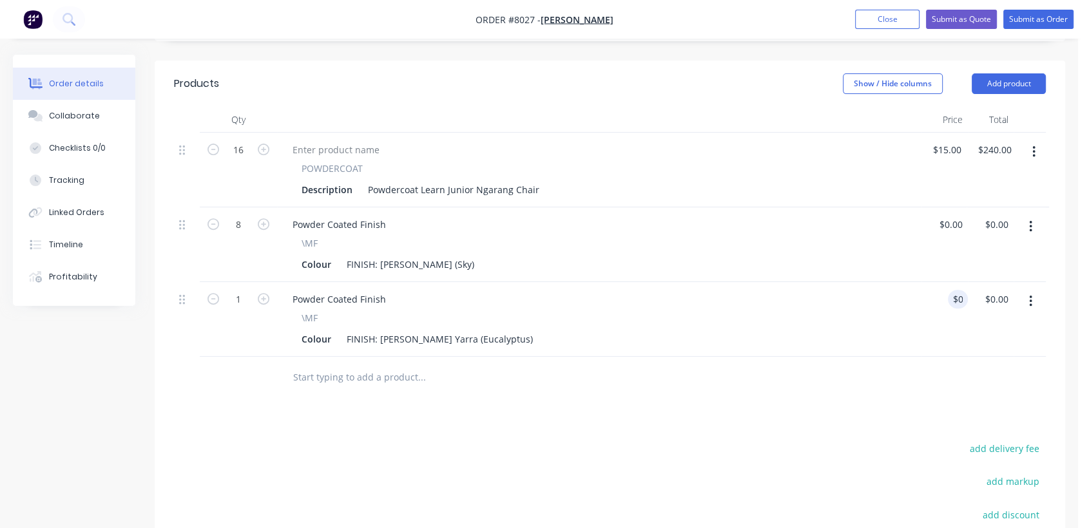
click at [376, 365] on input "text" at bounding box center [421, 378] width 258 height 26
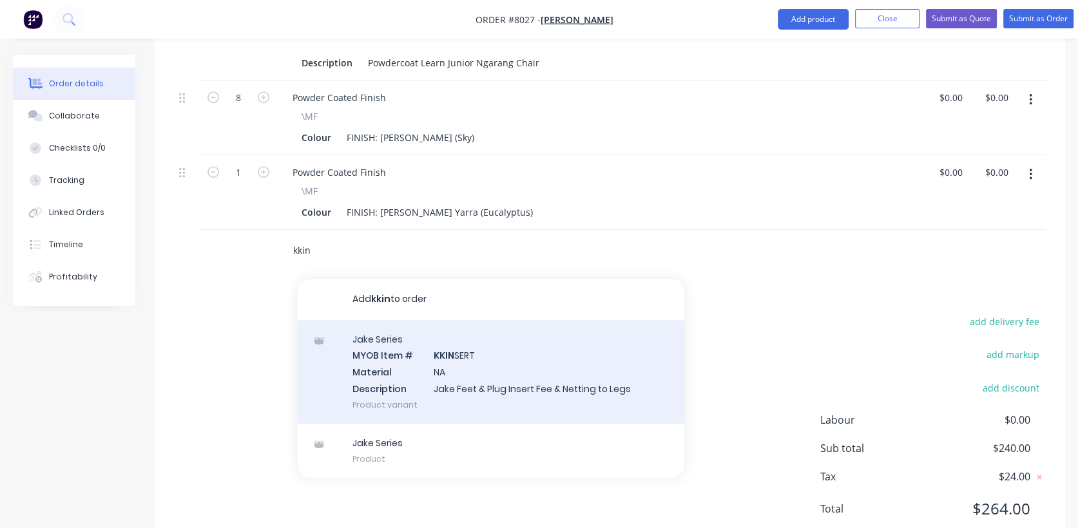
scroll to position [572, 0]
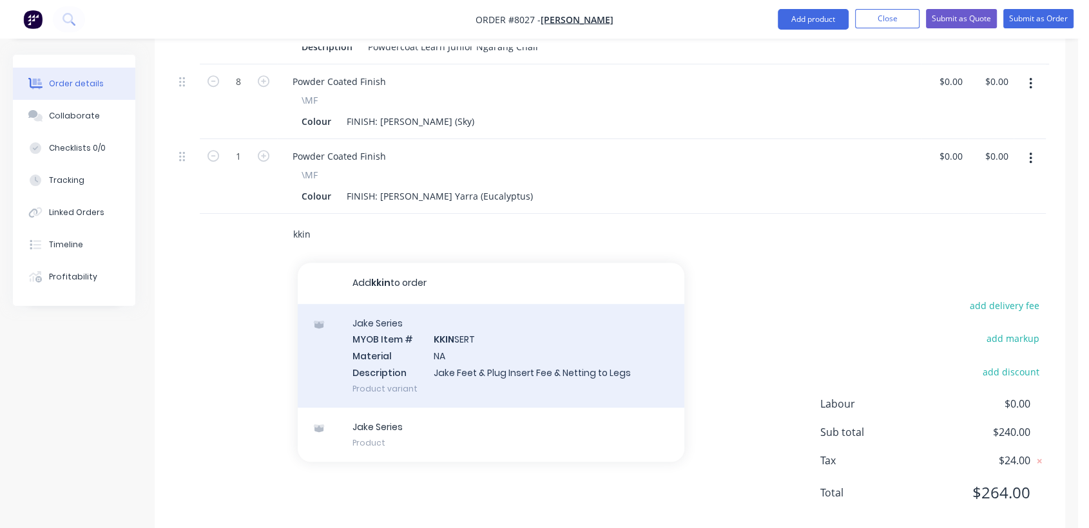
type input "kkin"
click at [491, 349] on div "Jake Series MYOB Item # KKIN SERT Material NA Description Jake Feet & Plug Inse…" at bounding box center [491, 356] width 387 height 104
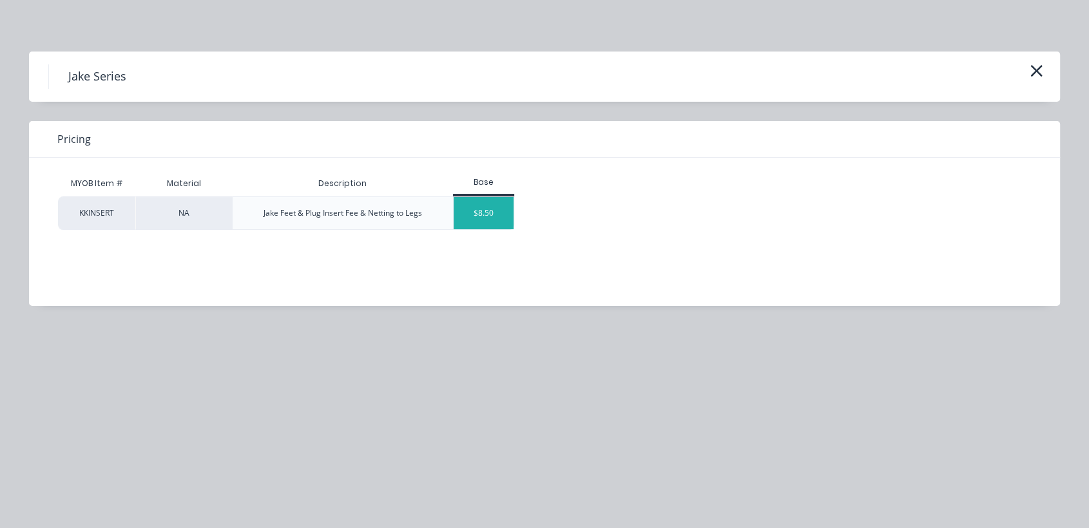
click at [481, 222] on div "$8.50" at bounding box center [484, 213] width 61 height 32
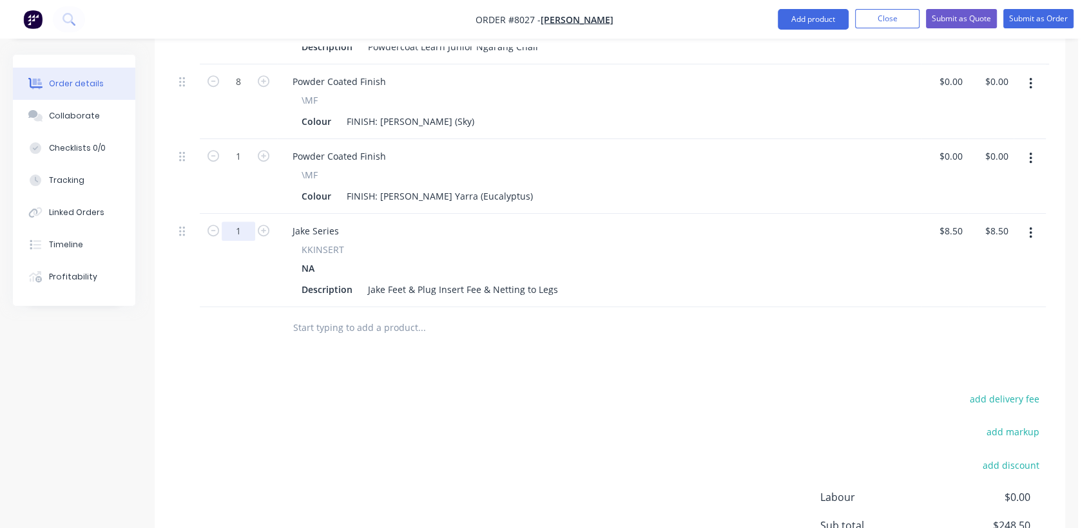
click at [247, 222] on input "1" at bounding box center [238, 231] width 33 height 19
type input "16"
type input "$136.00"
click at [368, 315] on input "text" at bounding box center [421, 328] width 258 height 26
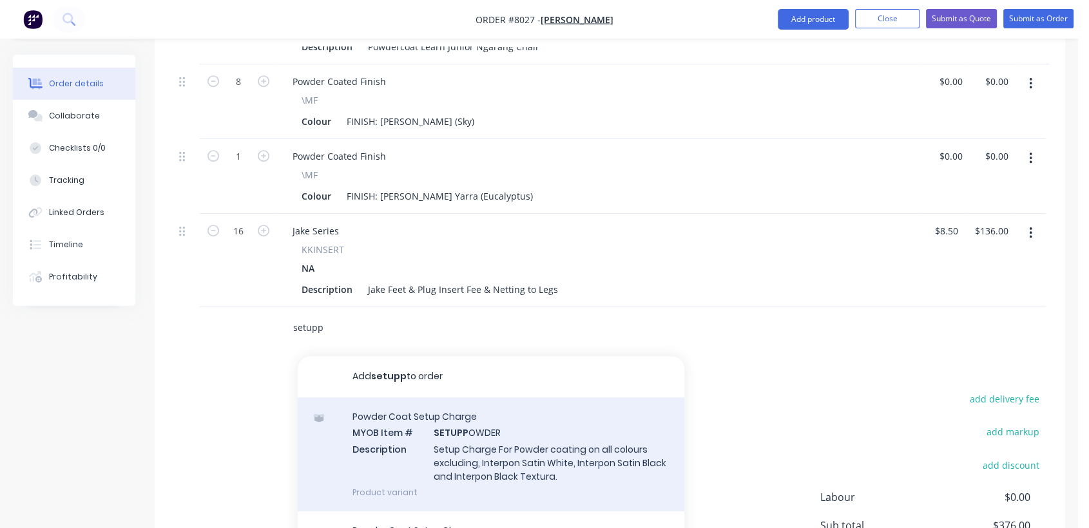
type input "setupp"
click at [461, 429] on div "Powder Coat Setup Charge MYOB Item # SETUPP OWDER Description Setup Charge For …" at bounding box center [491, 454] width 387 height 114
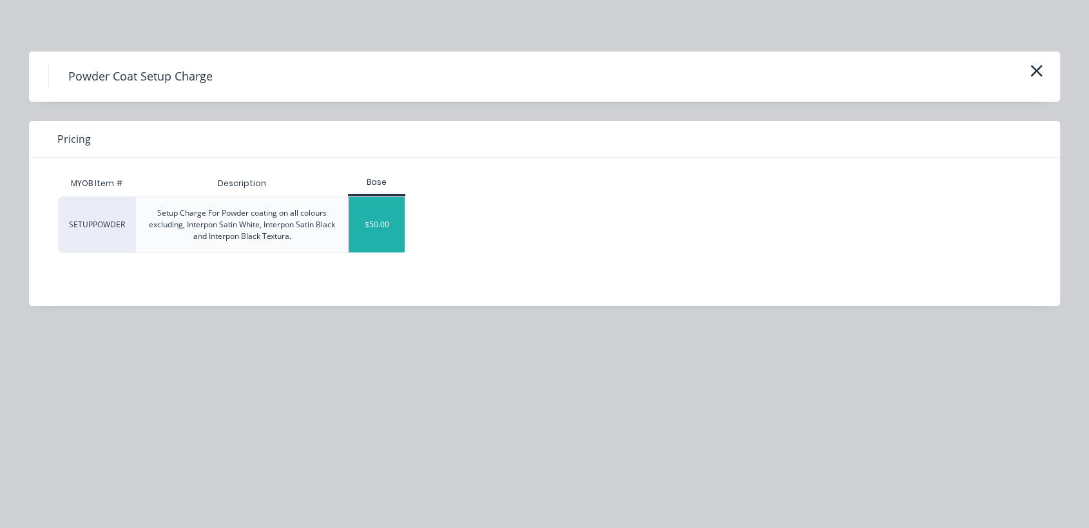
click at [373, 229] on div "$50.00" at bounding box center [377, 224] width 56 height 55
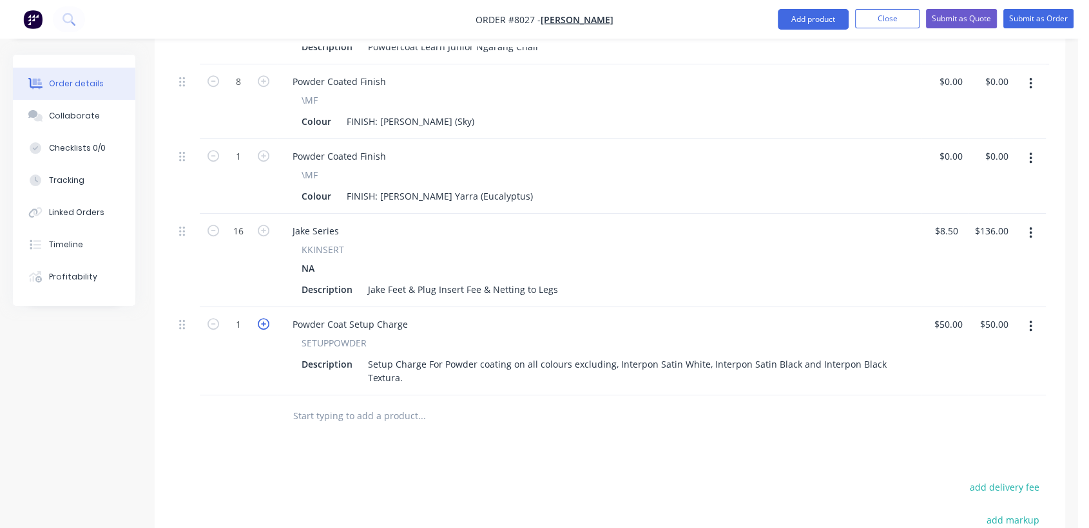
click at [265, 318] on icon "button" at bounding box center [264, 324] width 12 height 12
type input "2"
type input "$100.00"
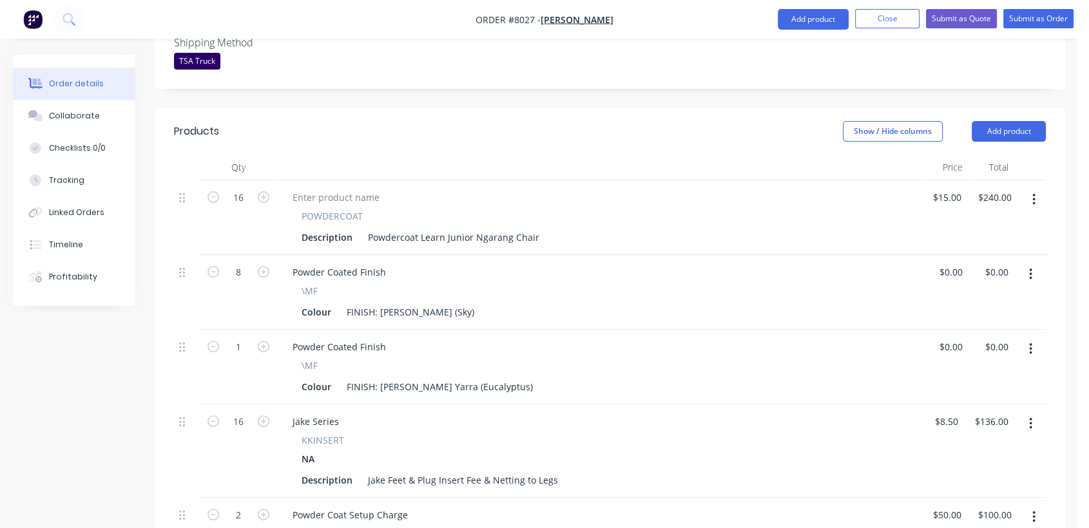
scroll to position [333, 0]
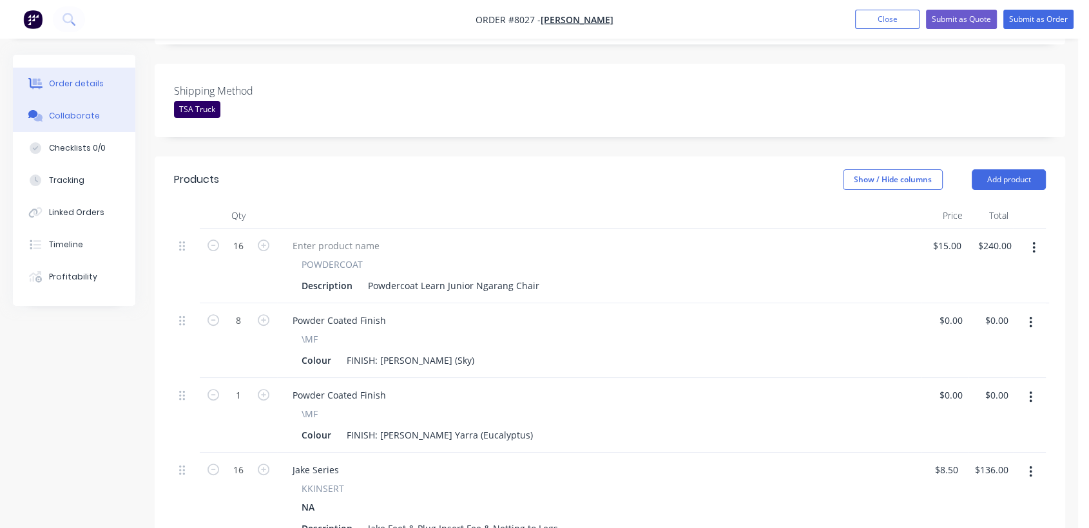
click at [72, 119] on div "Collaborate" at bounding box center [74, 116] width 51 height 12
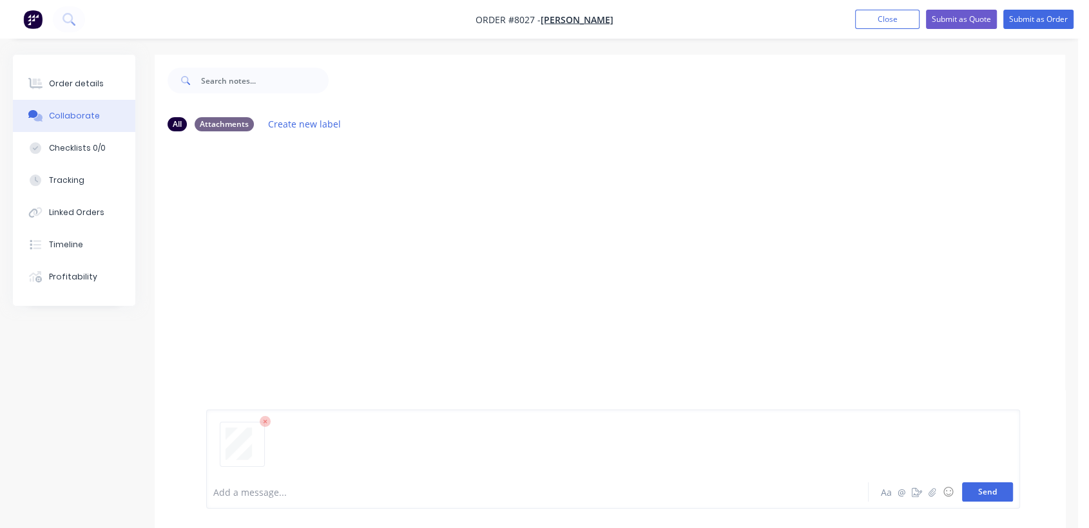
click at [977, 491] on button "Send" at bounding box center [987, 492] width 51 height 19
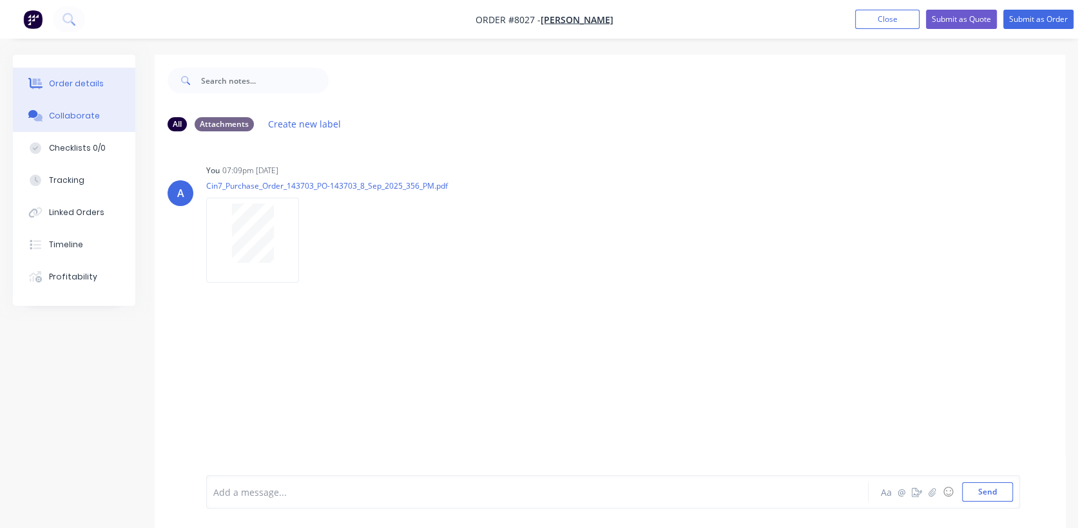
click at [102, 81] on button "Order details" at bounding box center [74, 84] width 122 height 32
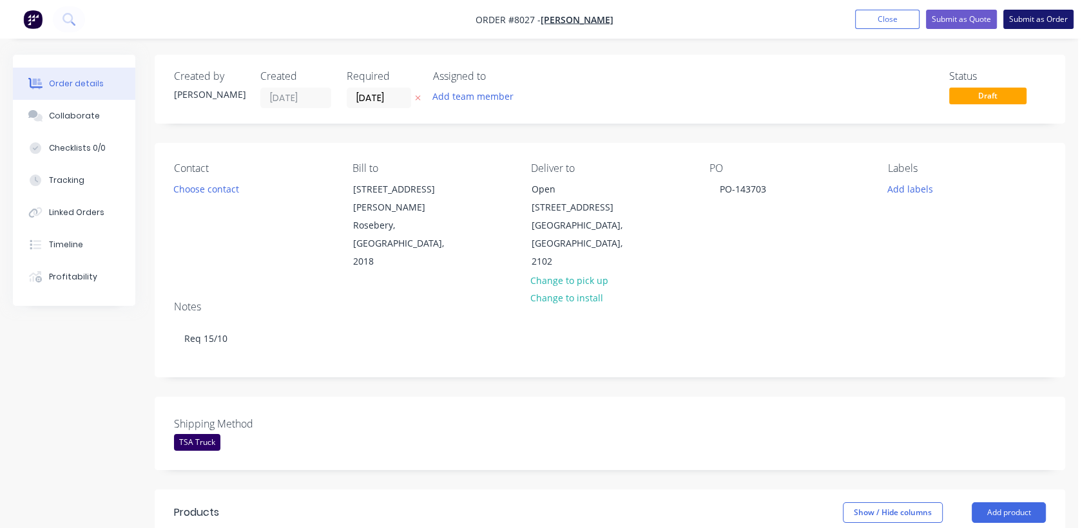
click at [1053, 16] on button "Submit as Order" at bounding box center [1038, 19] width 70 height 19
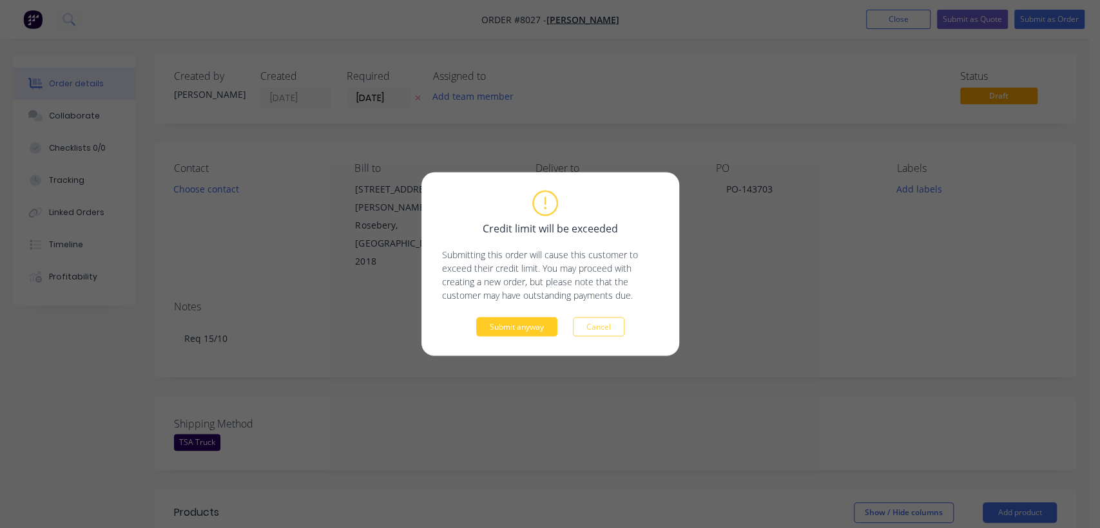
click at [531, 326] on button "Submit anyway" at bounding box center [516, 327] width 81 height 19
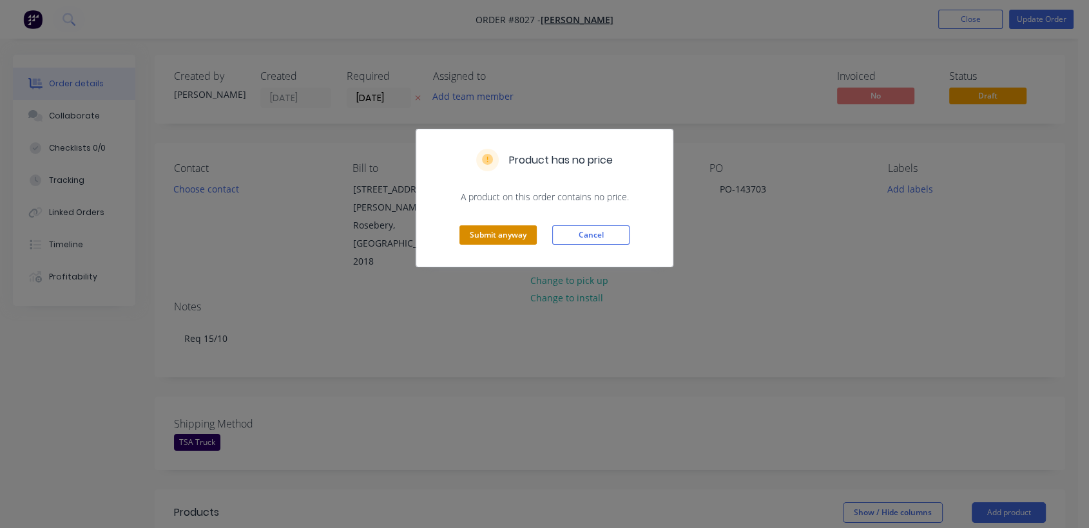
click at [475, 234] on button "Submit anyway" at bounding box center [497, 234] width 77 height 19
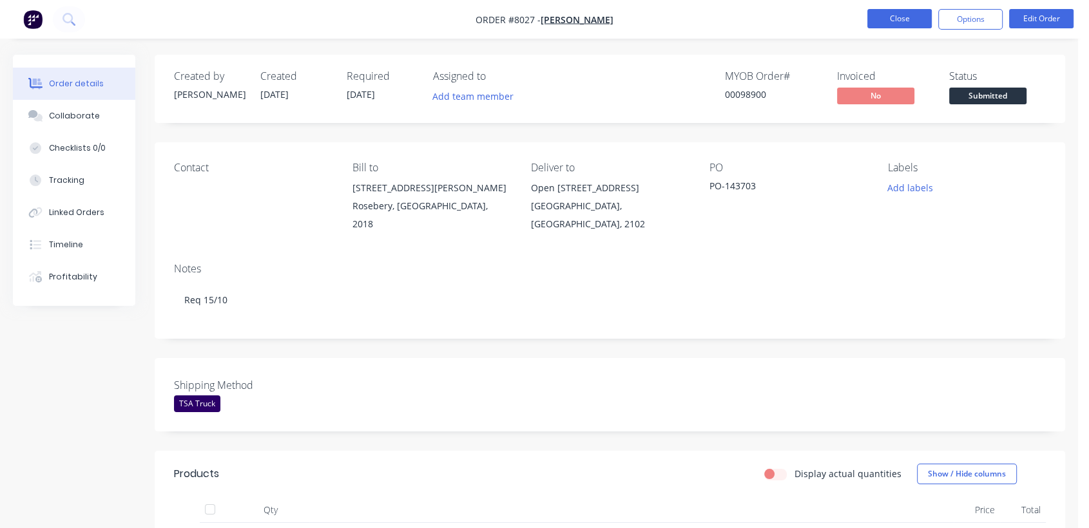
click at [907, 17] on button "Close" at bounding box center [899, 18] width 64 height 19
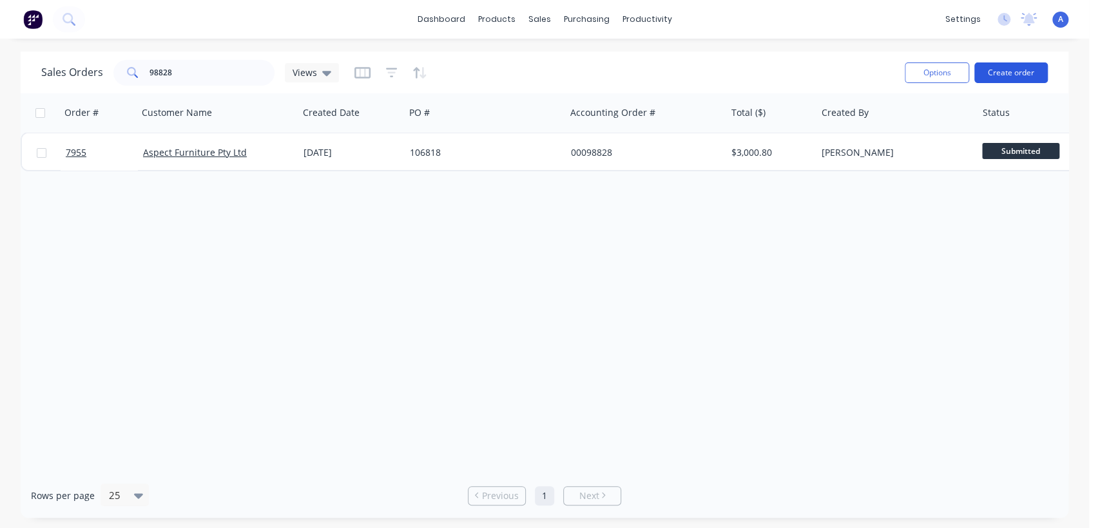
click at [1003, 79] on button "Create order" at bounding box center [1010, 72] width 73 height 21
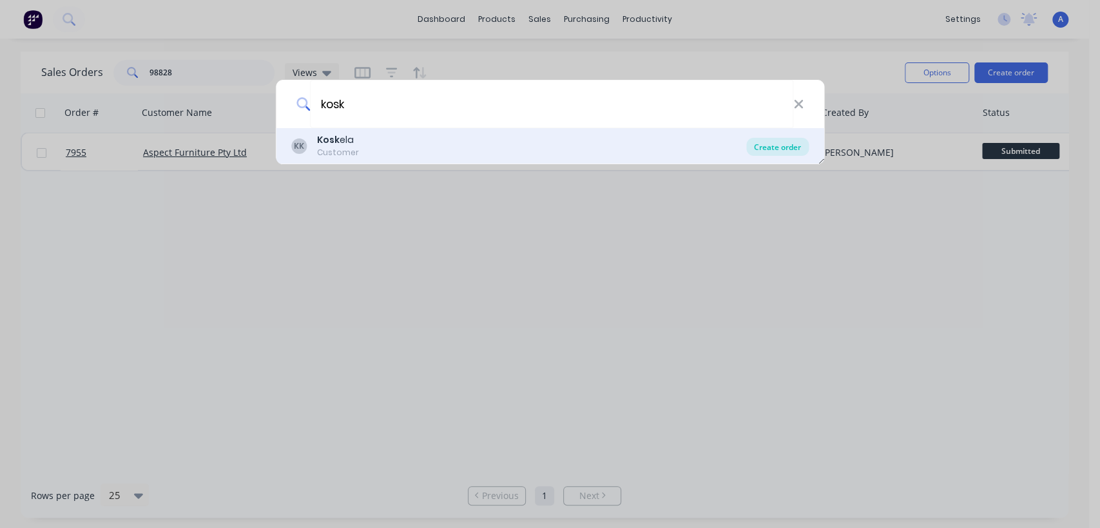
type input "kosk"
click at [768, 143] on div "Create order" at bounding box center [777, 147] width 62 height 18
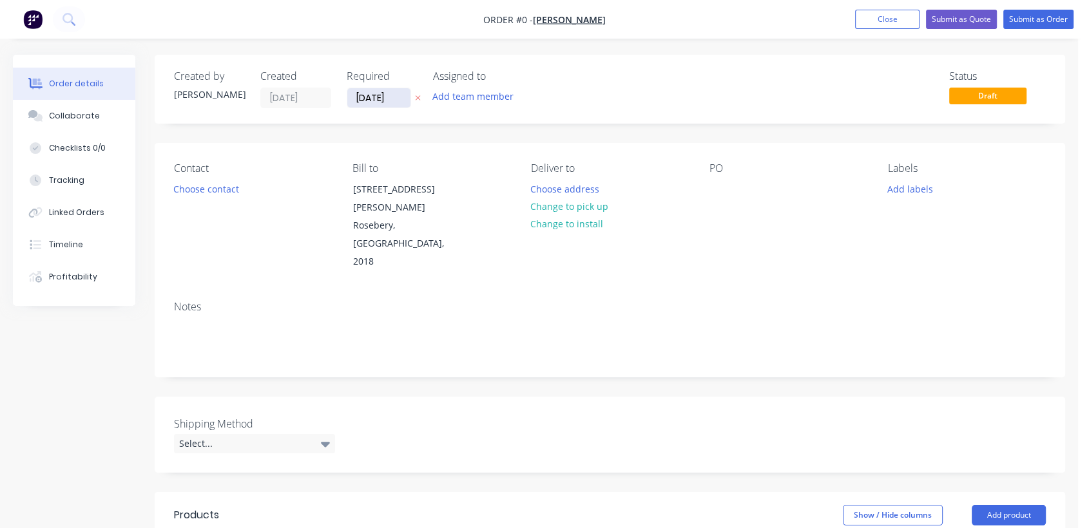
click at [404, 98] on input "[DATE]" at bounding box center [378, 97] width 63 height 19
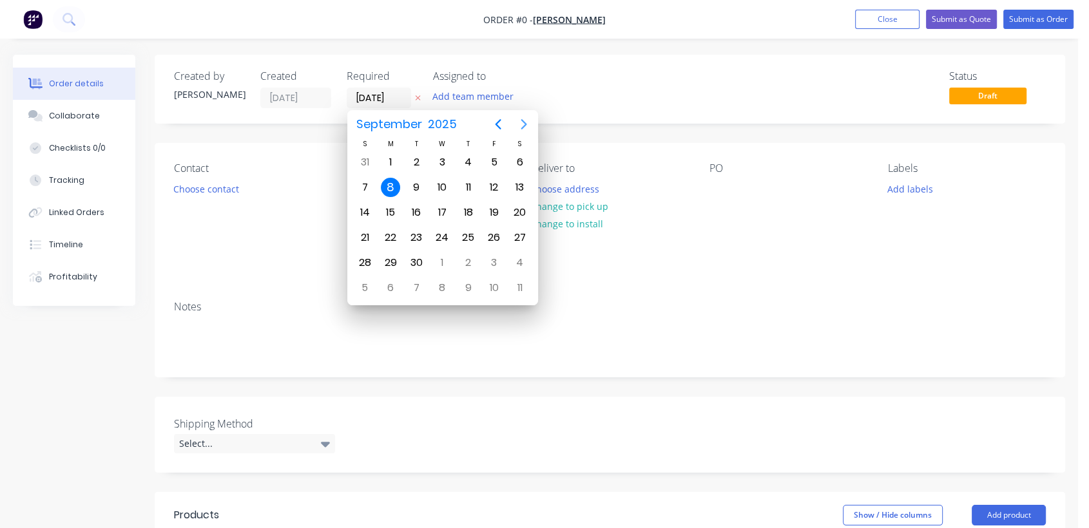
click at [524, 121] on icon "Next page" at bounding box center [524, 124] width 6 height 10
click at [445, 261] on div "31" at bounding box center [441, 262] width 19 height 19
type input "[DATE]"
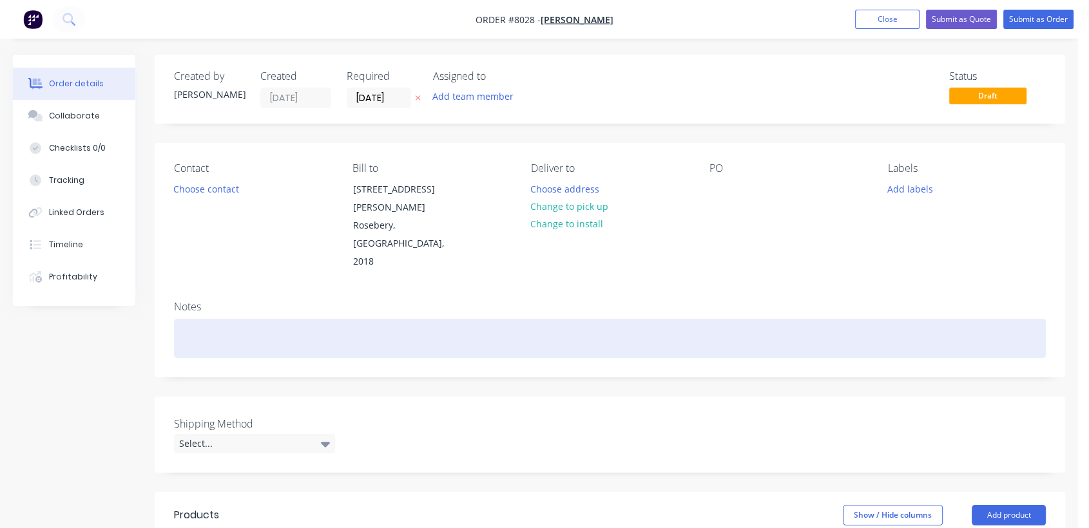
click at [251, 319] on div at bounding box center [610, 338] width 872 height 39
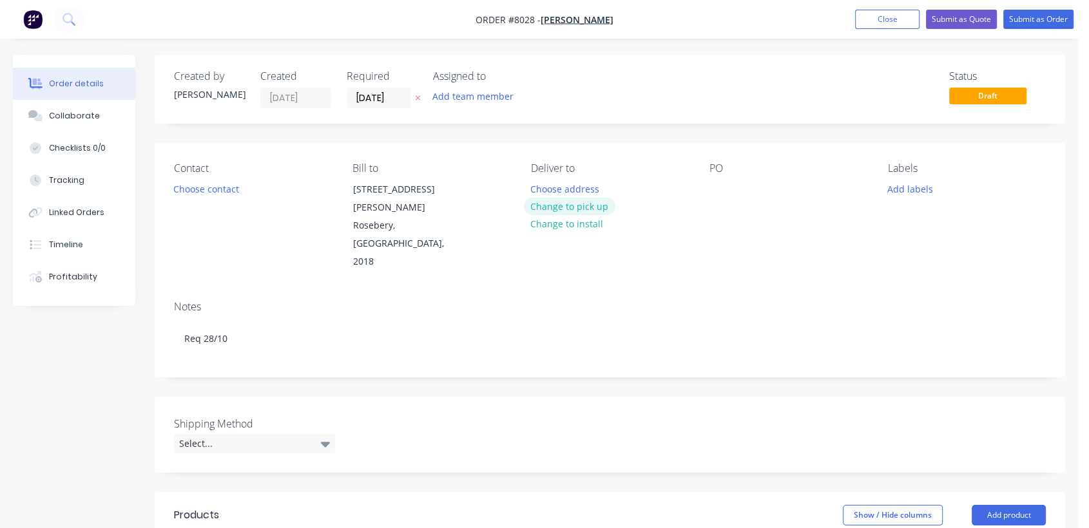
click at [564, 202] on button "Change to pick up" at bounding box center [569, 206] width 91 height 17
click at [720, 183] on div at bounding box center [719, 189] width 21 height 19
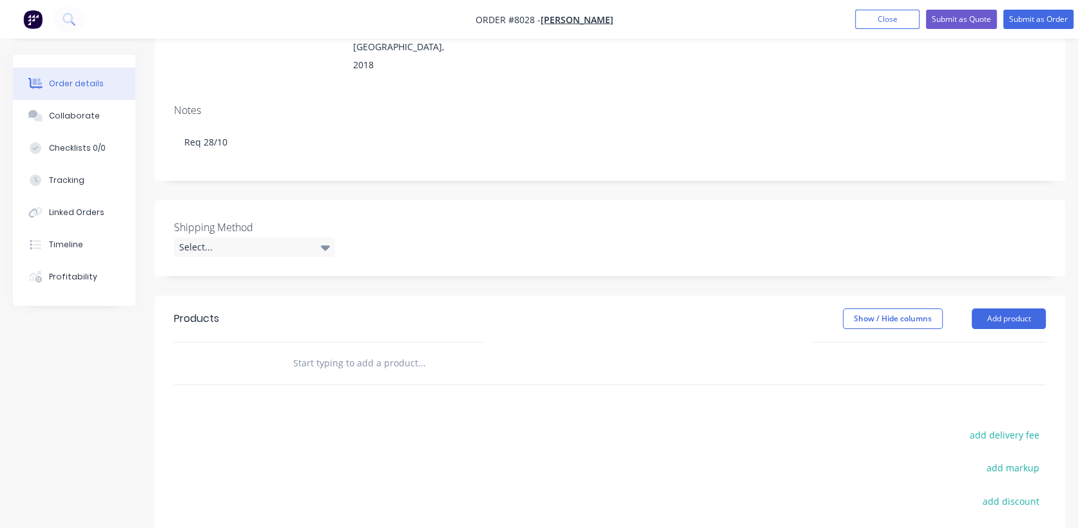
scroll to position [215, 0]
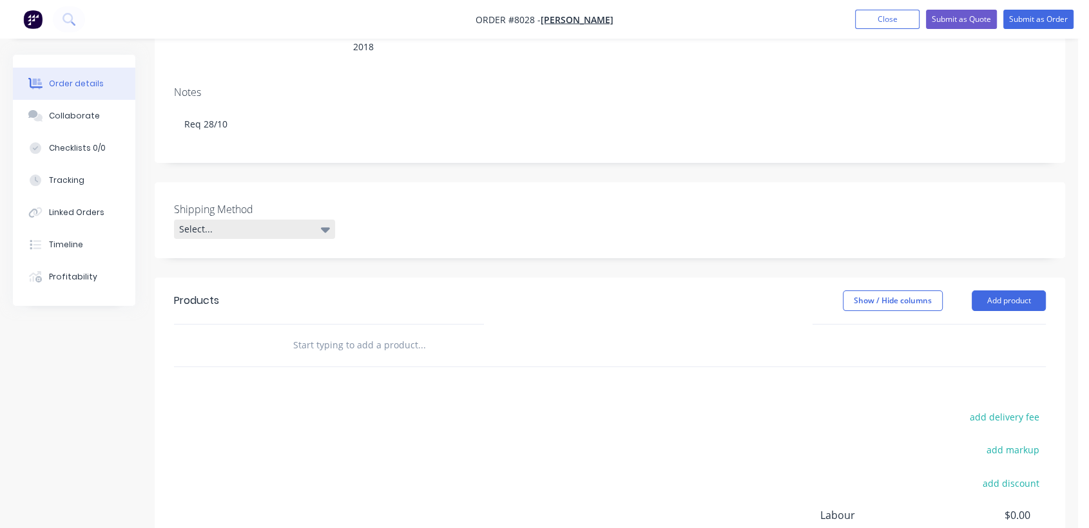
click at [321, 227] on icon at bounding box center [325, 229] width 9 height 5
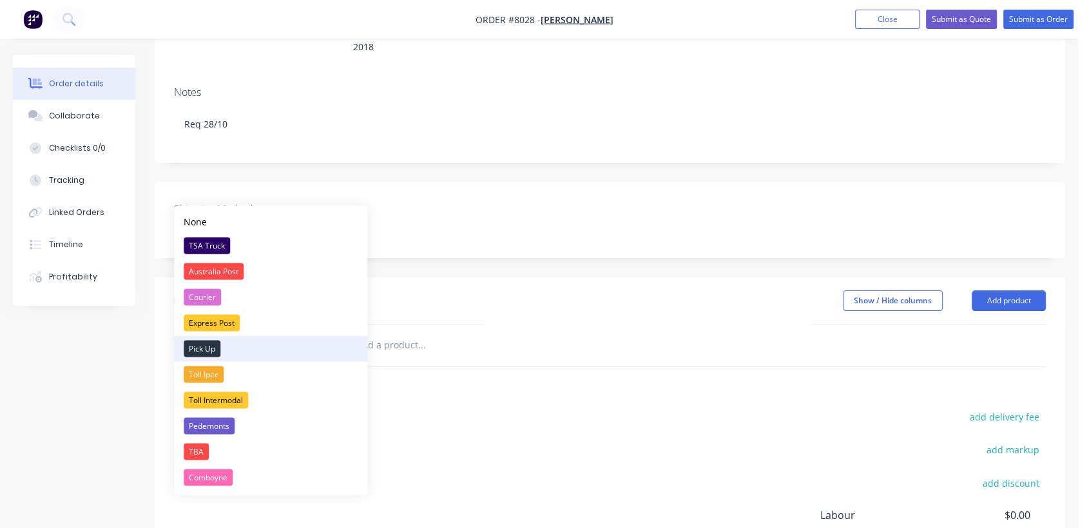
click at [205, 347] on div "Pick Up" at bounding box center [202, 348] width 37 height 17
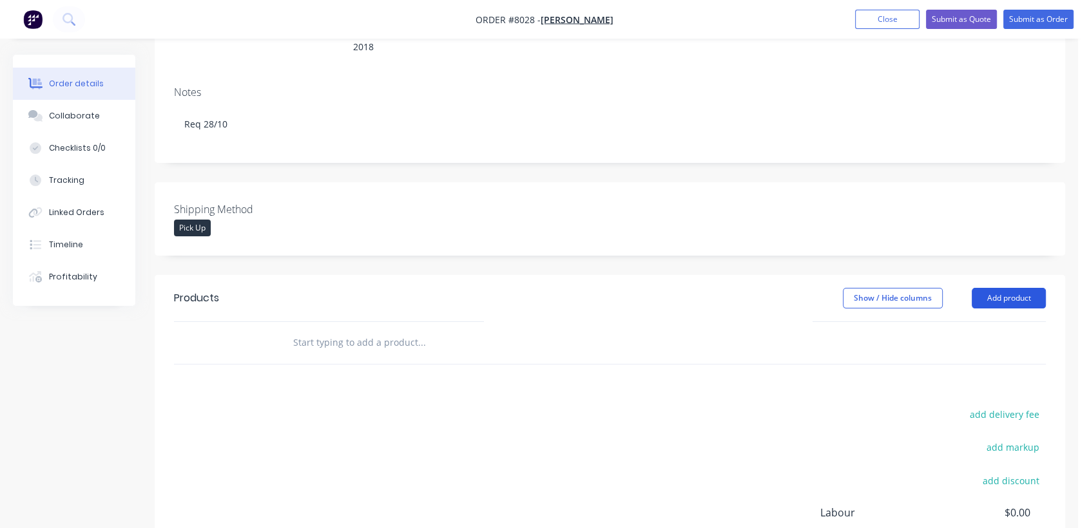
click at [1033, 288] on button "Add product" at bounding box center [1008, 298] width 74 height 21
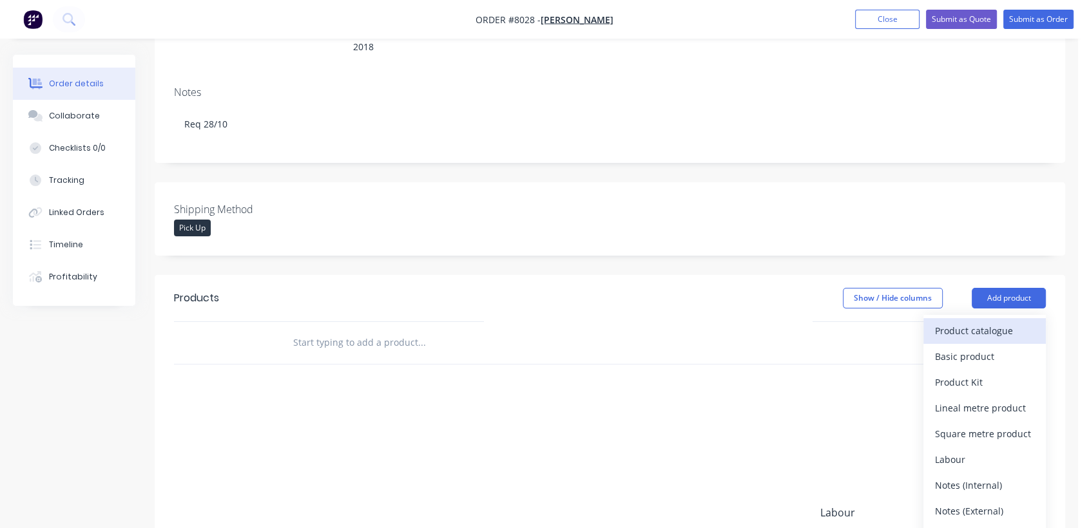
click at [981, 321] on div "Product catalogue" at bounding box center [984, 330] width 99 height 19
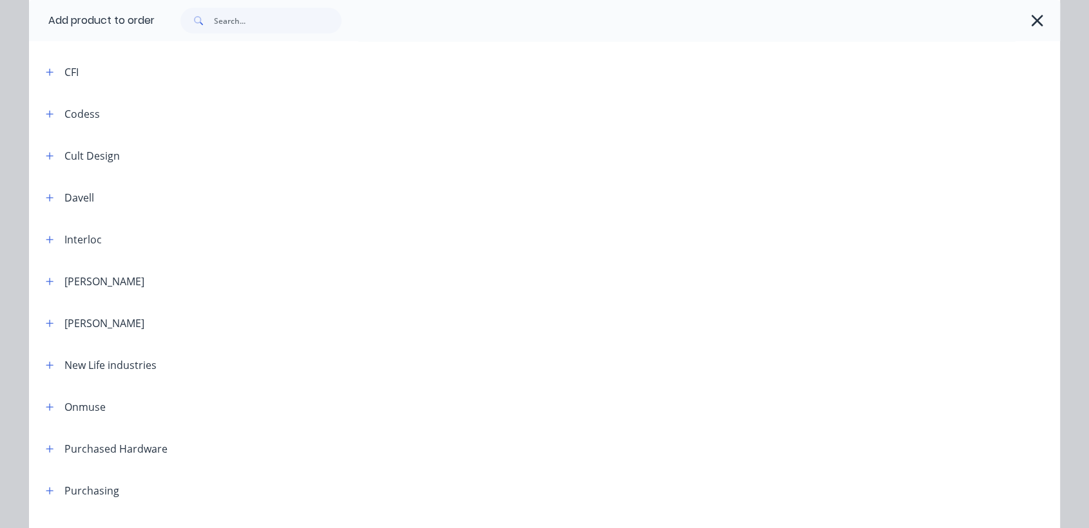
scroll to position [358, 0]
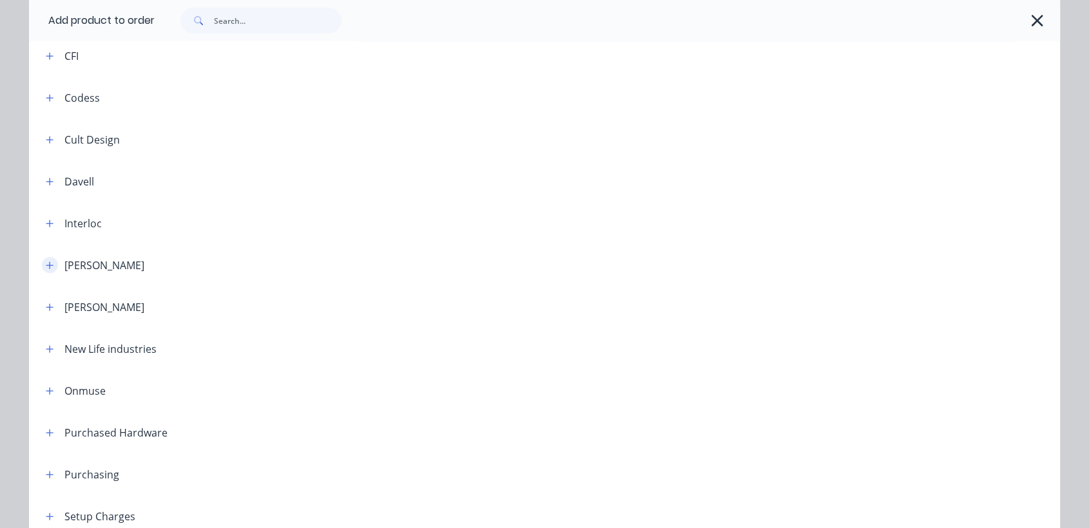
click at [46, 264] on icon "button" at bounding box center [49, 265] width 7 height 7
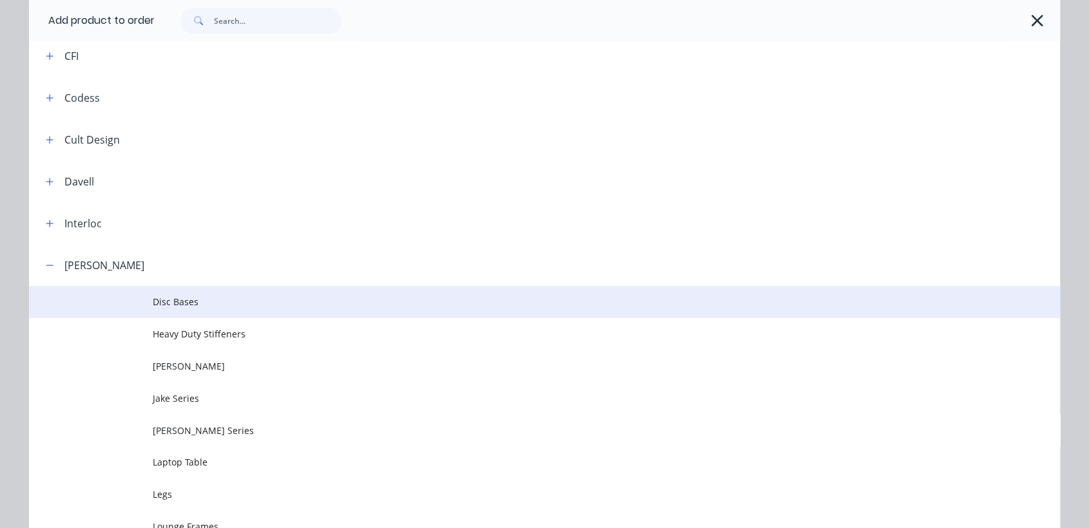
click at [195, 299] on span "Disc Bases" at bounding box center [515, 302] width 725 height 14
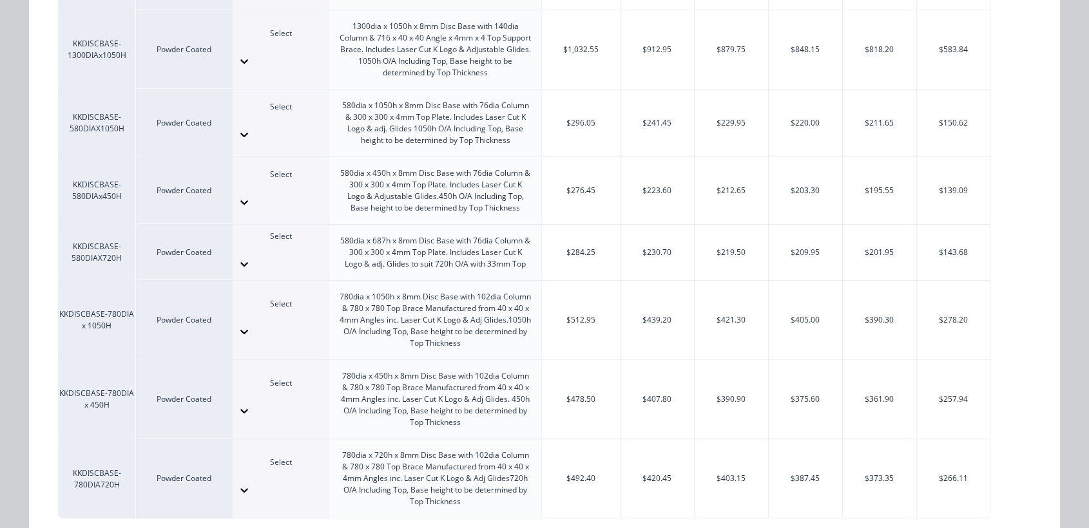
scroll to position [488, 0]
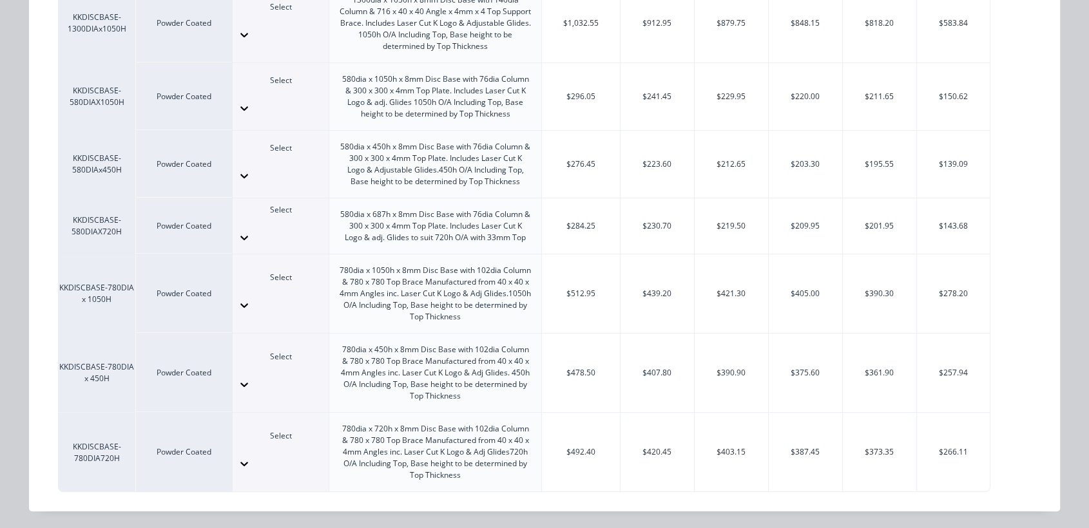
click at [301, 227] on div at bounding box center [281, 237] width 96 height 21
type input "see"
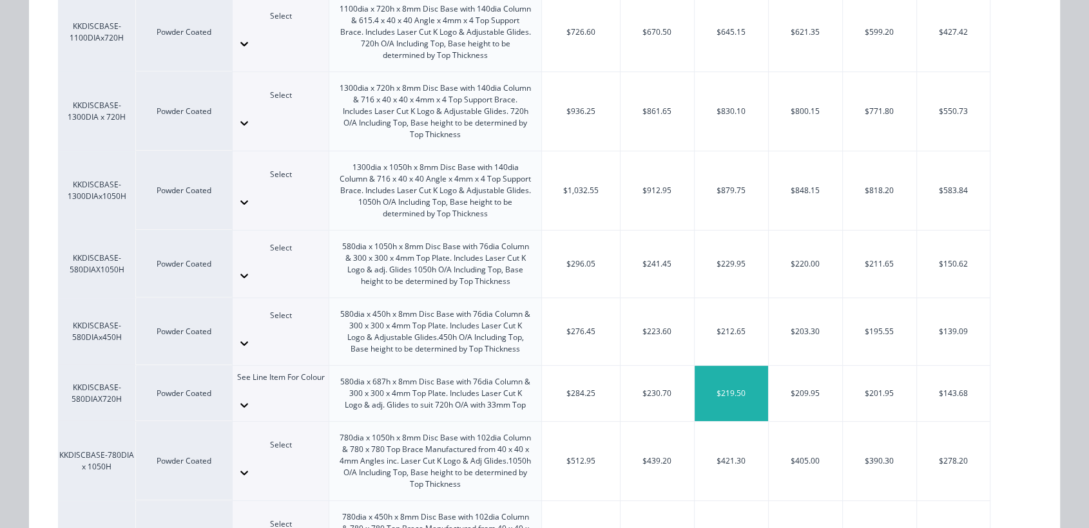
scroll to position [417, 0]
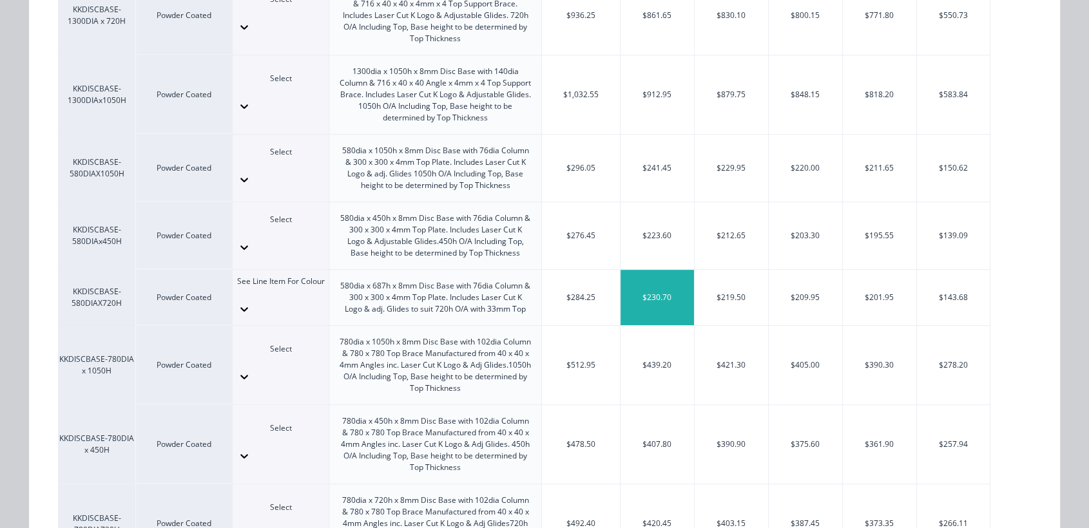
click at [655, 292] on div "$230.70" at bounding box center [656, 297] width 73 height 55
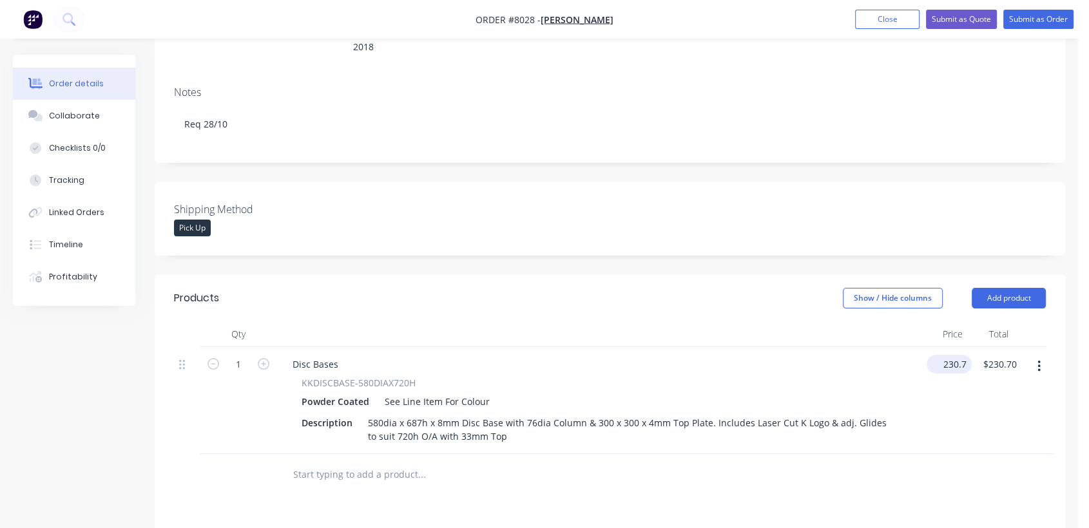
click at [961, 355] on div "230.7 $230.70" at bounding box center [952, 364] width 40 height 19
type input "$265.00"
click at [243, 355] on input "1" at bounding box center [238, 364] width 33 height 19
type input "11"
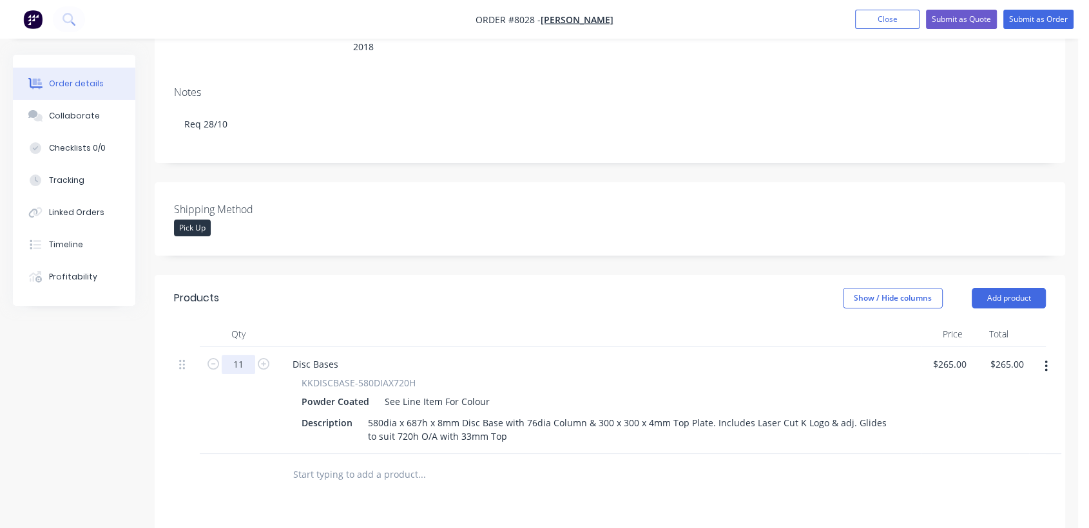
type input "$2,915.00"
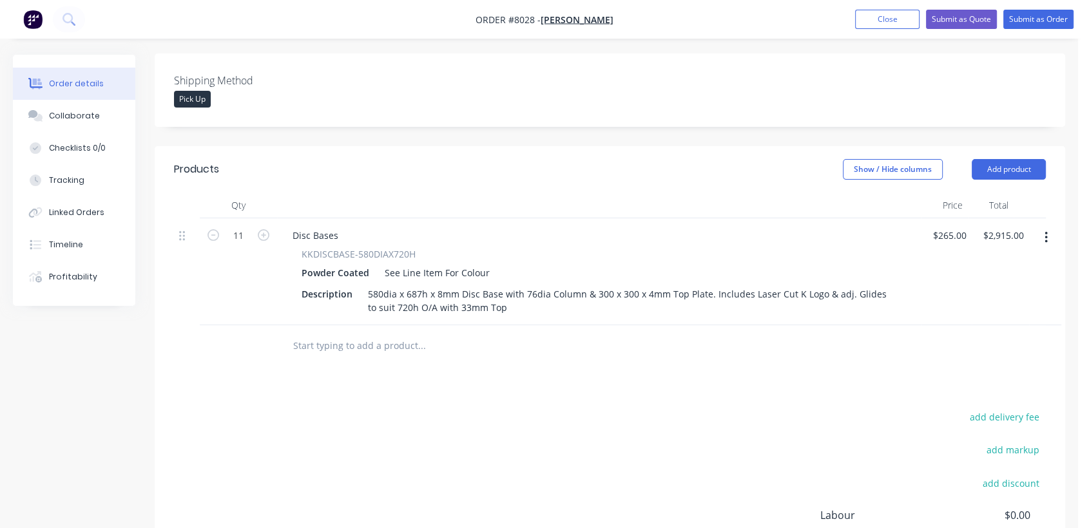
scroll to position [429, 0]
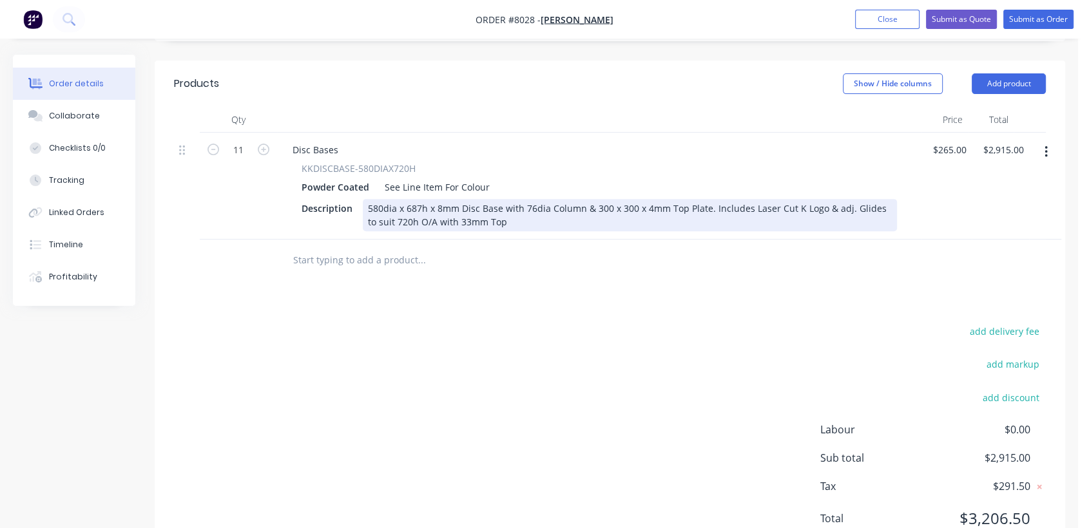
click at [704, 199] on div "580dia x 687h x 8mm Disc Base with 76dia Column & 300 x 300 x 4mm Top Plate. In…" at bounding box center [630, 215] width 534 height 32
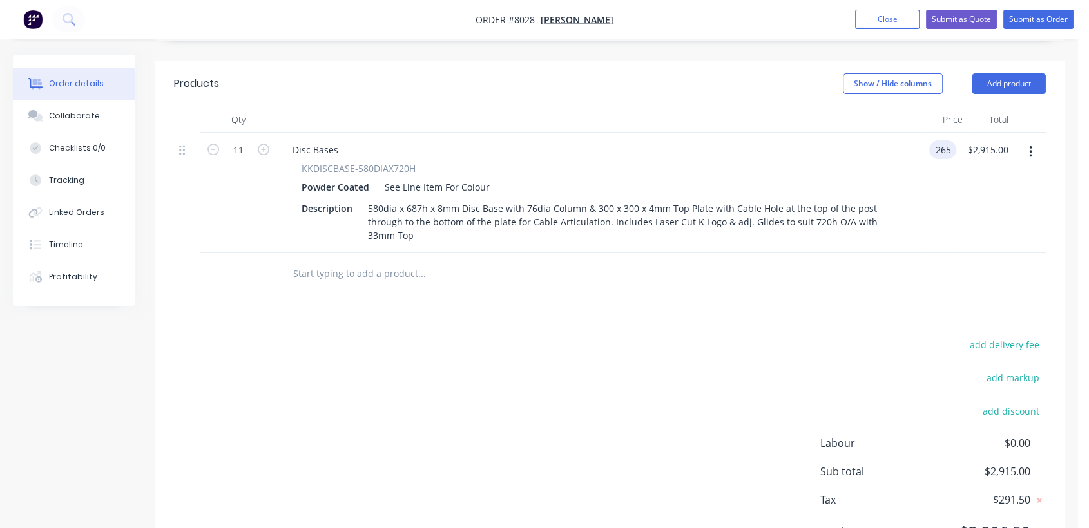
type input "$265.00"
type input "$2,915.00"
click at [353, 261] on input "text" at bounding box center [421, 274] width 258 height 26
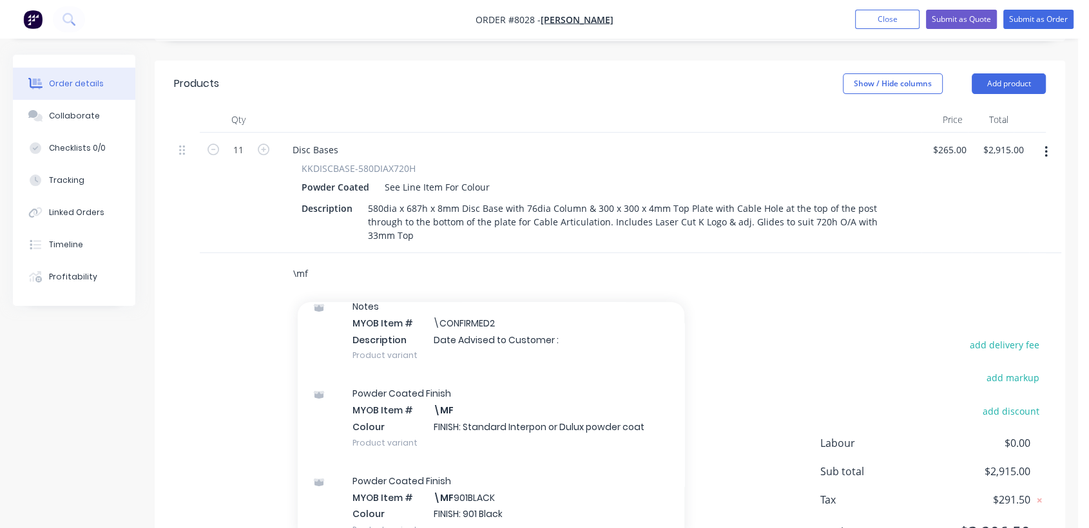
scroll to position [215, 0]
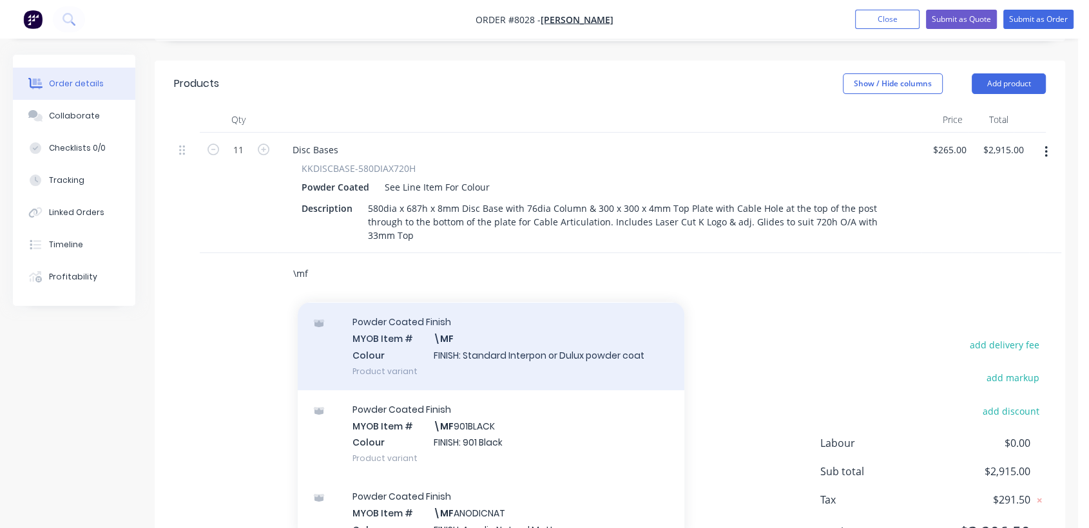
type input "\mf"
click at [526, 307] on div "Powder Coated Finish MYOB Item # \MF Colour FINISH: Standard Interpon or Dulux …" at bounding box center [491, 346] width 387 height 87
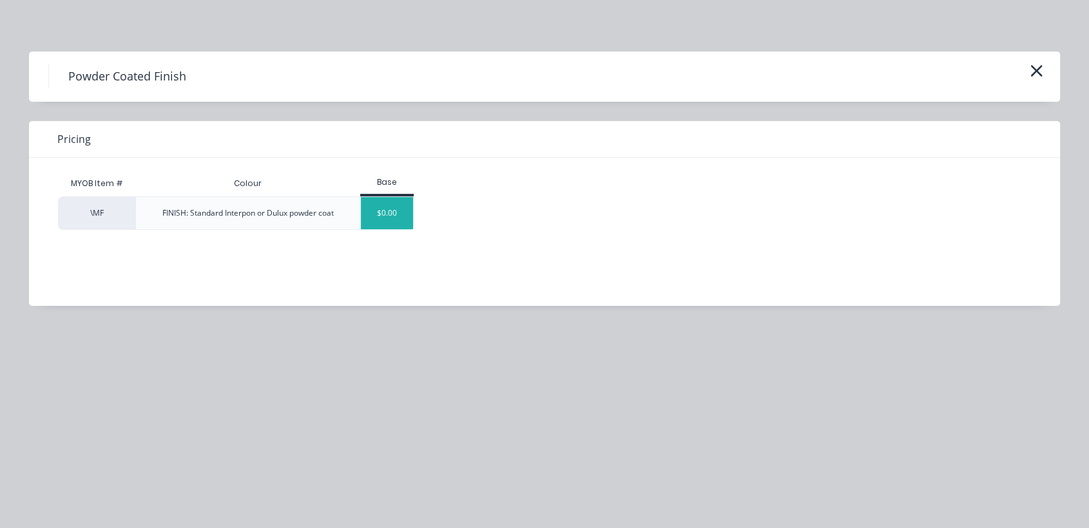
click at [388, 215] on div "$0.00" at bounding box center [387, 213] width 52 height 32
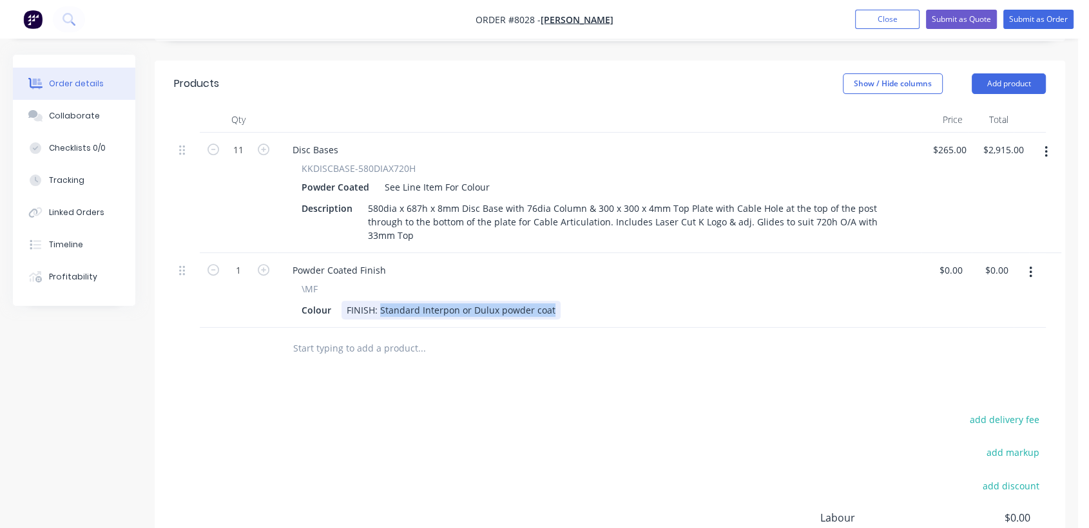
drag, startPoint x: 378, startPoint y: 271, endPoint x: 704, endPoint y: 312, distance: 328.6
click at [704, 312] on div "Qty Price Total 11 Disc Bases KKDISCBASE-580DIAX720H Powder Coated See Line Ite…" at bounding box center [610, 238] width 910 height 263
type input "$0.00"
click at [350, 336] on input "text" at bounding box center [421, 349] width 258 height 26
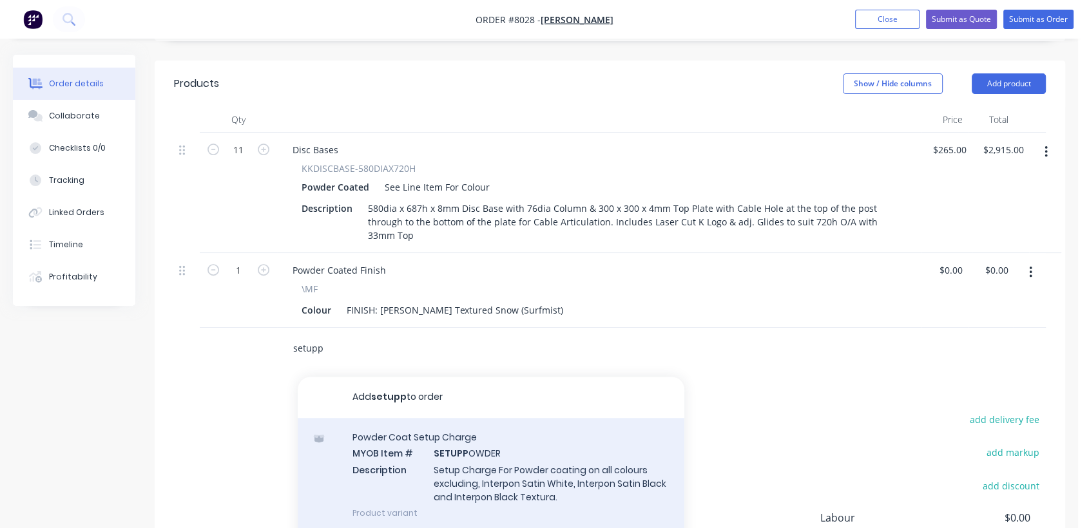
type input "setupp"
click at [462, 428] on div "Powder Coat Setup Charge MYOB Item # SETUPP OWDER Description Setup Charge For …" at bounding box center [491, 475] width 387 height 114
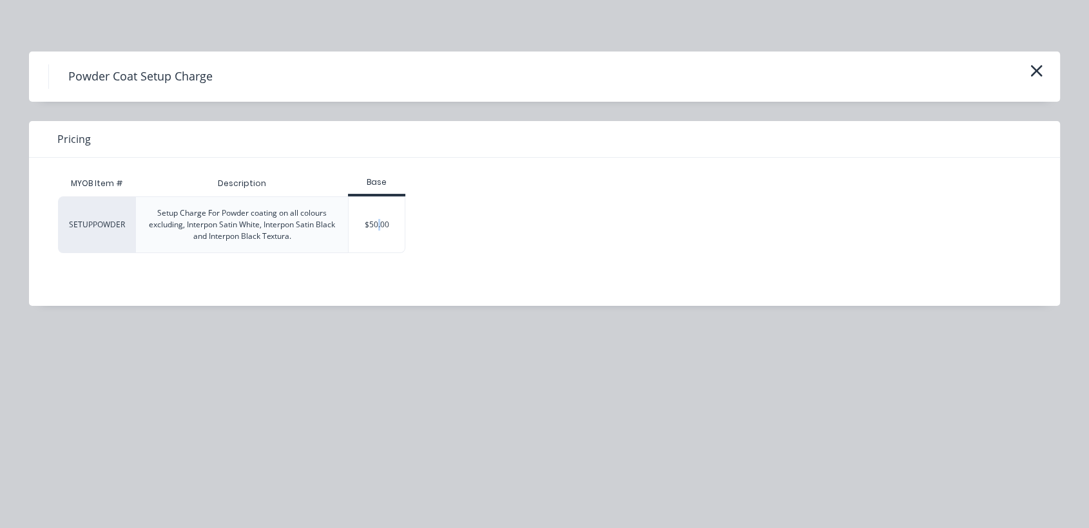
click at [378, 222] on div "$50.00" at bounding box center [377, 224] width 56 height 55
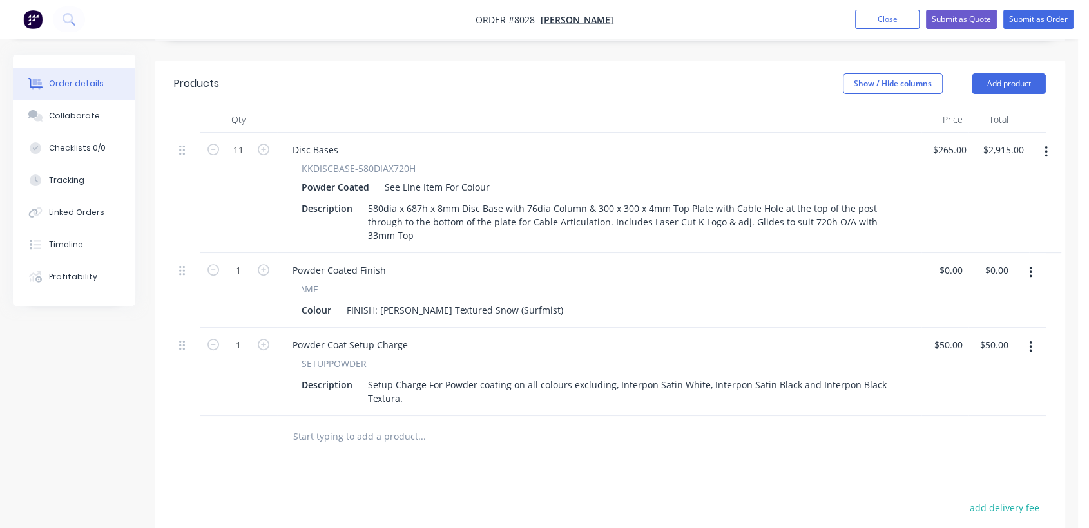
click at [1029, 341] on icon "button" at bounding box center [1030, 347] width 3 height 12
click at [958, 449] on div "Delete" at bounding box center [984, 458] width 99 height 19
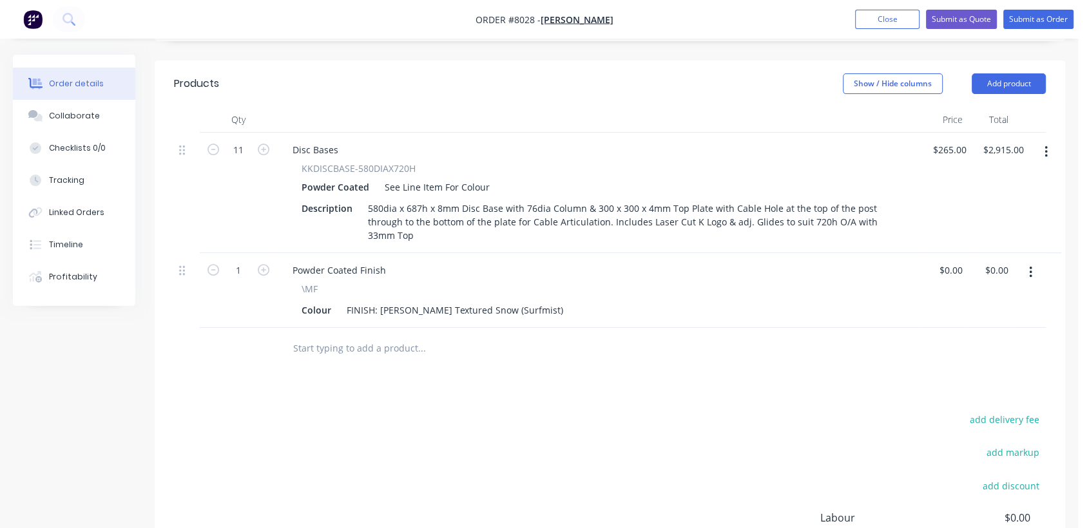
click at [324, 336] on input "text" at bounding box center [421, 349] width 258 height 26
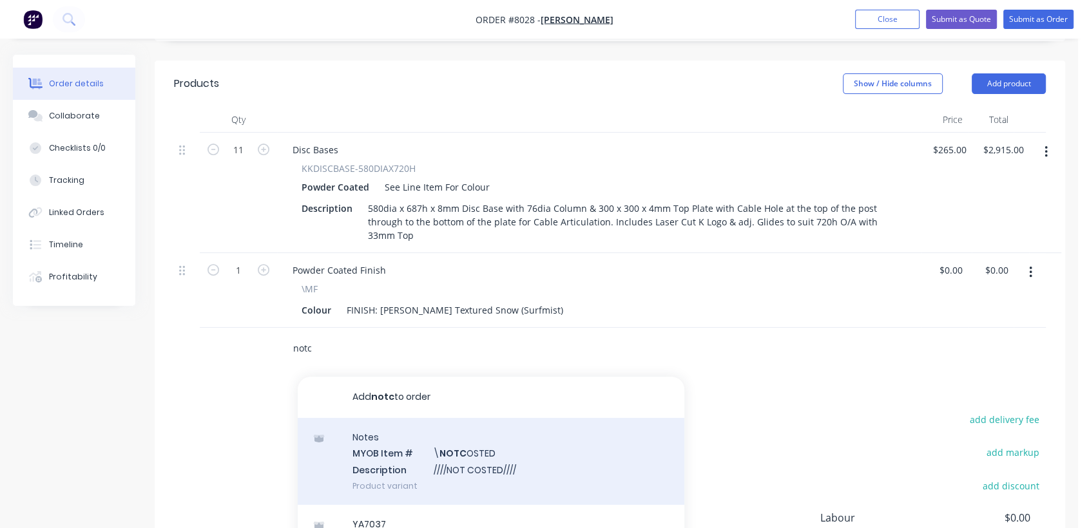
type input "notc"
click at [441, 424] on div "Notes MYOB Item # \ NOTC OSTED Description ////NOT COSTED//// Product variant" at bounding box center [491, 461] width 387 height 87
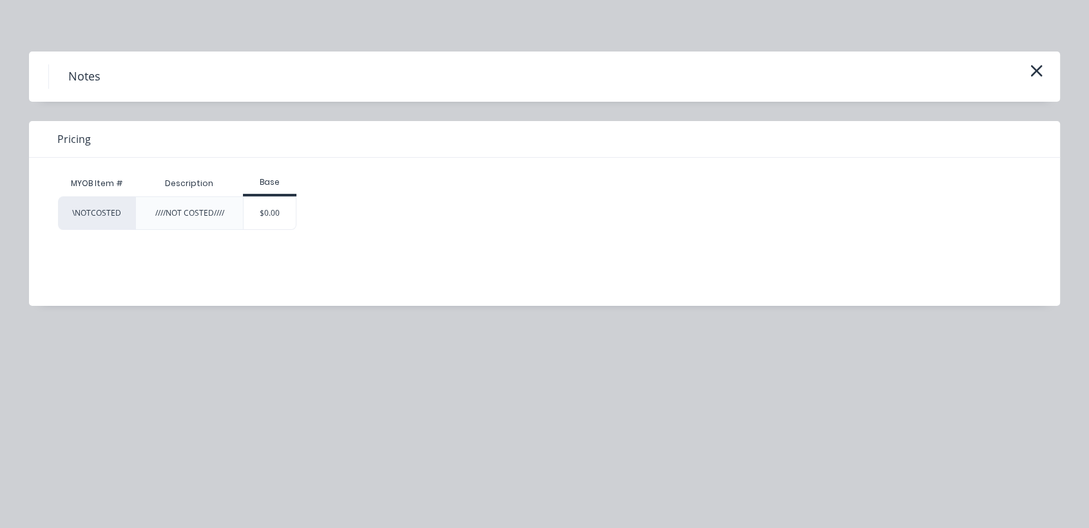
click at [296, 216] on div "\NOTCOSTED ////NOT COSTED//// $0.00" at bounding box center [534, 212] width 953 height 33
click at [273, 227] on div "$0.00" at bounding box center [270, 213] width 52 height 32
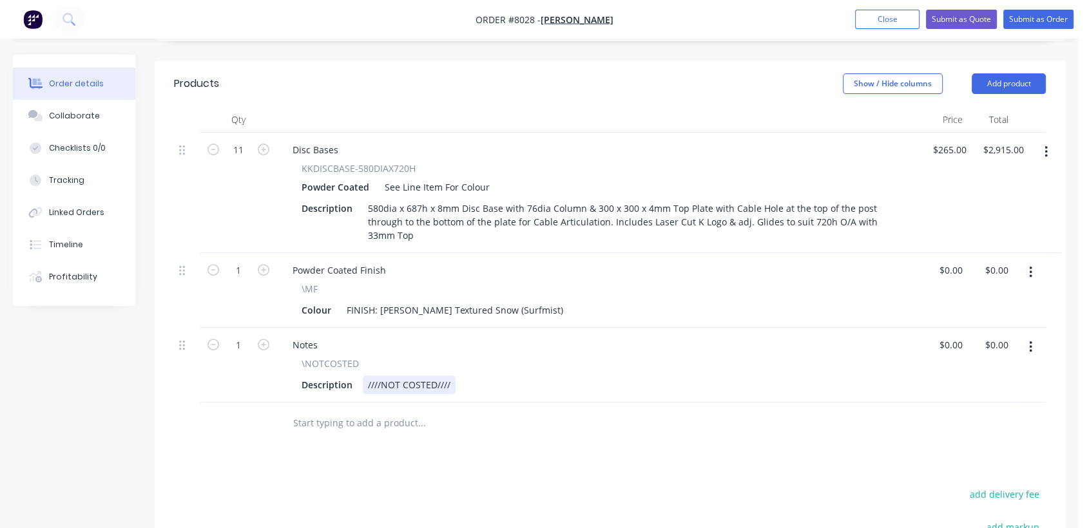
drag, startPoint x: 454, startPoint y: 349, endPoint x: 479, endPoint y: 331, distance: 30.9
click at [455, 376] on div "Description ////NOT COSTED////" at bounding box center [596, 385] width 600 height 19
click at [540, 376] on div "////NOT COSTED//// Check price for addiotion of cable hole in post" at bounding box center [510, 385] width 294 height 19
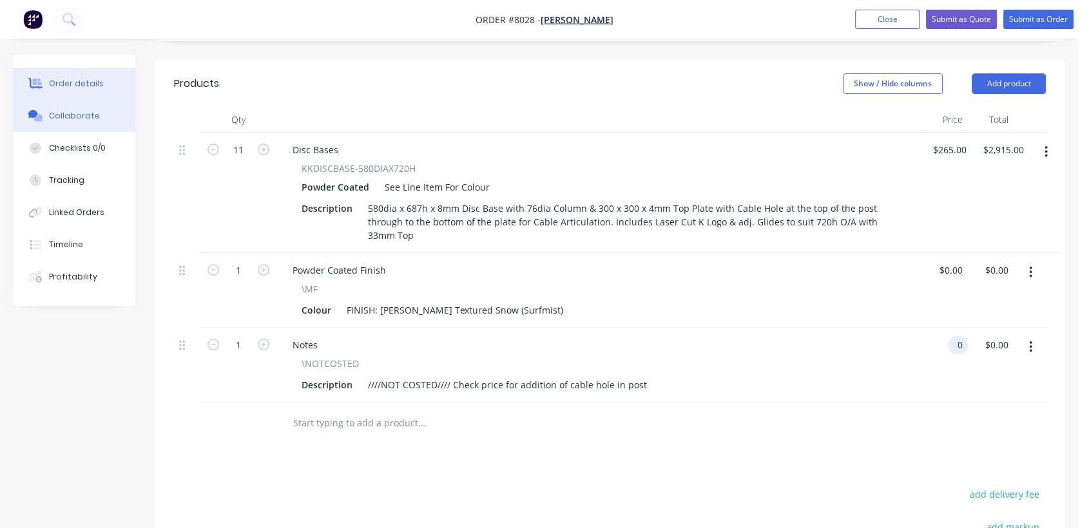
type input "$0.00"
click at [91, 115] on div "Collaborate" at bounding box center [74, 116] width 51 height 12
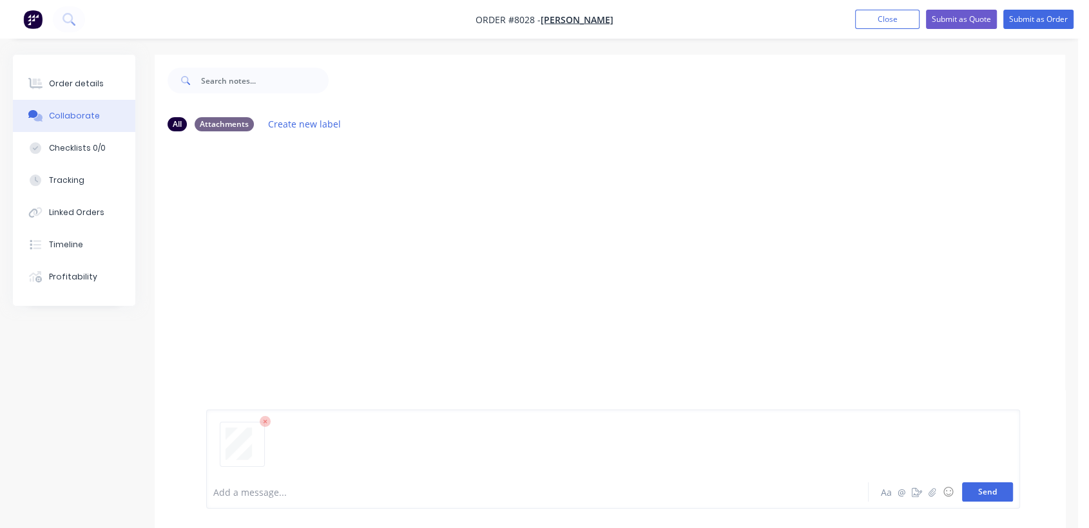
drag, startPoint x: 999, startPoint y: 491, endPoint x: 962, endPoint y: 455, distance: 51.0
click at [998, 491] on button "Send" at bounding box center [987, 492] width 51 height 19
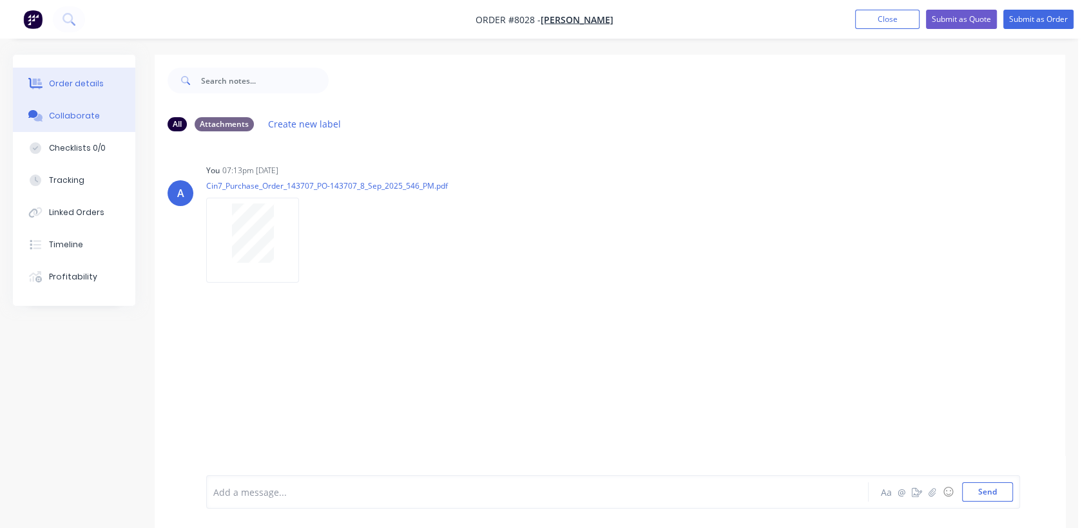
click at [96, 80] on div "Order details" at bounding box center [76, 84] width 55 height 12
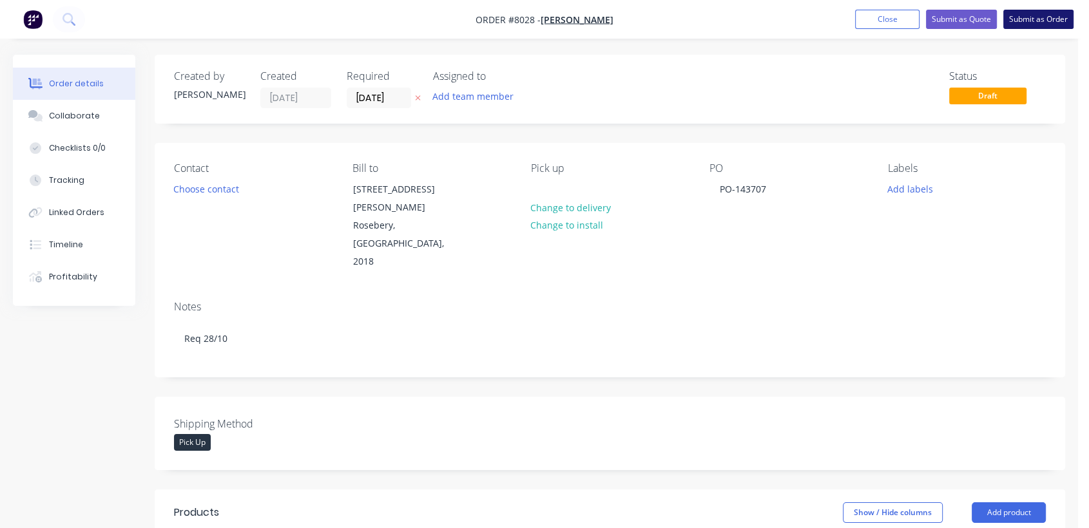
click at [1024, 15] on button "Submit as Order" at bounding box center [1038, 19] width 70 height 19
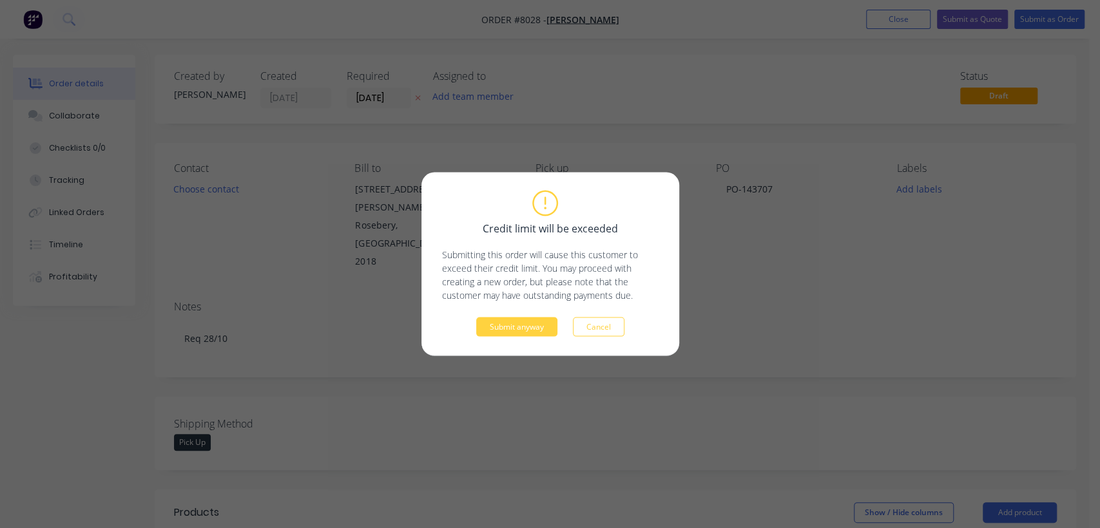
click at [513, 316] on div "Credit limit will be exceeded Submitting this order will cause this customer to…" at bounding box center [550, 264] width 216 height 145
click at [496, 331] on button "Submit anyway" at bounding box center [516, 327] width 81 height 19
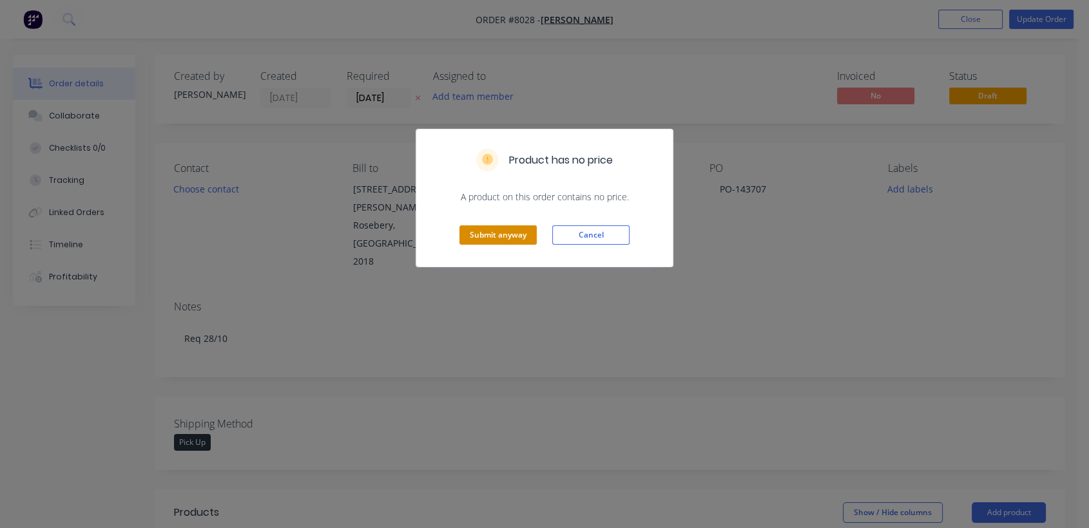
click at [517, 228] on button "Submit anyway" at bounding box center [497, 234] width 77 height 19
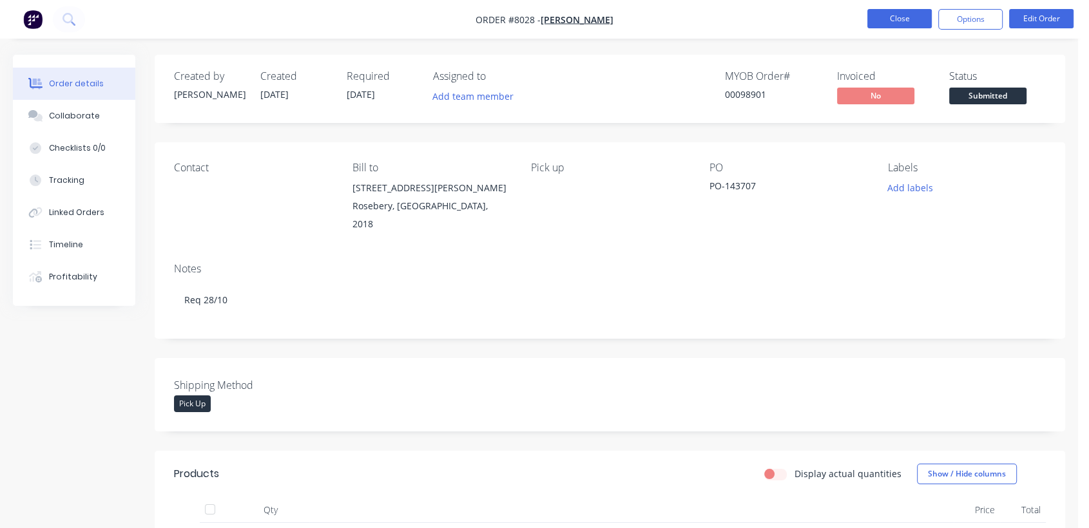
click at [890, 10] on button "Close" at bounding box center [899, 18] width 64 height 19
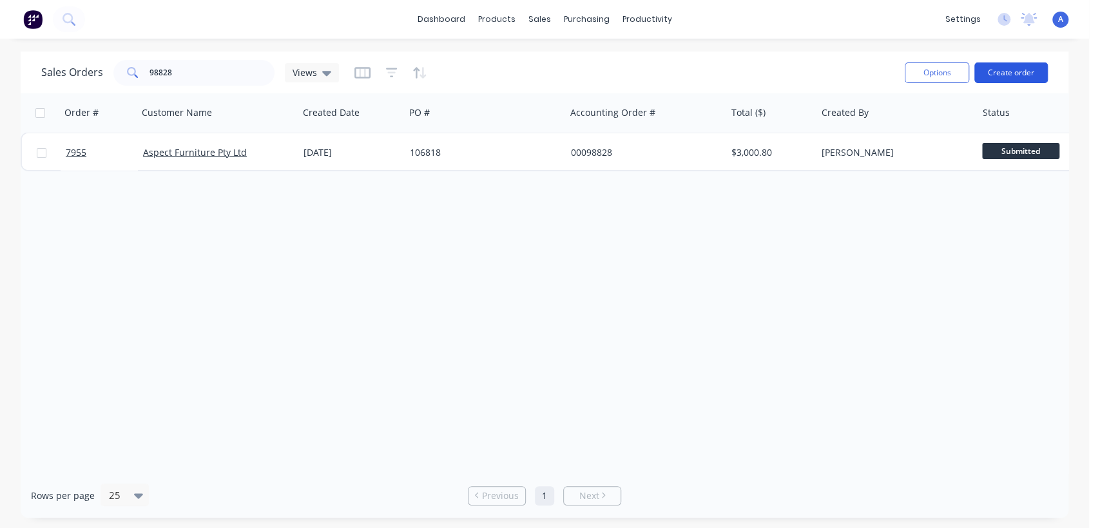
click at [1019, 69] on button "Create order" at bounding box center [1010, 72] width 73 height 21
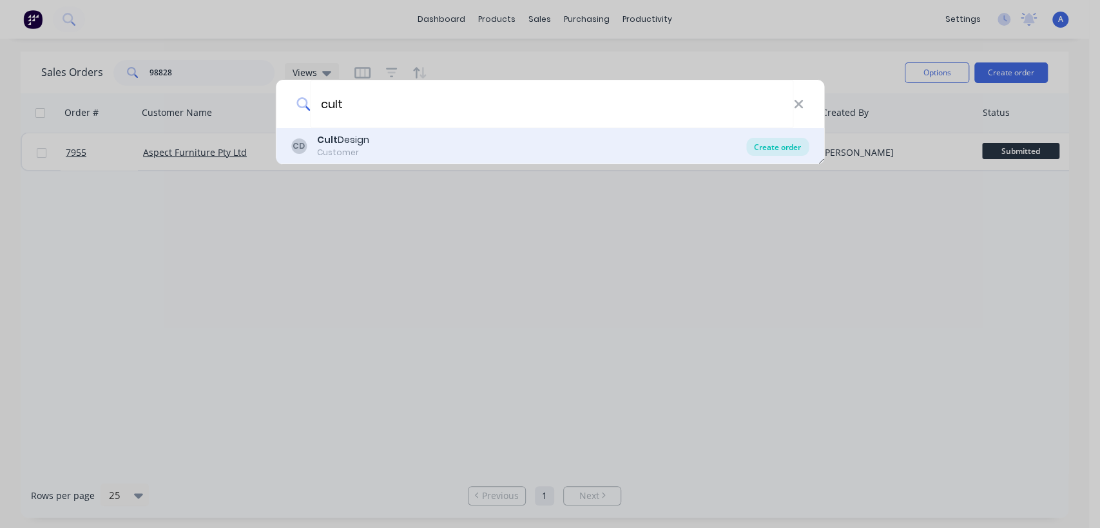
type input "cult"
click at [760, 142] on div "Create order" at bounding box center [777, 147] width 62 height 18
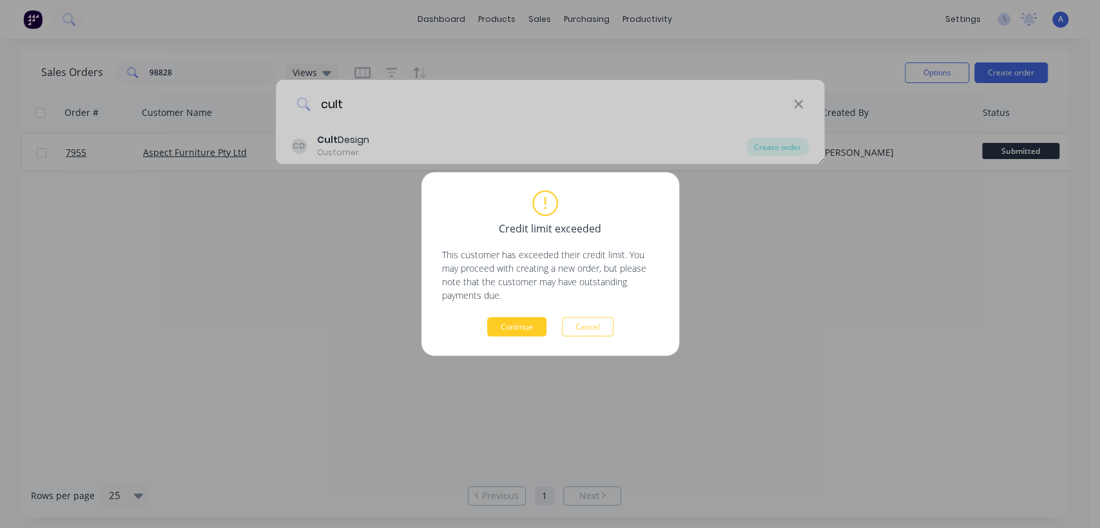
click at [530, 325] on button "Continue" at bounding box center [516, 327] width 59 height 19
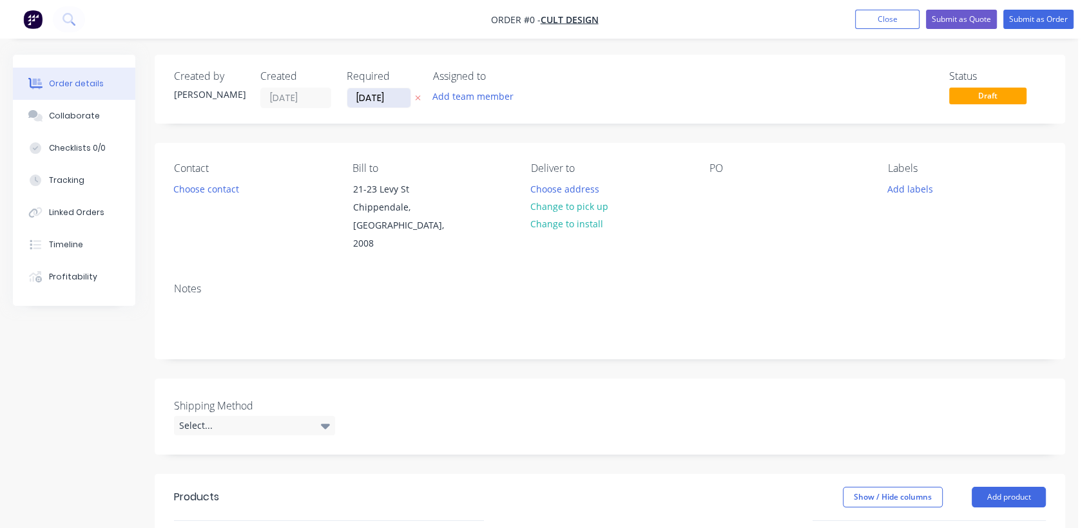
click at [394, 99] on input "[DATE]" at bounding box center [378, 97] width 63 height 19
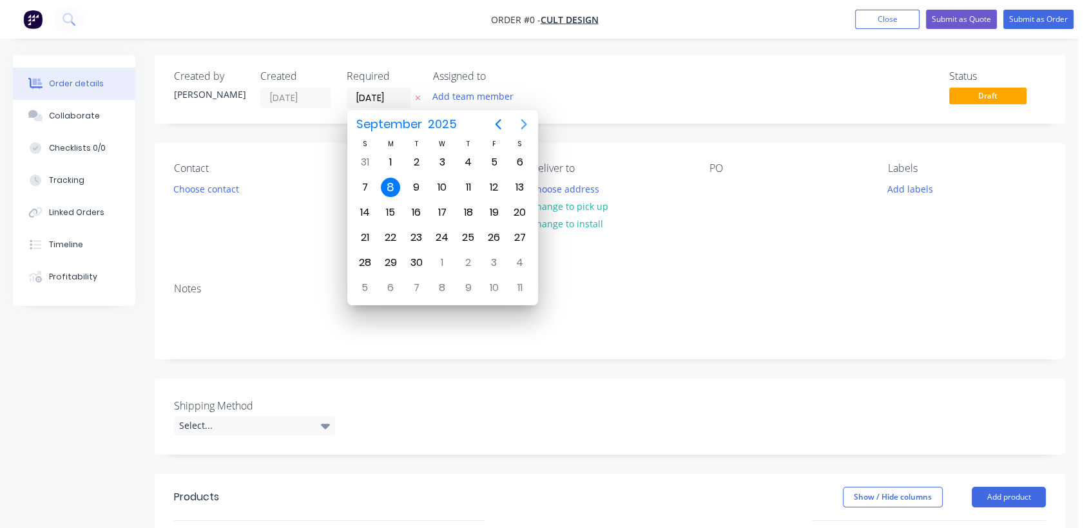
click at [523, 122] on icon "Next page" at bounding box center [524, 124] width 6 height 10
click at [447, 259] on div "31" at bounding box center [441, 262] width 19 height 19
type input "[DATE]"
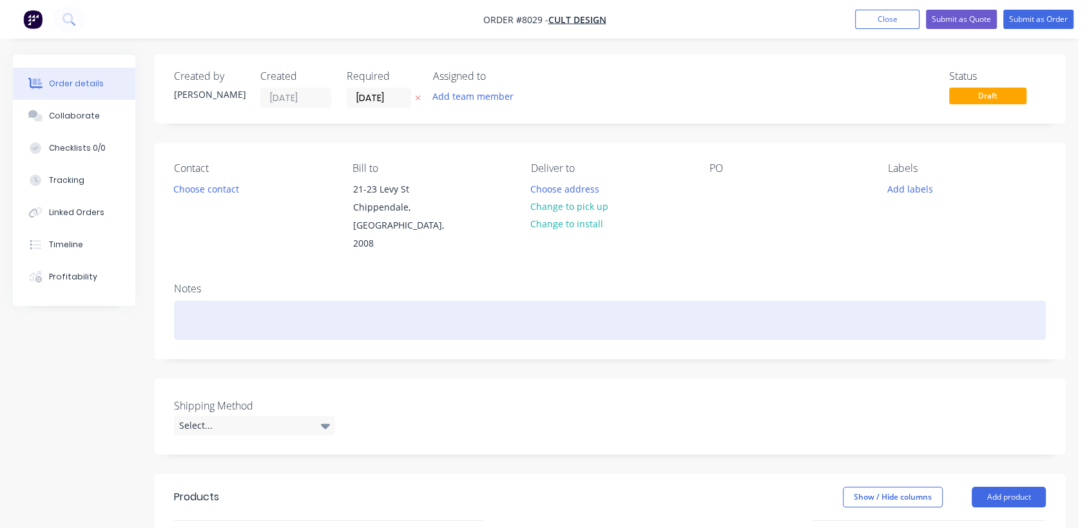
click at [202, 301] on div at bounding box center [610, 320] width 872 height 39
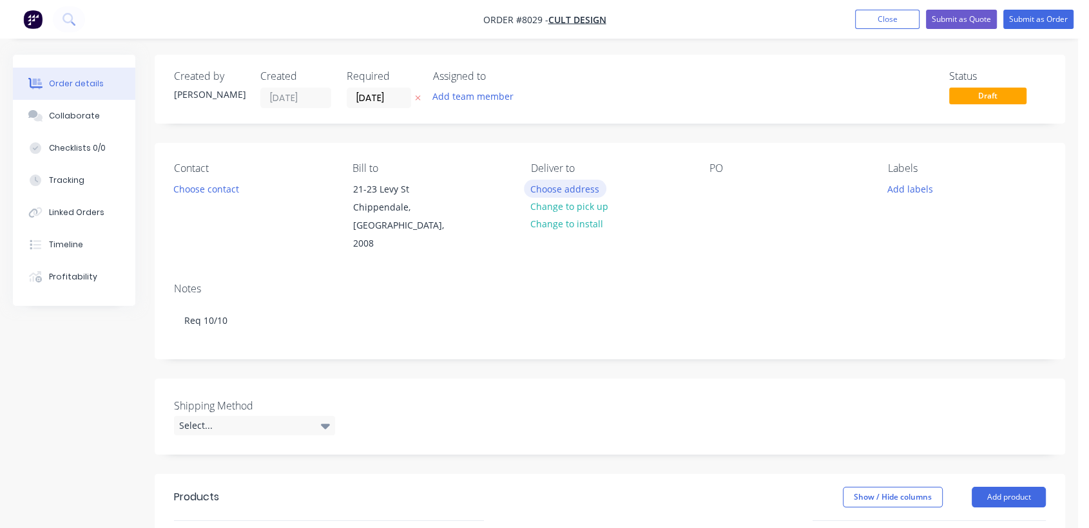
click at [569, 182] on button "Choose address" at bounding box center [565, 188] width 82 height 17
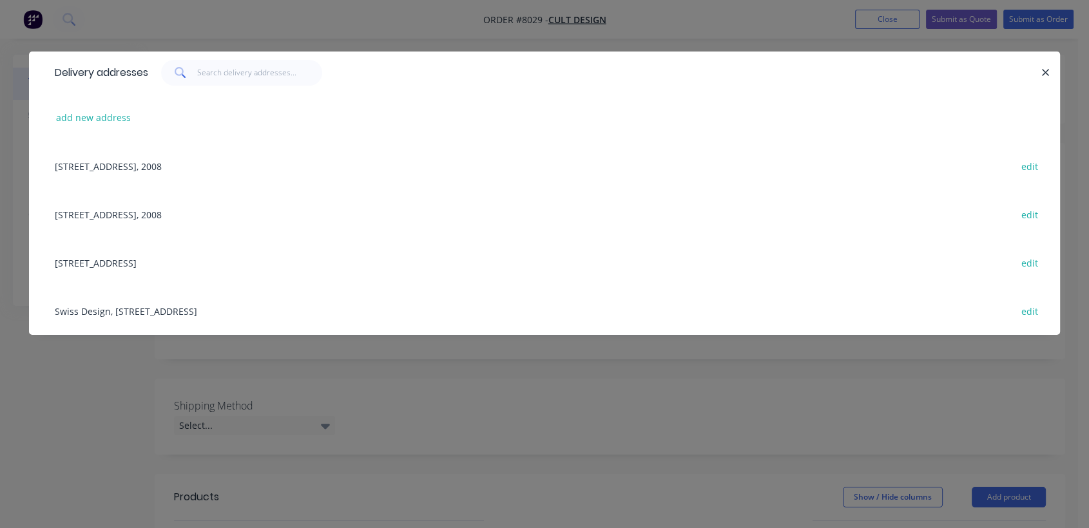
click at [93, 260] on div "[STREET_ADDRESS] edit" at bounding box center [544, 262] width 992 height 48
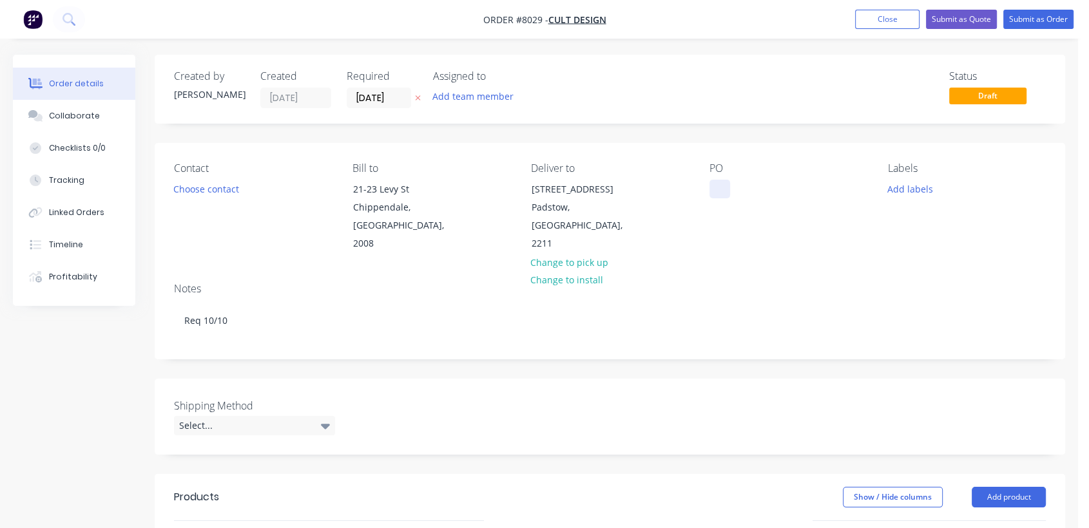
click at [718, 187] on div at bounding box center [719, 189] width 21 height 19
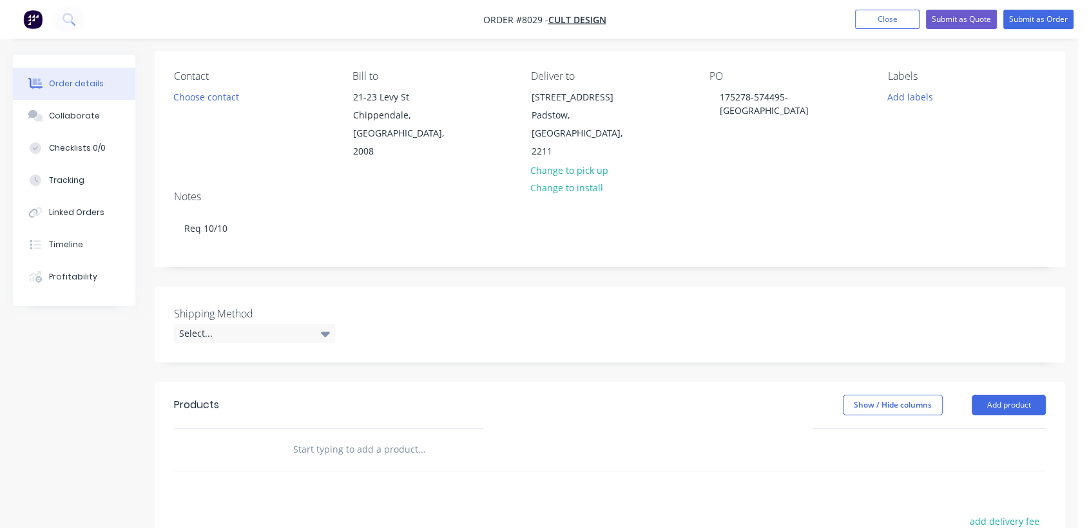
scroll to position [143, 0]
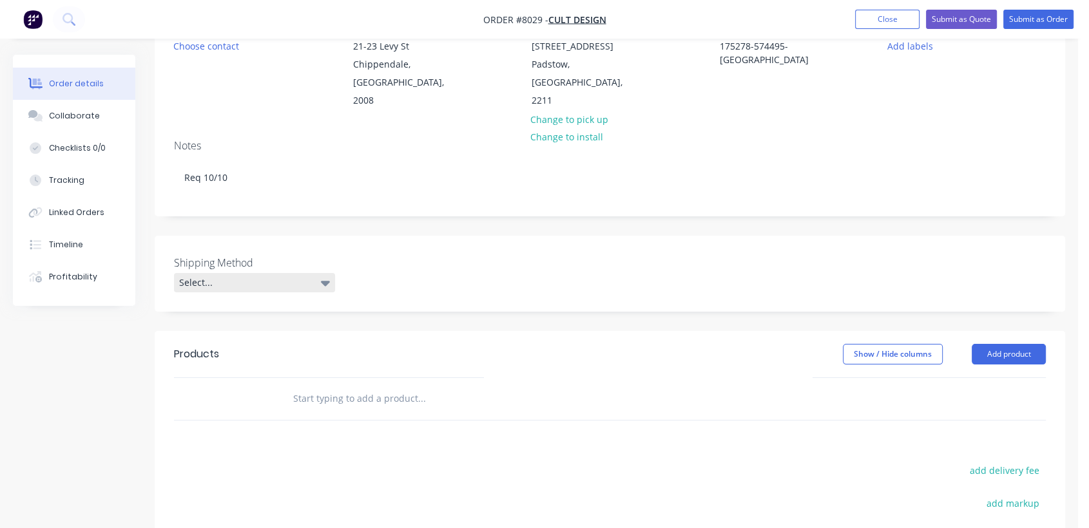
click at [196, 273] on div "Select..." at bounding box center [254, 282] width 161 height 19
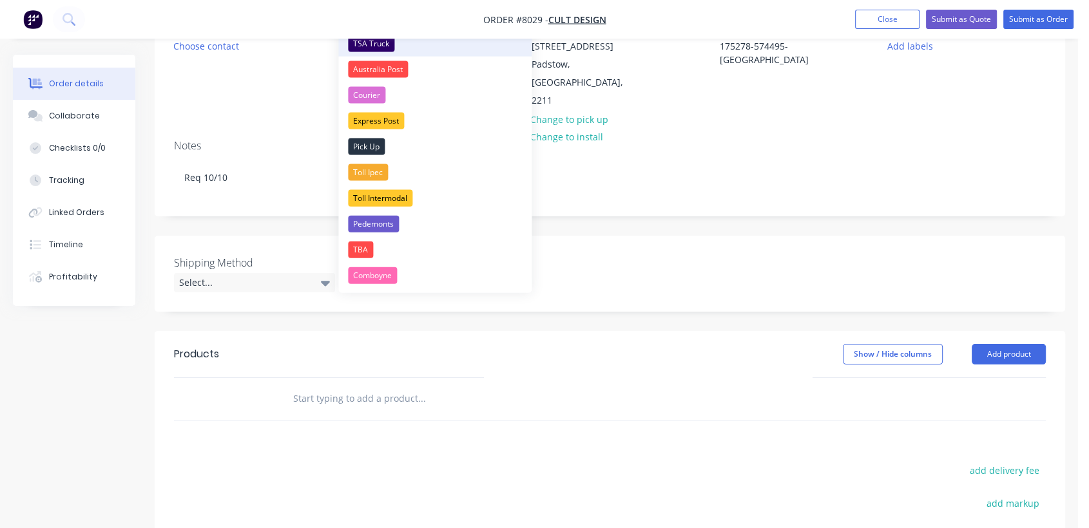
click at [379, 41] on div "TSA Truck" at bounding box center [371, 43] width 46 height 17
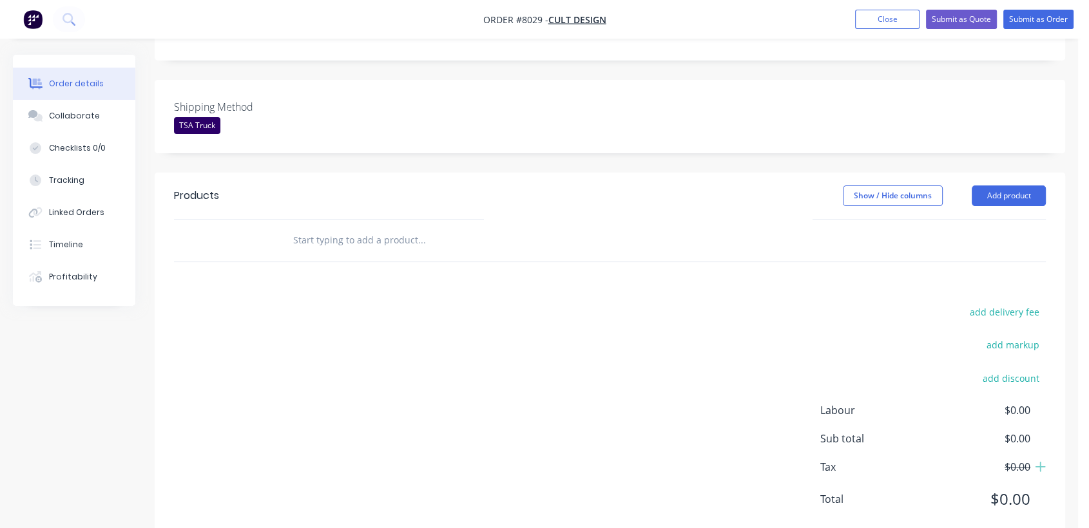
scroll to position [314, 0]
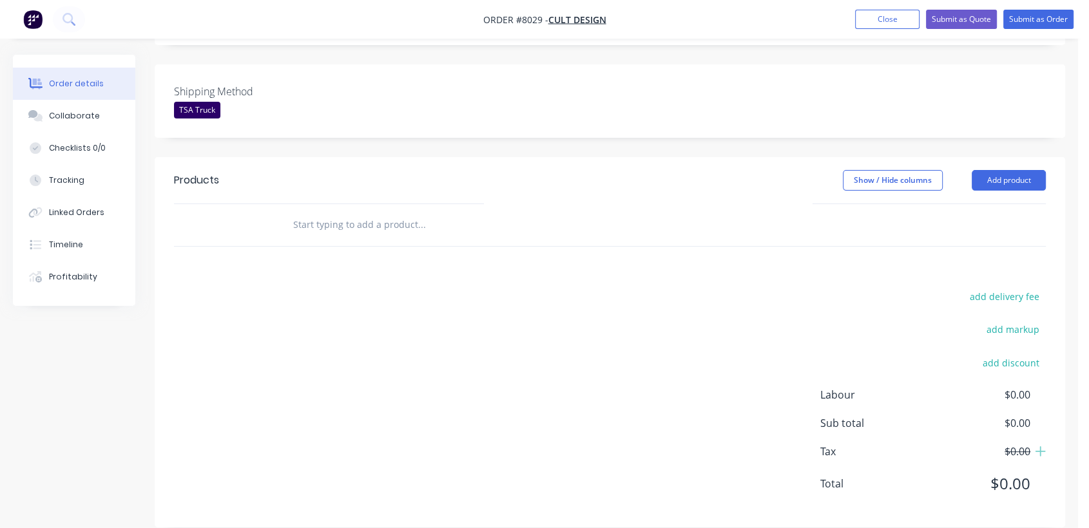
click at [336, 180] on header "Products Show / Hide columns Add product" at bounding box center [610, 180] width 910 height 46
click at [339, 212] on input "text" at bounding box center [421, 225] width 258 height 26
type input "r"
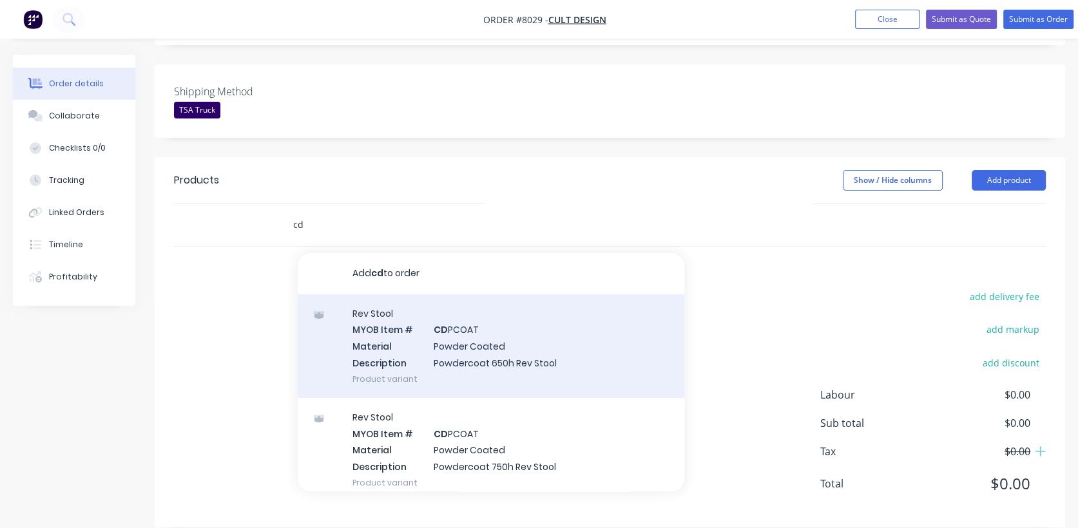
type input "cd"
click at [537, 334] on div "Rev Stool MYOB Item # CD PCOAT Material Powder Coated Description Powdercoat 65…" at bounding box center [491, 346] width 387 height 104
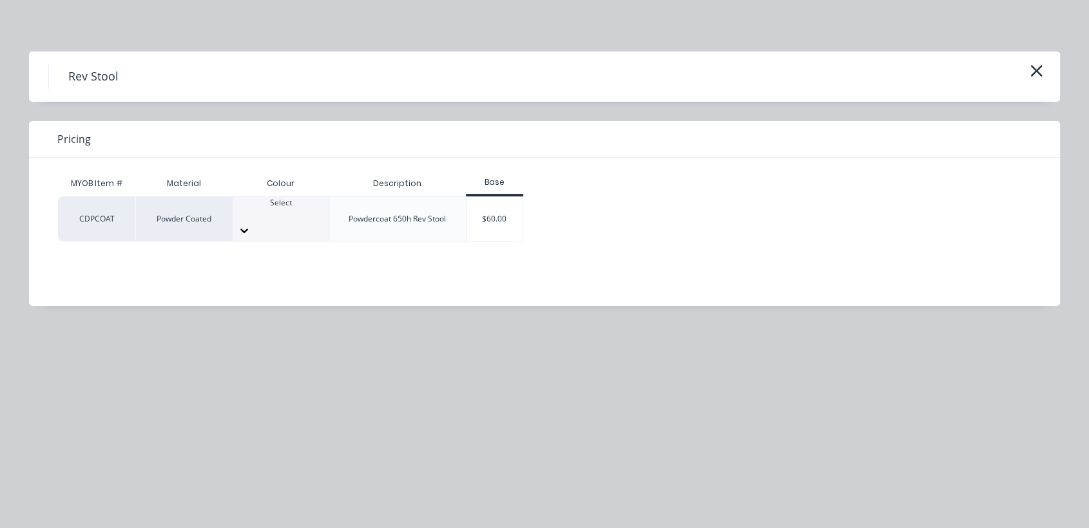
click at [251, 224] on icon at bounding box center [244, 230] width 13 height 13
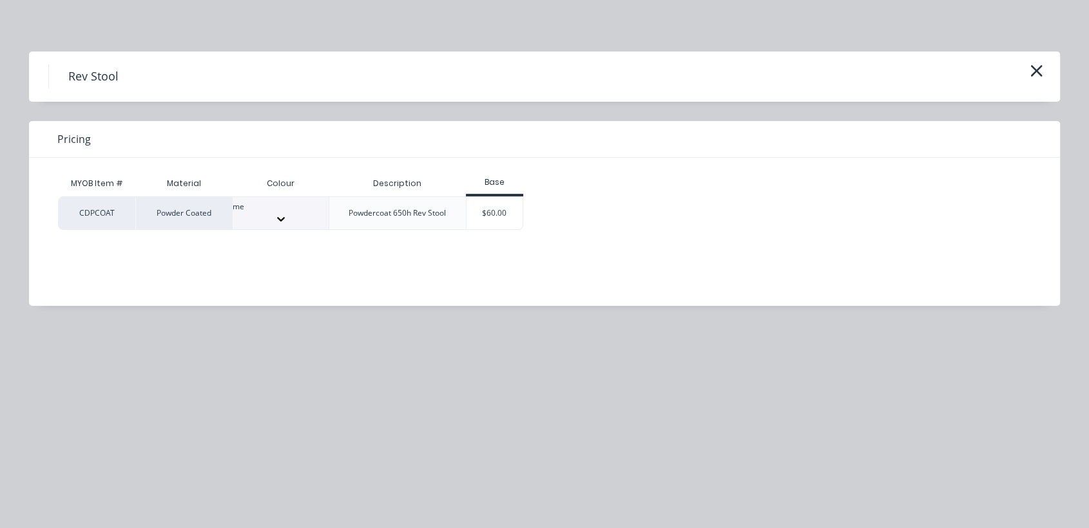
type input "m"
type input "see"
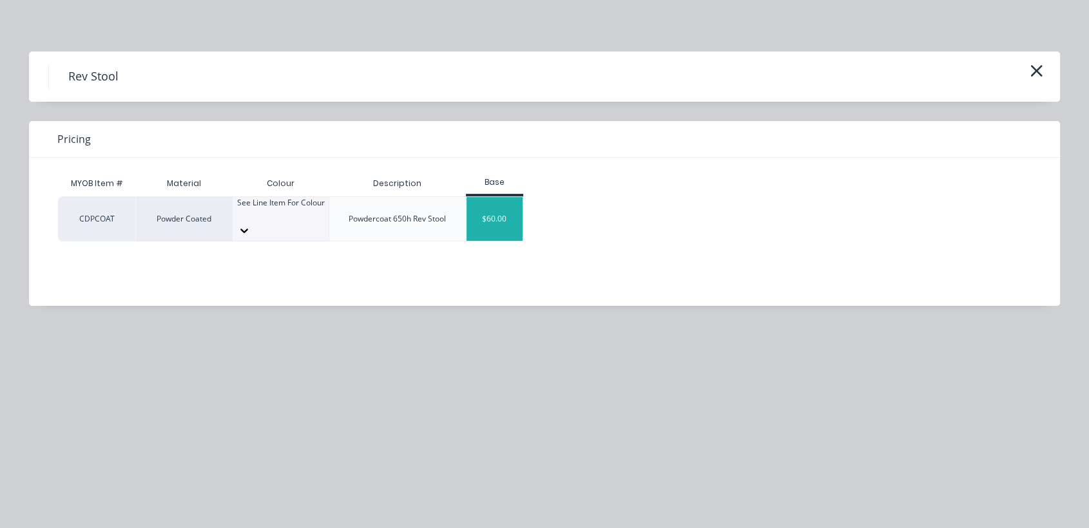
click at [493, 208] on div "$60.00" at bounding box center [494, 219] width 56 height 44
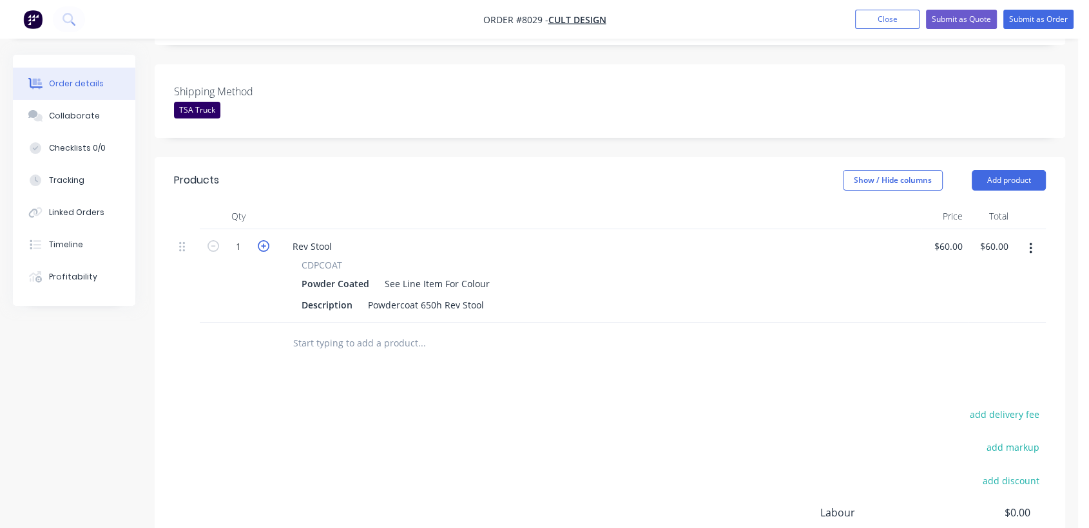
click at [261, 240] on icon "button" at bounding box center [264, 246] width 12 height 12
type input "2"
type input "$120.00"
click at [261, 240] on icon "button" at bounding box center [264, 246] width 12 height 12
type input "3"
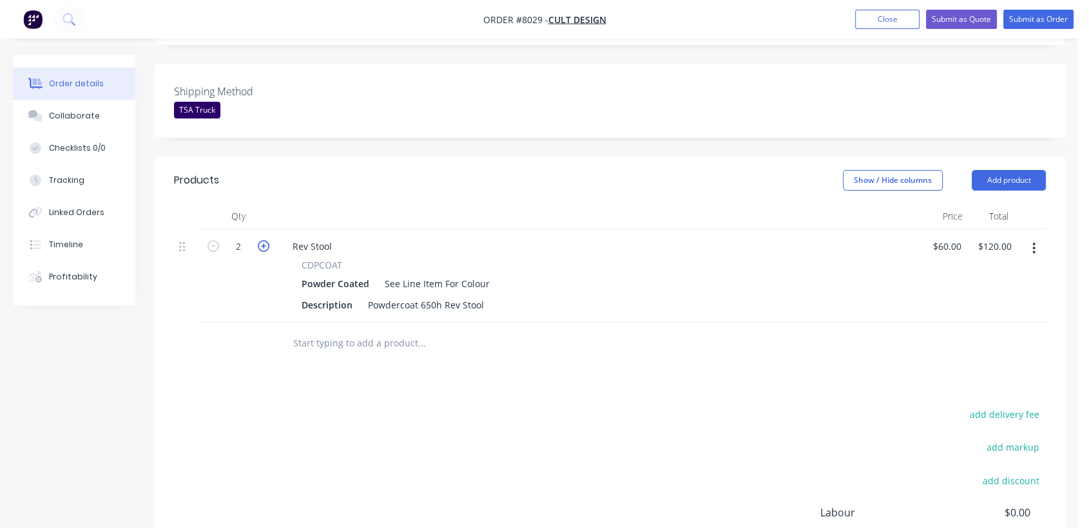
type input "$180.00"
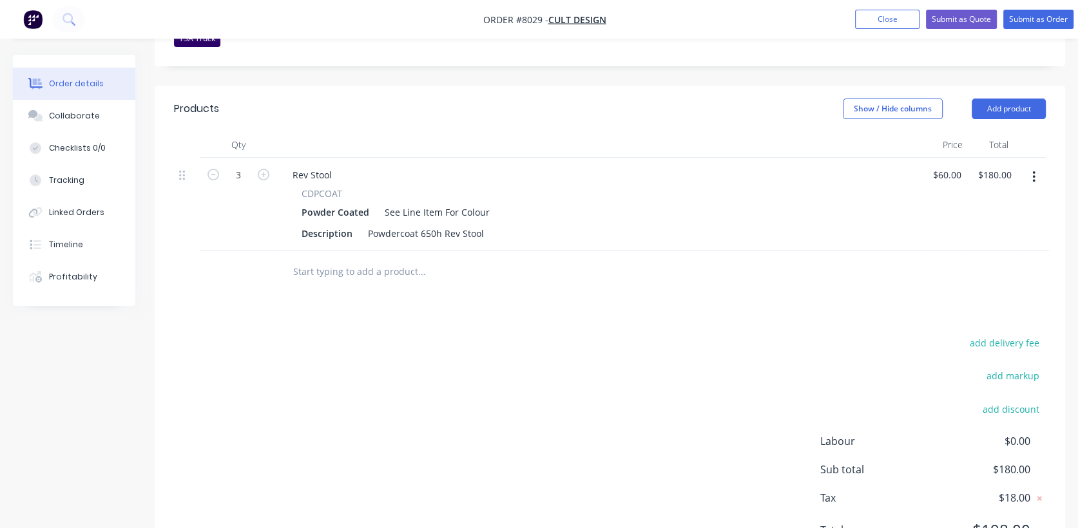
click at [349, 259] on input "text" at bounding box center [421, 272] width 258 height 26
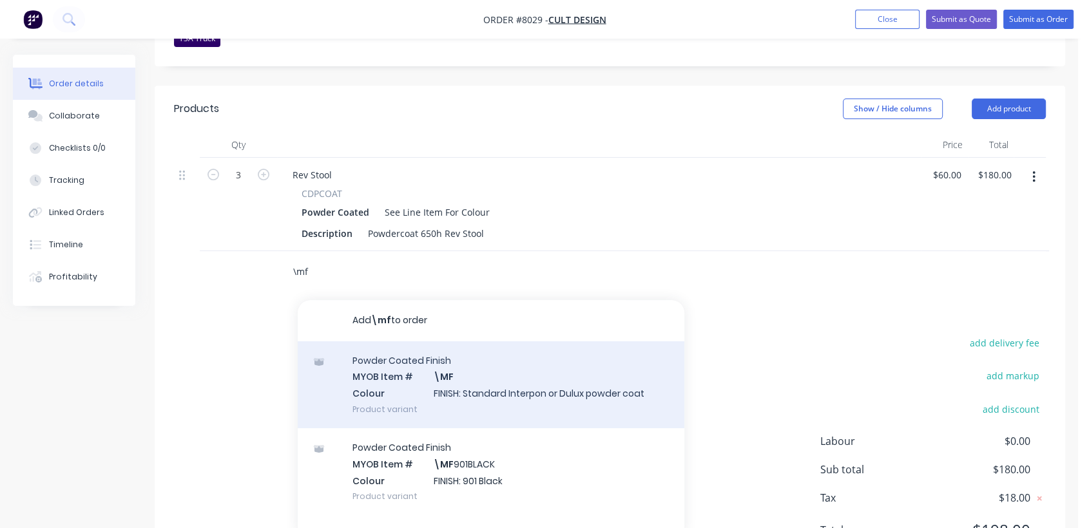
type input "\mf"
click at [504, 375] on div "Powder Coated Finish MYOB Item # \MF Colour FINISH: Standard Interpon or Dulux …" at bounding box center [491, 384] width 387 height 87
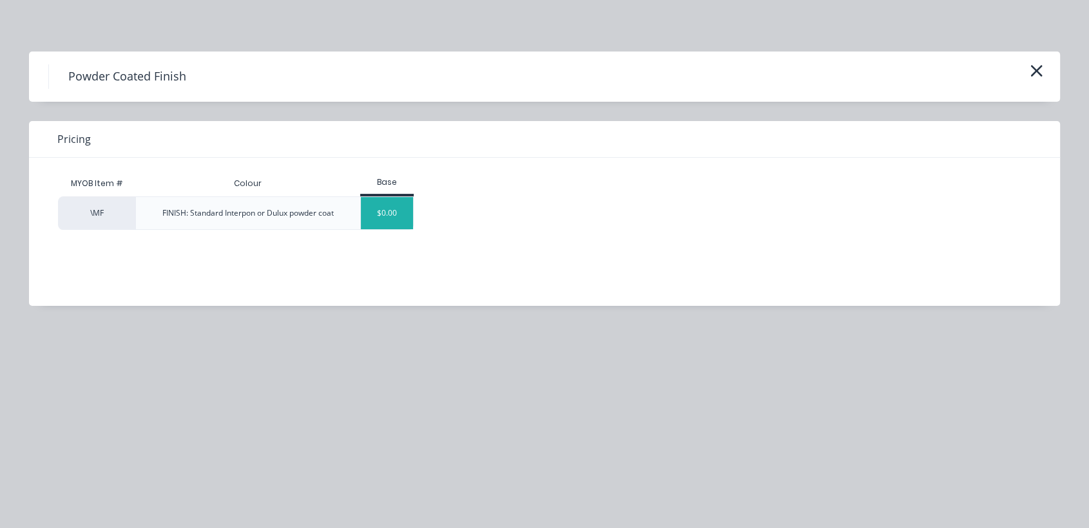
click at [383, 218] on div "$0.00" at bounding box center [387, 213] width 52 height 32
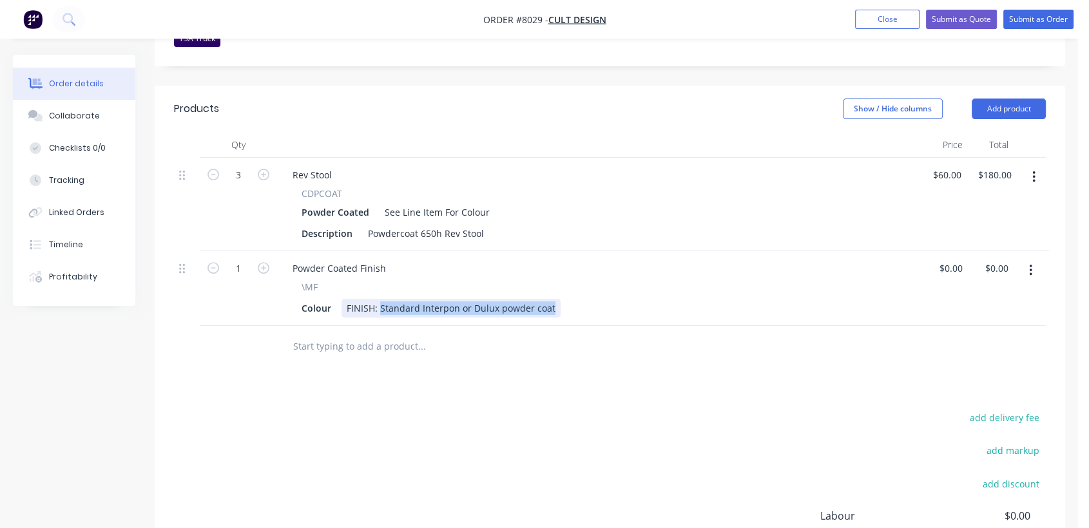
drag, startPoint x: 378, startPoint y: 291, endPoint x: 667, endPoint y: 320, distance: 291.3
click at [667, 320] on div "Qty Price Total 3 Rev Stool CDPCOAT Powder Coated See Line Item For Colour Desc…" at bounding box center [610, 250] width 910 height 236
type input "$0.00"
click at [368, 334] on input "text" at bounding box center [421, 347] width 258 height 26
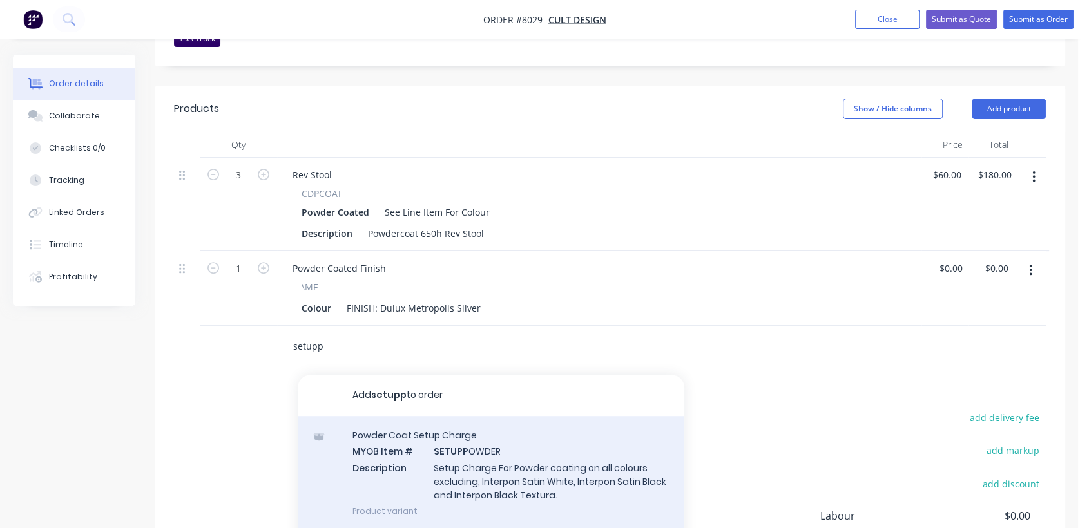
type input "setupp"
click at [523, 452] on div "Powder Coat Setup Charge MYOB Item # SETUPP OWDER Description Setup Charge For …" at bounding box center [491, 473] width 387 height 114
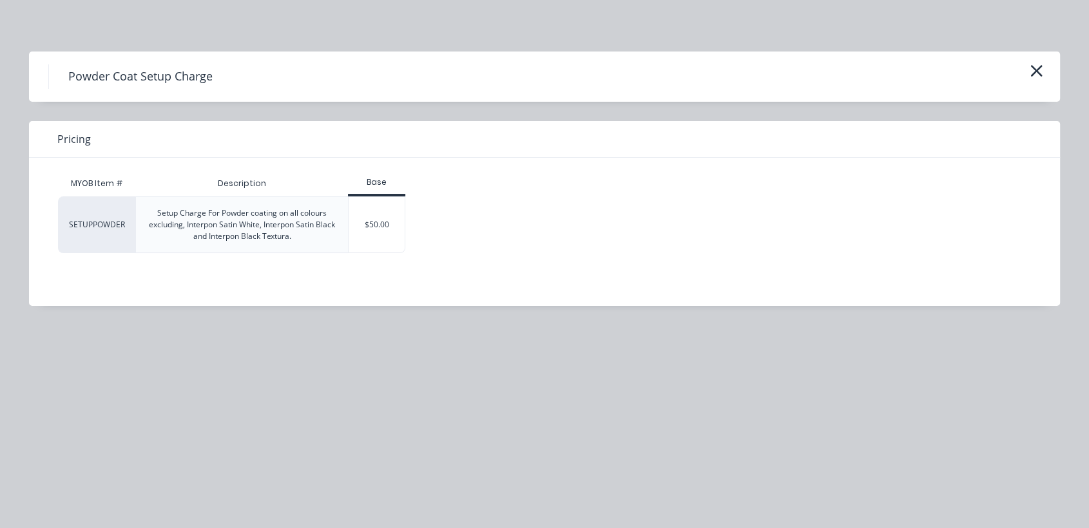
click at [382, 225] on div "$50.00" at bounding box center [377, 224] width 56 height 55
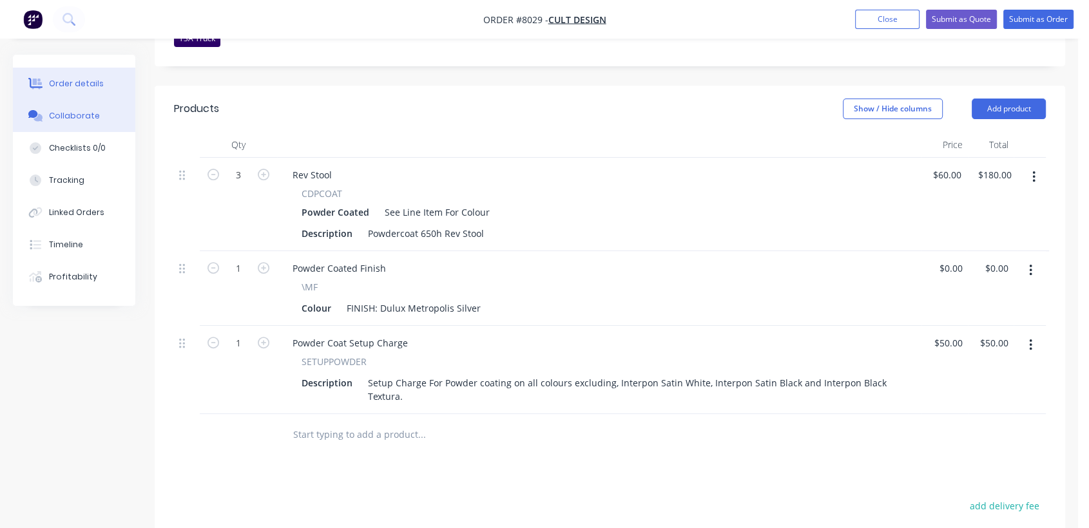
click at [88, 115] on div "Collaborate" at bounding box center [74, 116] width 51 height 12
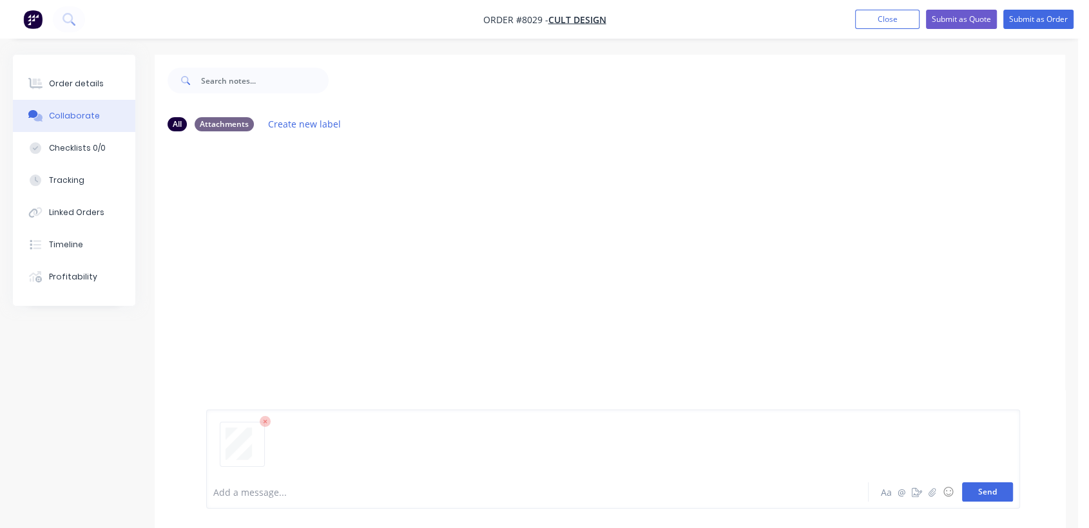
click at [975, 488] on button "Send" at bounding box center [987, 492] width 51 height 19
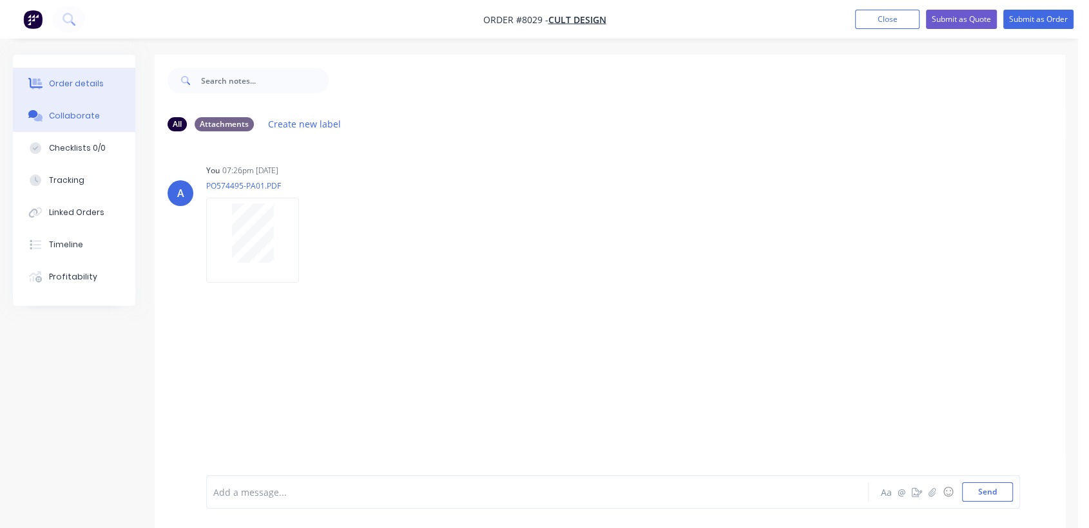
click at [82, 81] on div "Order details" at bounding box center [76, 84] width 55 height 12
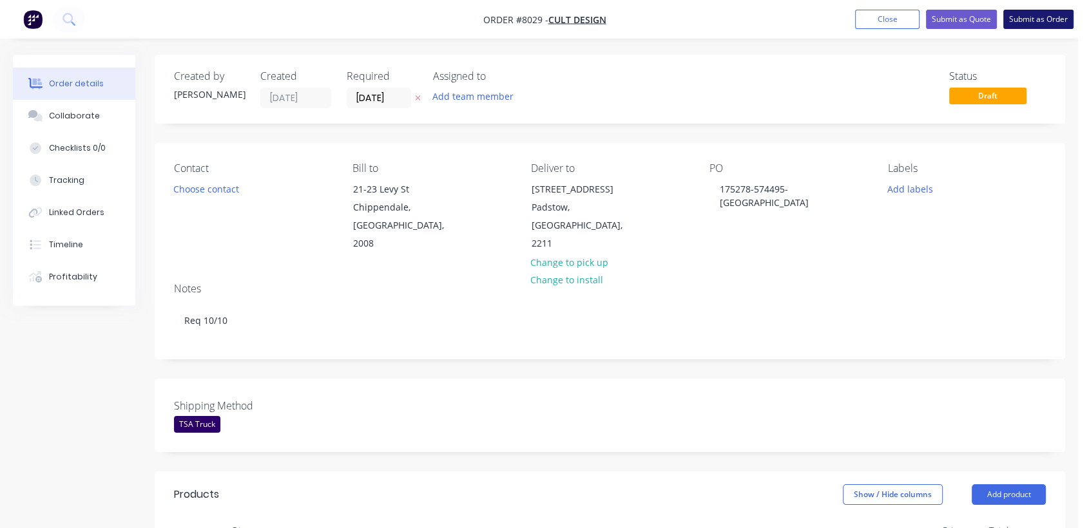
click at [1031, 21] on button "Submit as Order" at bounding box center [1038, 19] width 70 height 19
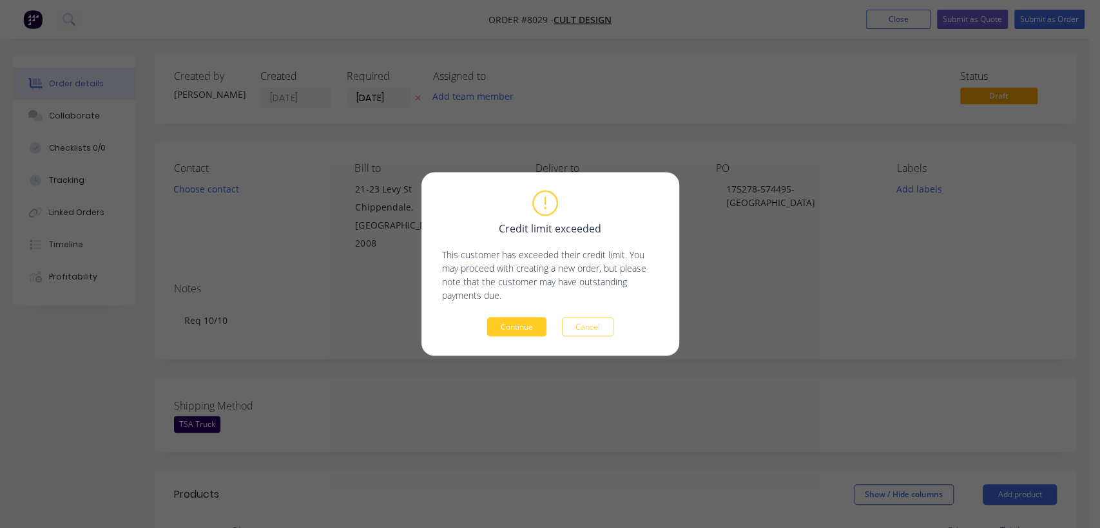
click at [519, 321] on button "Continue" at bounding box center [516, 327] width 59 height 19
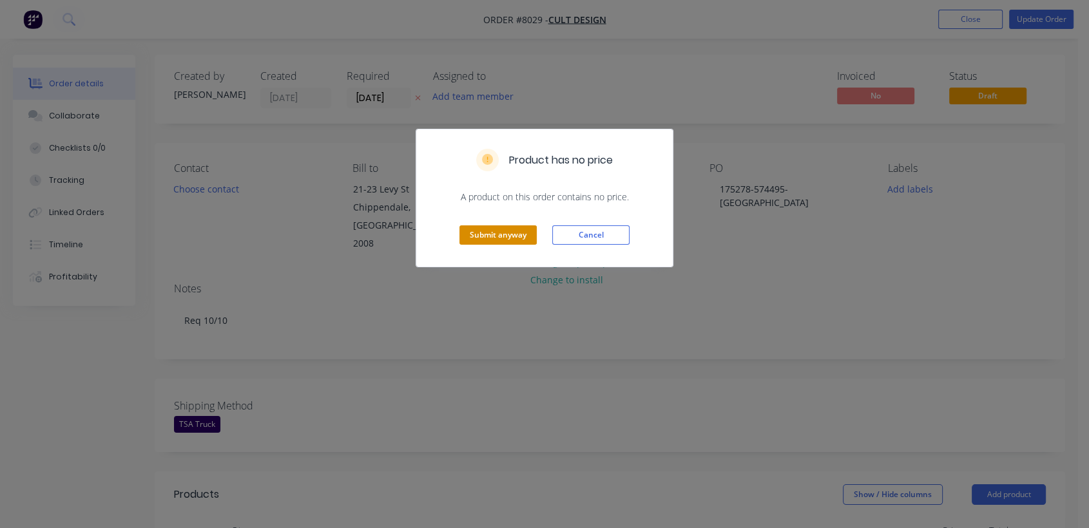
click at [493, 238] on button "Submit anyway" at bounding box center [497, 234] width 77 height 19
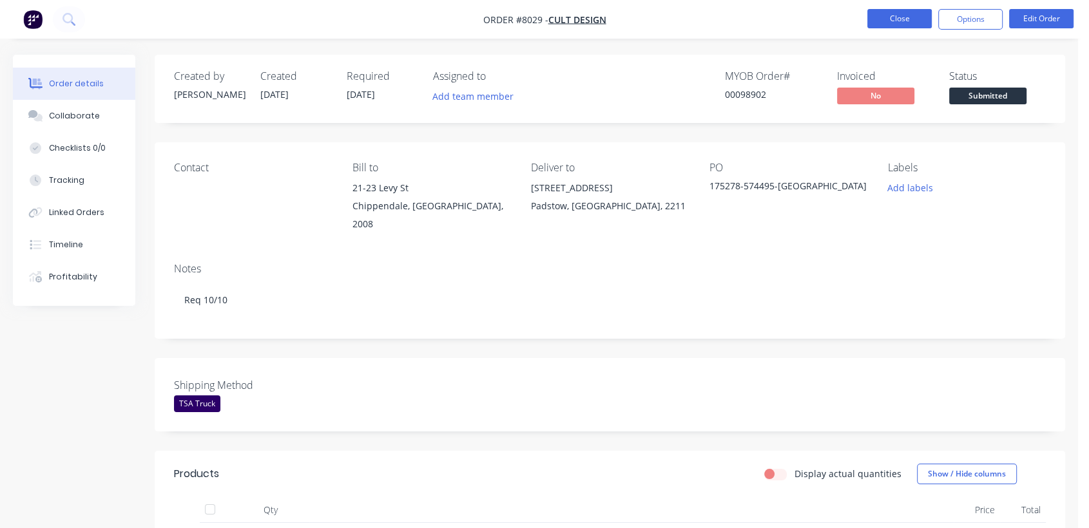
click at [901, 18] on button "Close" at bounding box center [899, 18] width 64 height 19
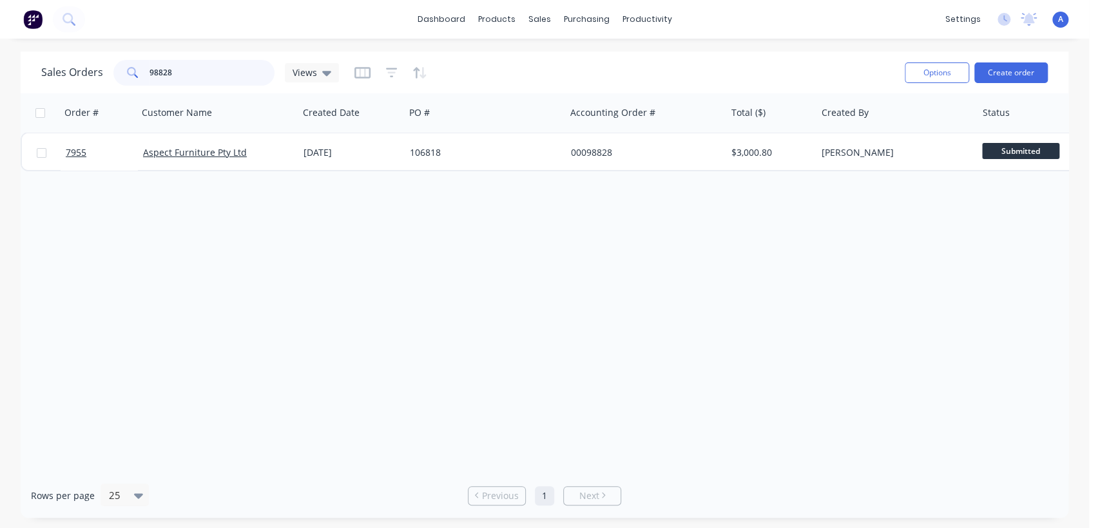
drag, startPoint x: 184, startPoint y: 68, endPoint x: 118, endPoint y: 75, distance: 66.7
click at [131, 63] on div "98828" at bounding box center [193, 73] width 161 height 26
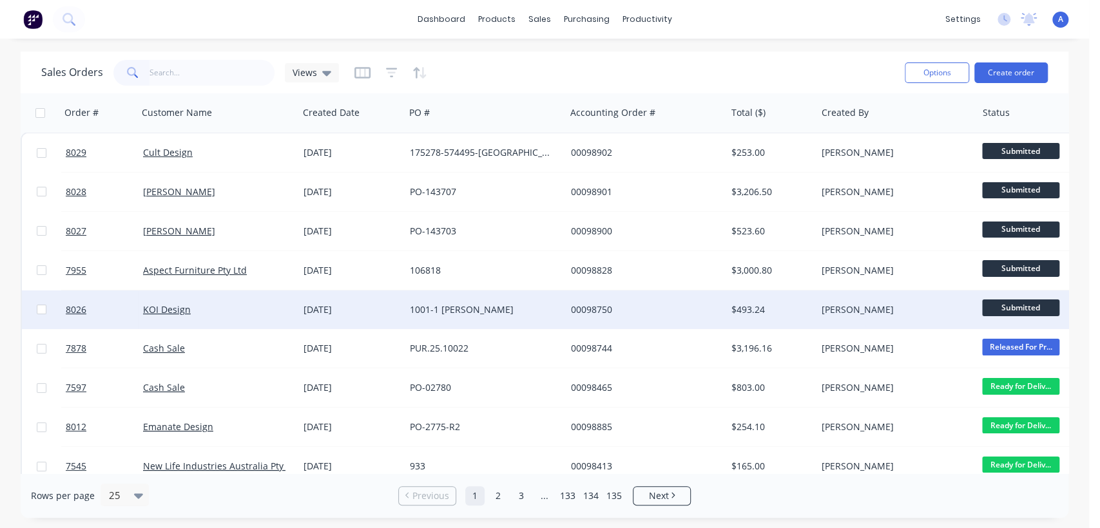
click at [357, 301] on div "[DATE]" at bounding box center [351, 310] width 106 height 39
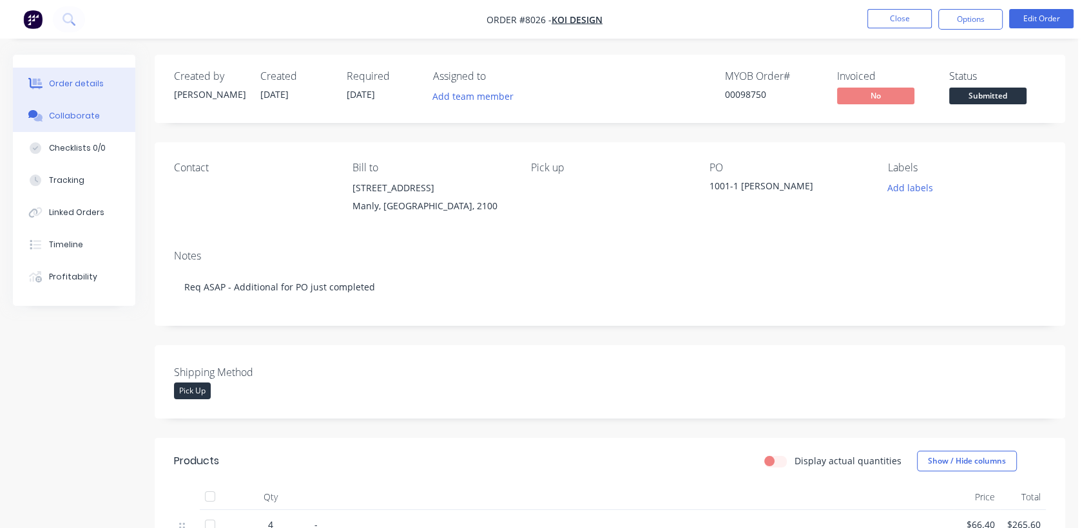
click at [85, 109] on button "Collaborate" at bounding box center [74, 116] width 122 height 32
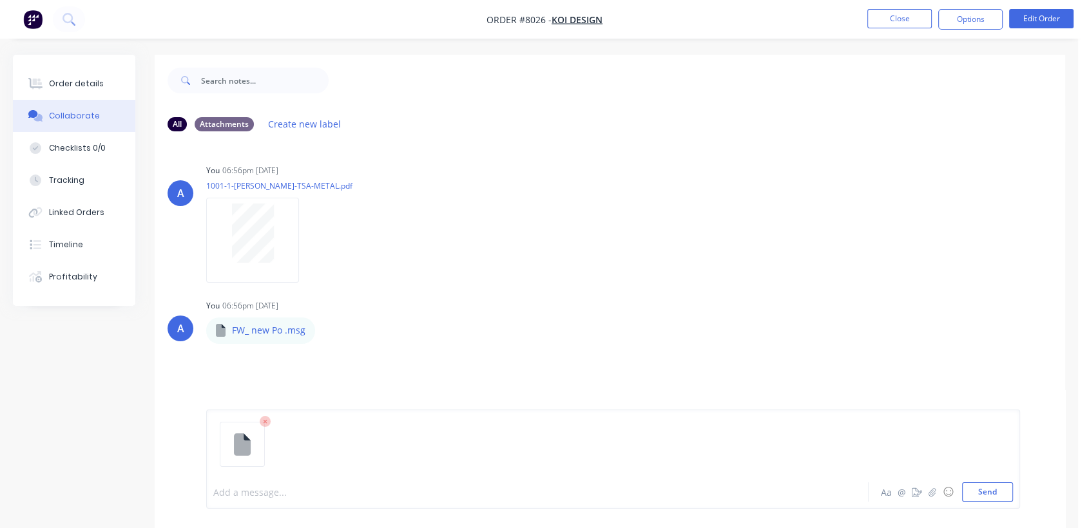
click at [282, 487] on div at bounding box center [513, 493] width 599 height 14
click at [997, 490] on button "Send" at bounding box center [987, 492] width 51 height 19
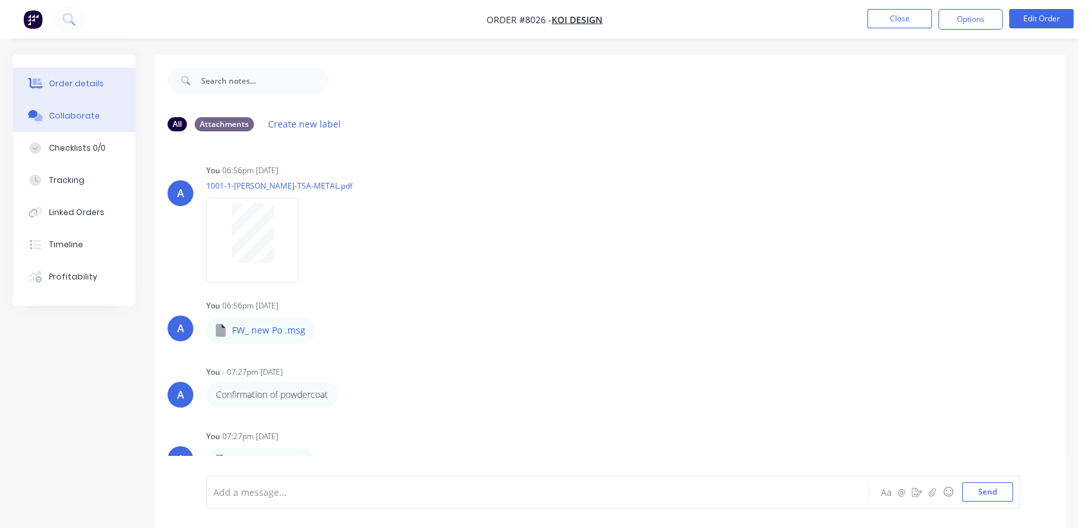
click at [85, 79] on div "Order details" at bounding box center [76, 84] width 55 height 12
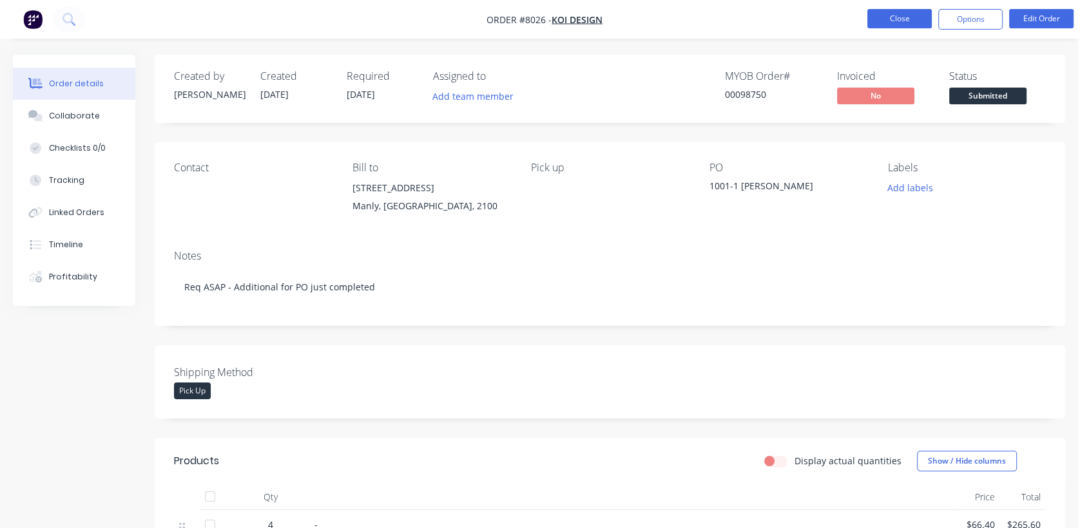
click at [895, 10] on button "Close" at bounding box center [899, 18] width 64 height 19
